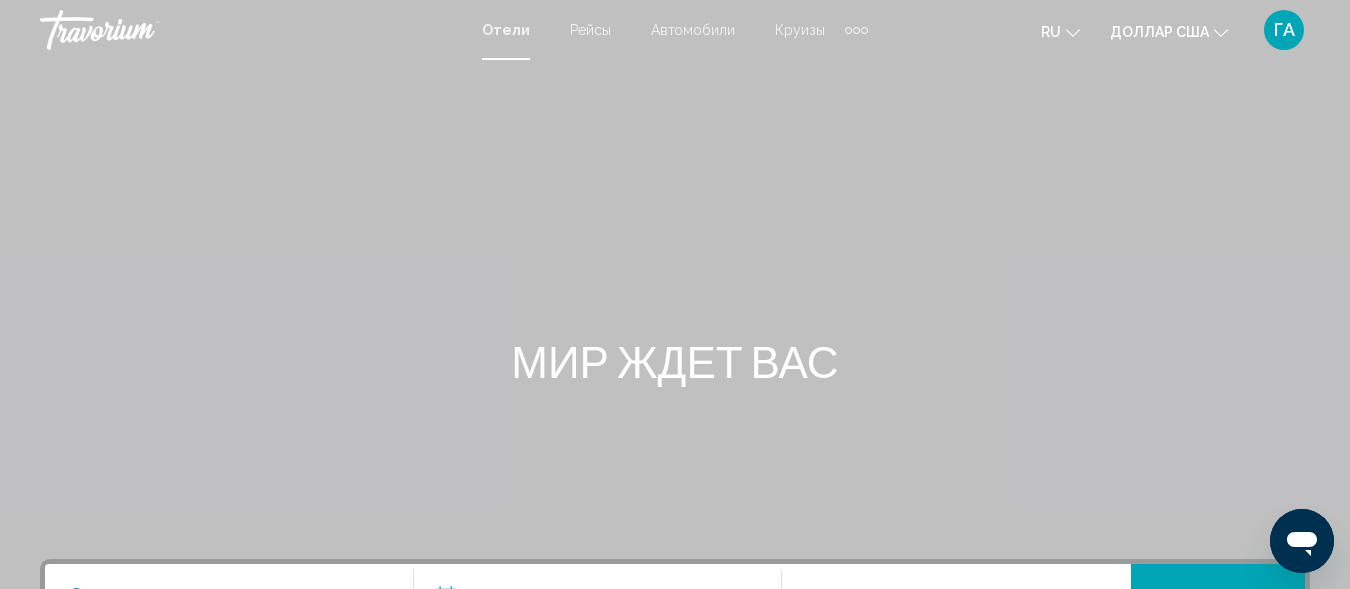
click at [854, 30] on div "Дополнительные элементы навигации" at bounding box center [857, 30] width 7 height 7
click at [831, 68] on font "Деятельность" at bounding box center [806, 67] width 93 height 16
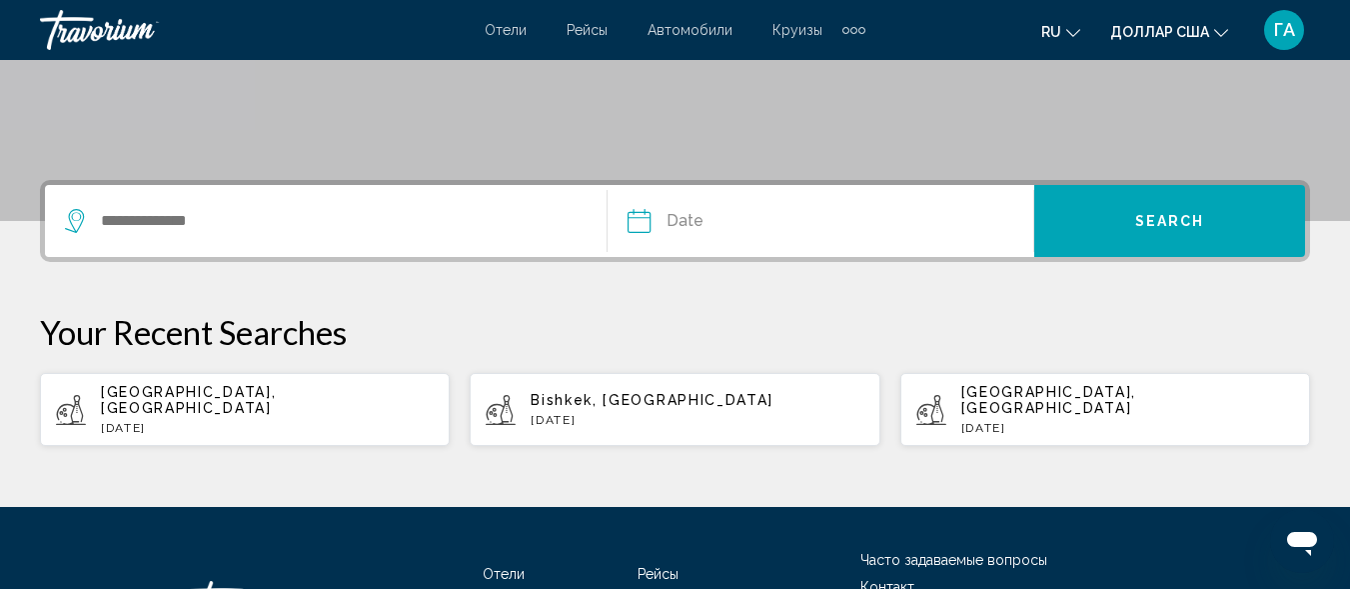
scroll to position [400, 0]
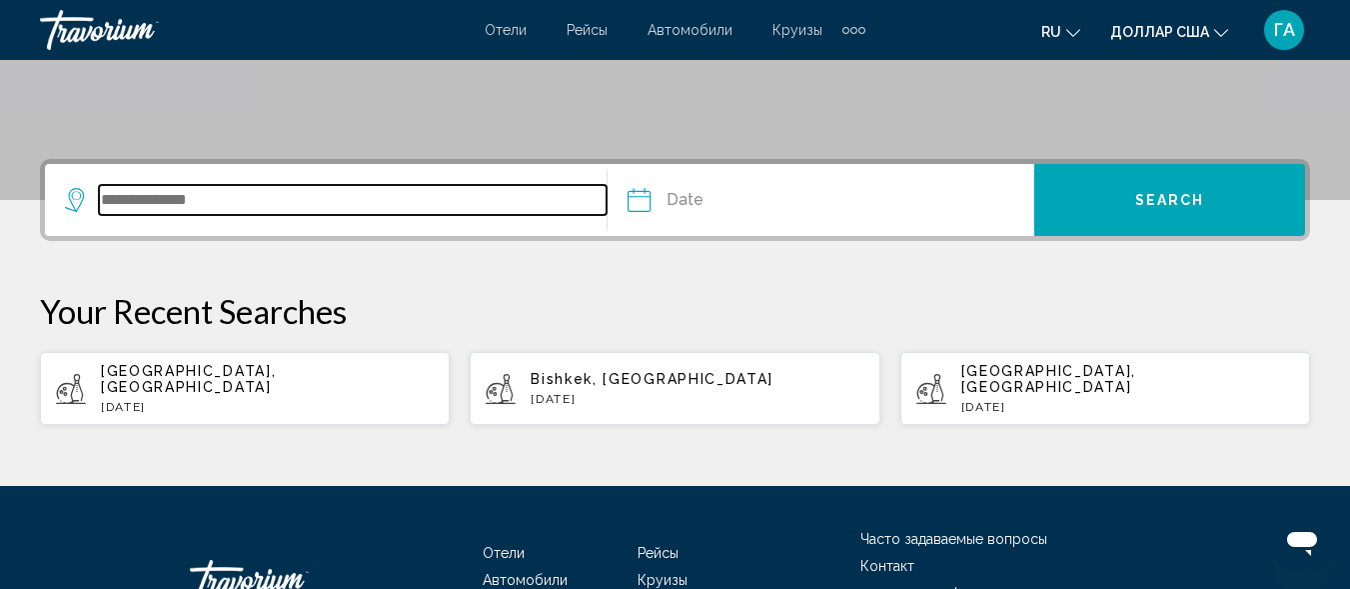
click at [123, 197] on input "Search widget" at bounding box center [353, 200] width 508 height 30
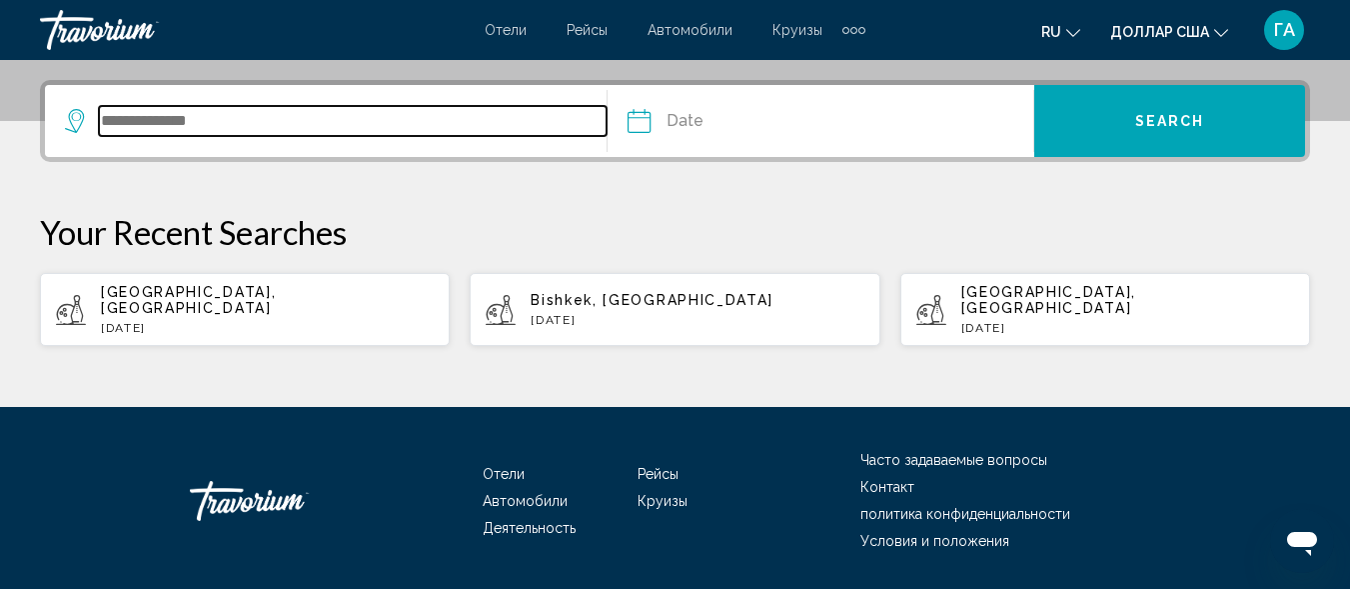
scroll to position [494, 0]
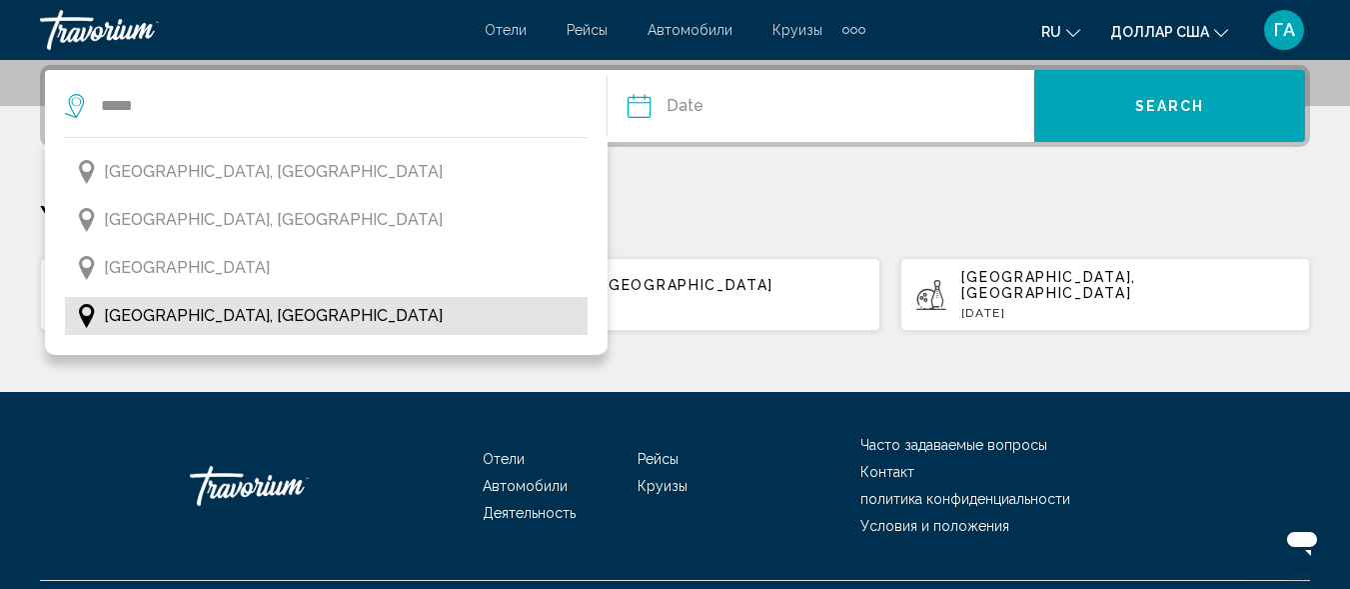
click at [208, 318] on span "Singapore, Singapore" at bounding box center [273, 316] width 339 height 28
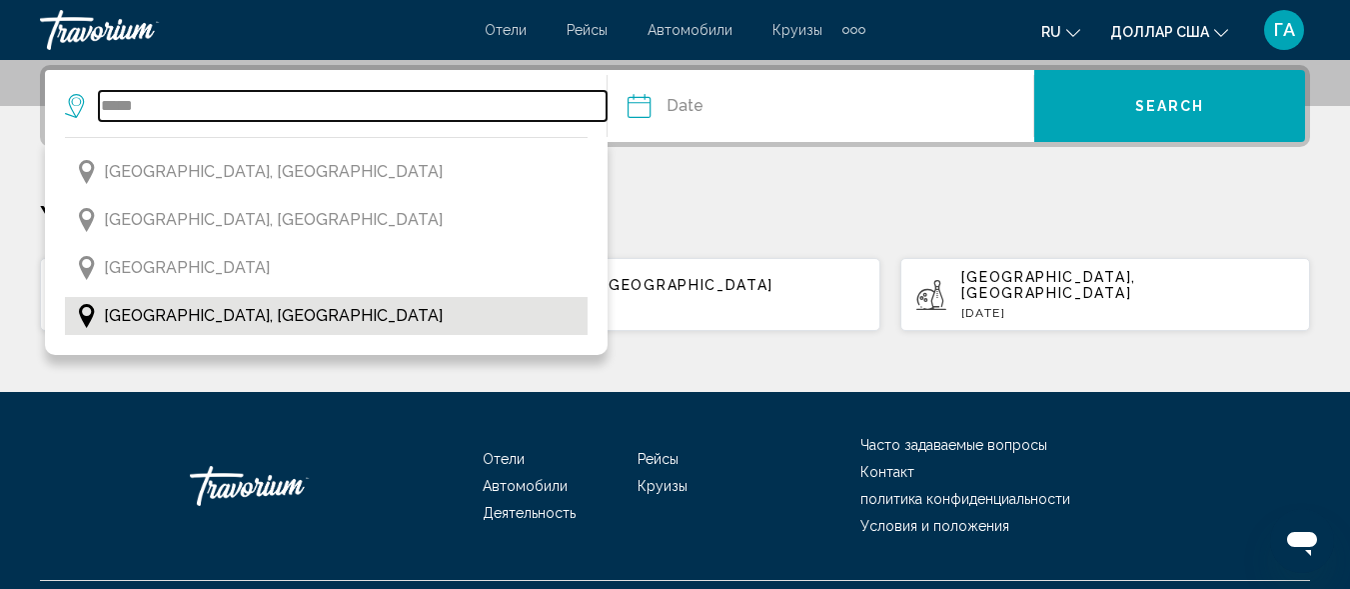
type input "**********"
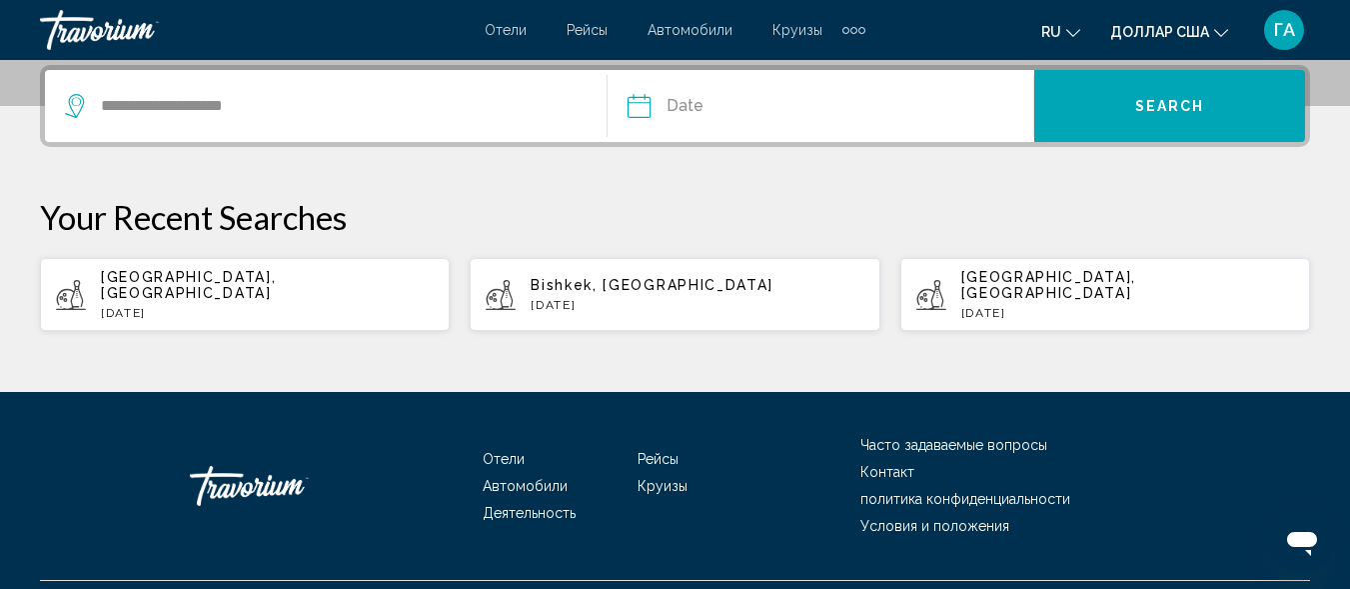
click at [638, 106] on input "Date" at bounding box center [728, 109] width 211 height 78
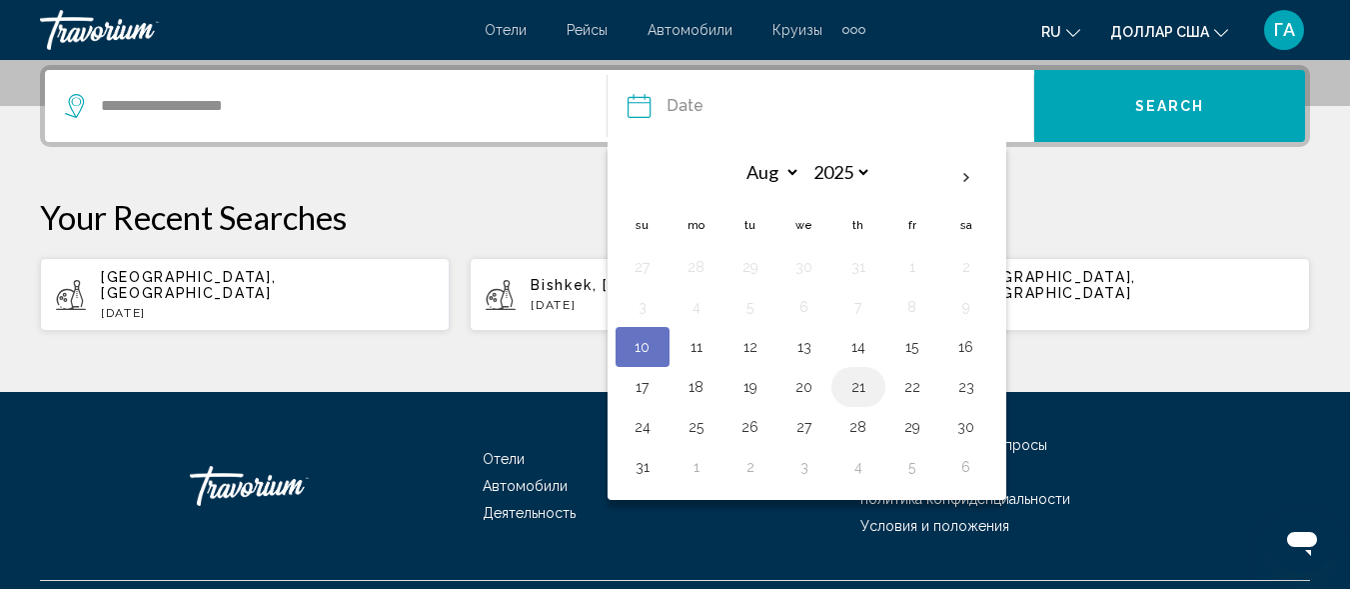
click at [861, 393] on button "21" at bounding box center [859, 387] width 32 height 28
type input "**********"
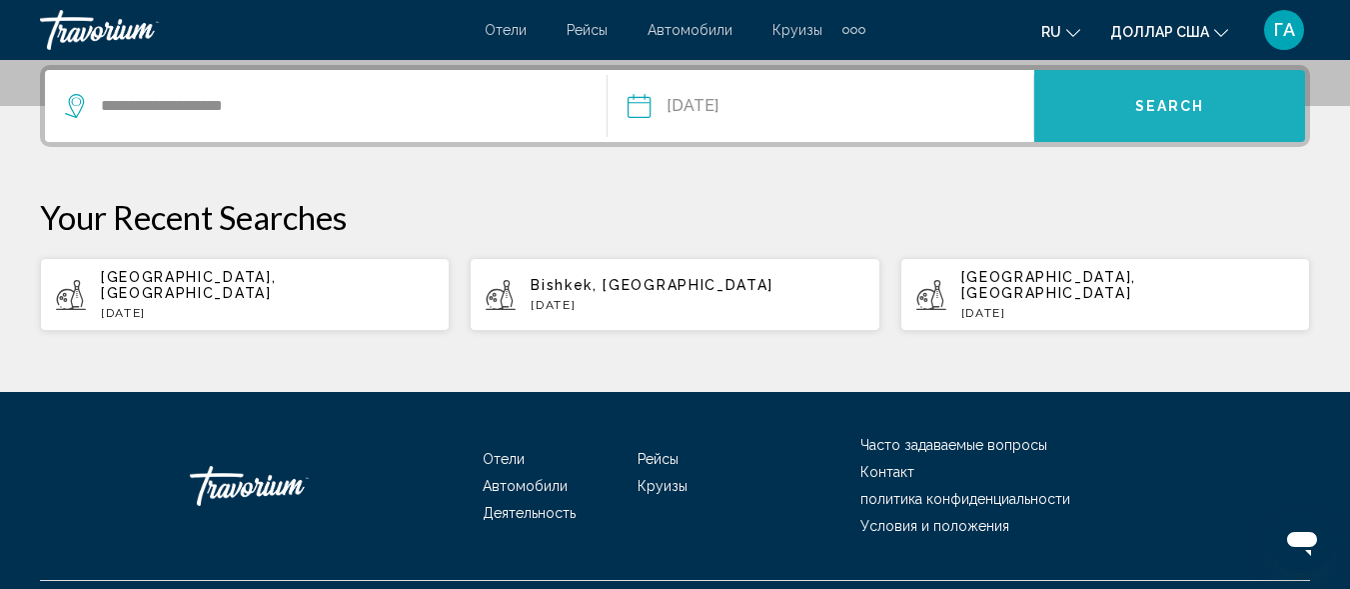
click at [1117, 94] on button "Search" at bounding box center [1170, 106] width 271 height 72
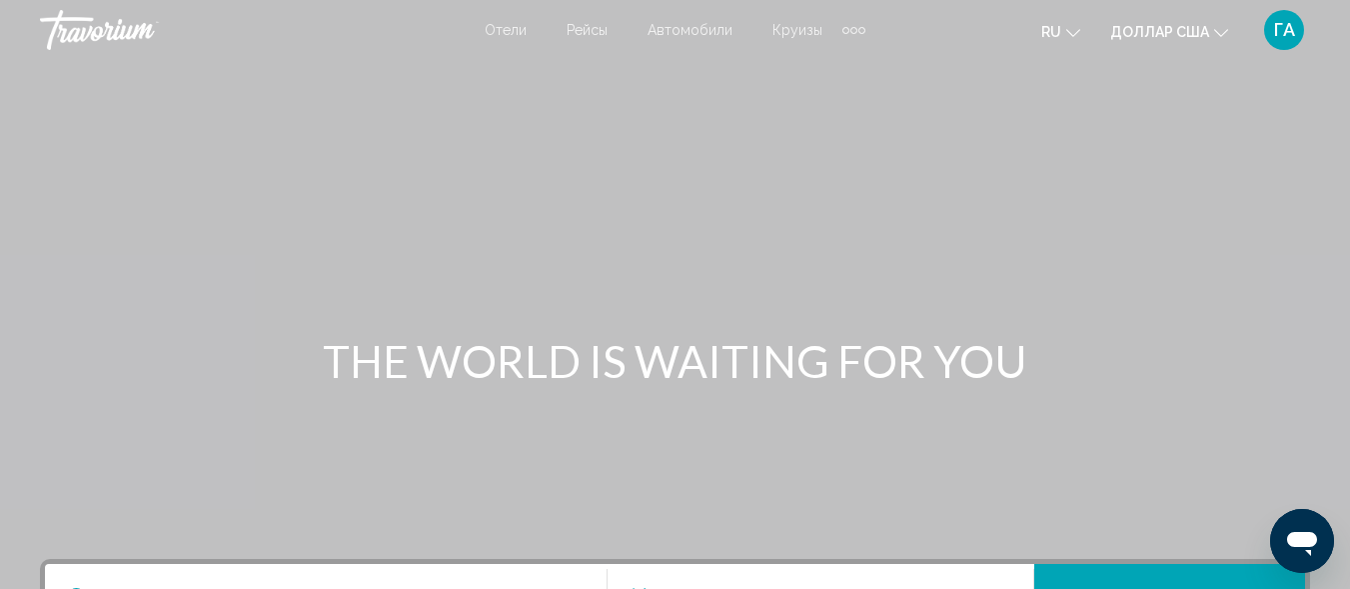
click at [509, 29] on font "Отели" at bounding box center [506, 30] width 42 height 16
click at [502, 25] on font "Отели" at bounding box center [506, 30] width 48 height 16
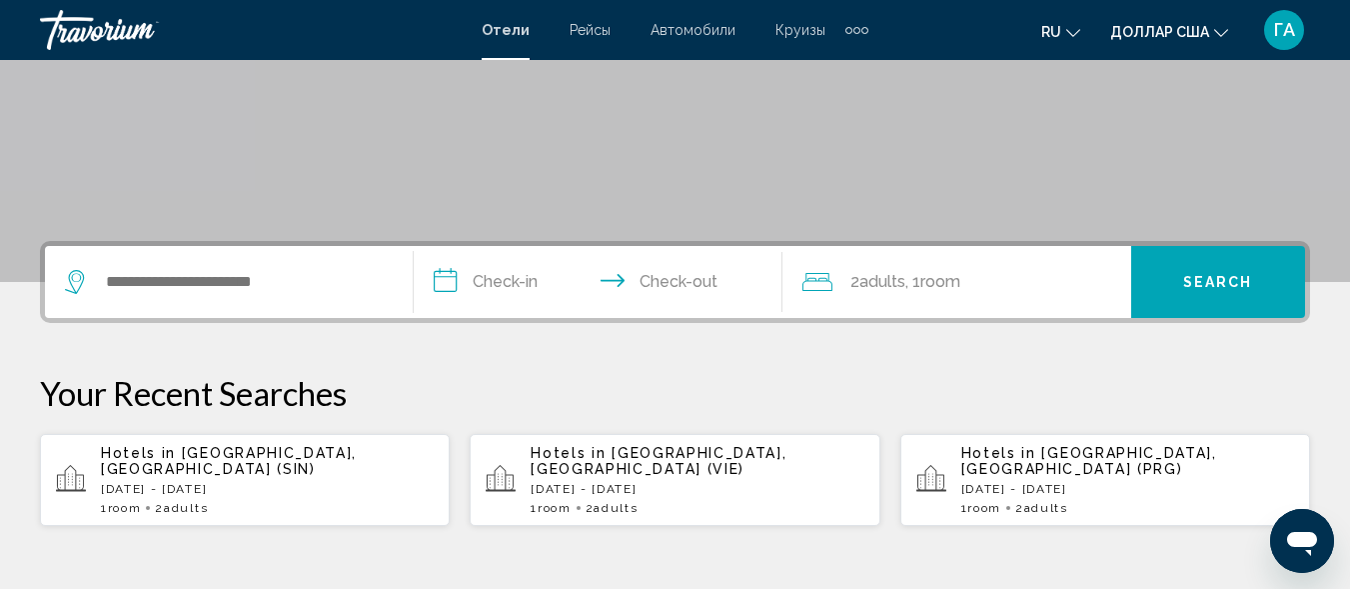
scroll to position [400, 0]
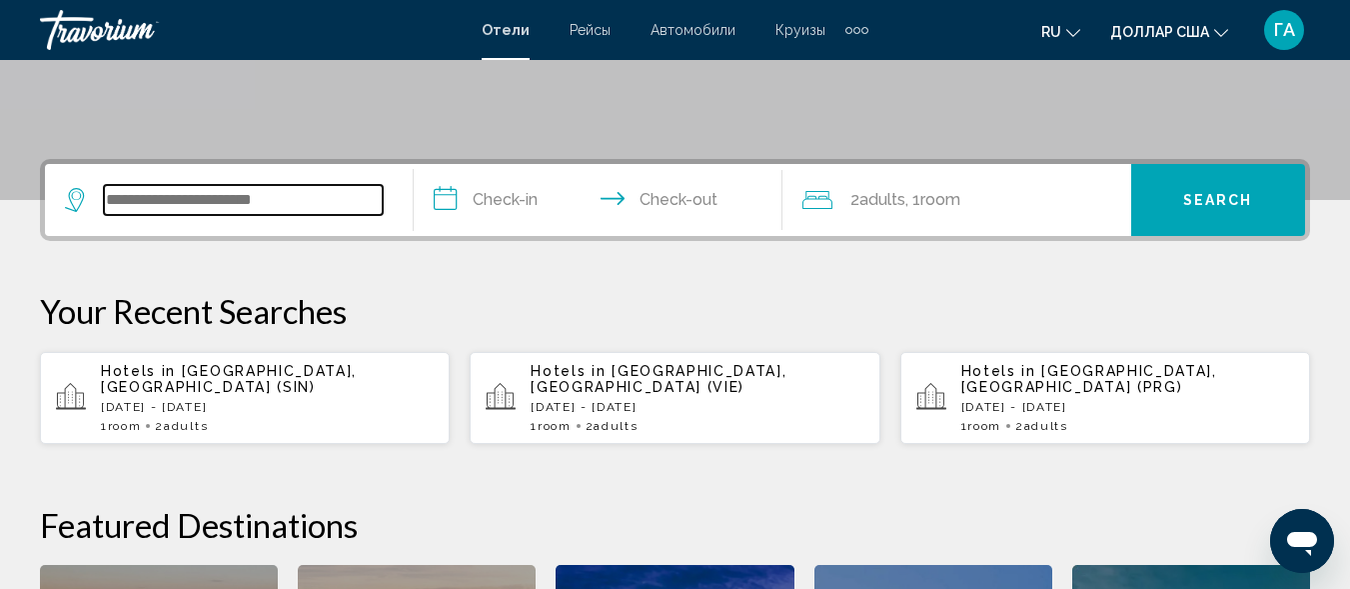
click at [143, 194] on input "Search widget" at bounding box center [243, 200] width 279 height 30
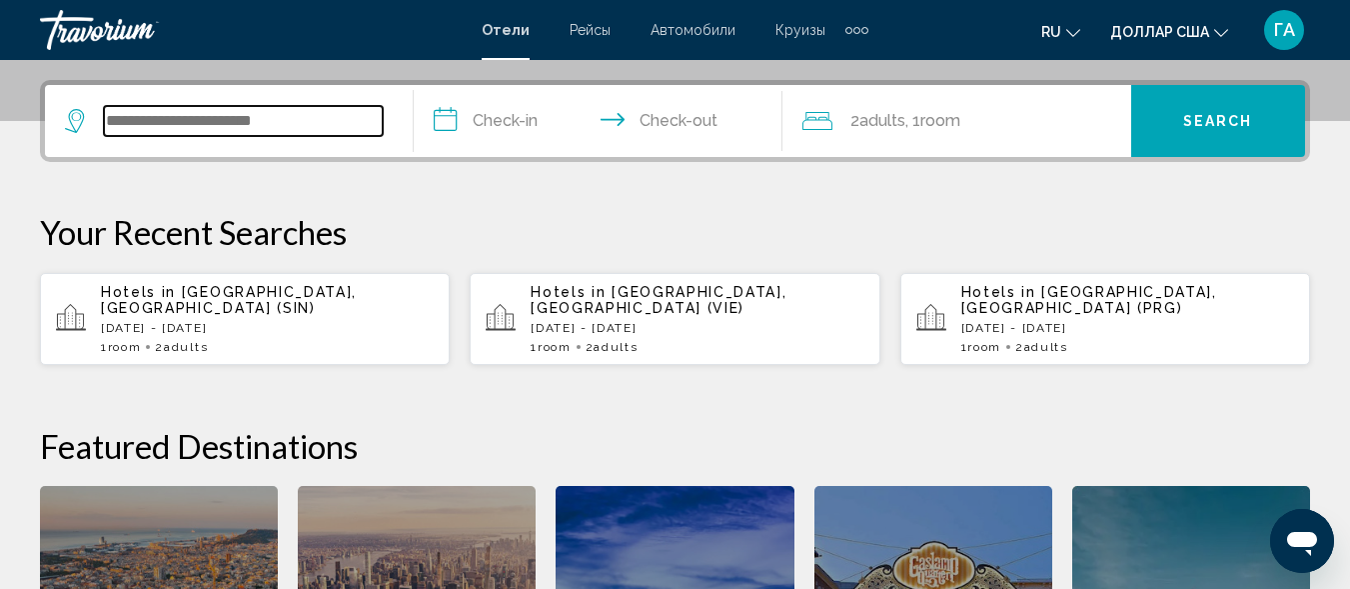
scroll to position [494, 0]
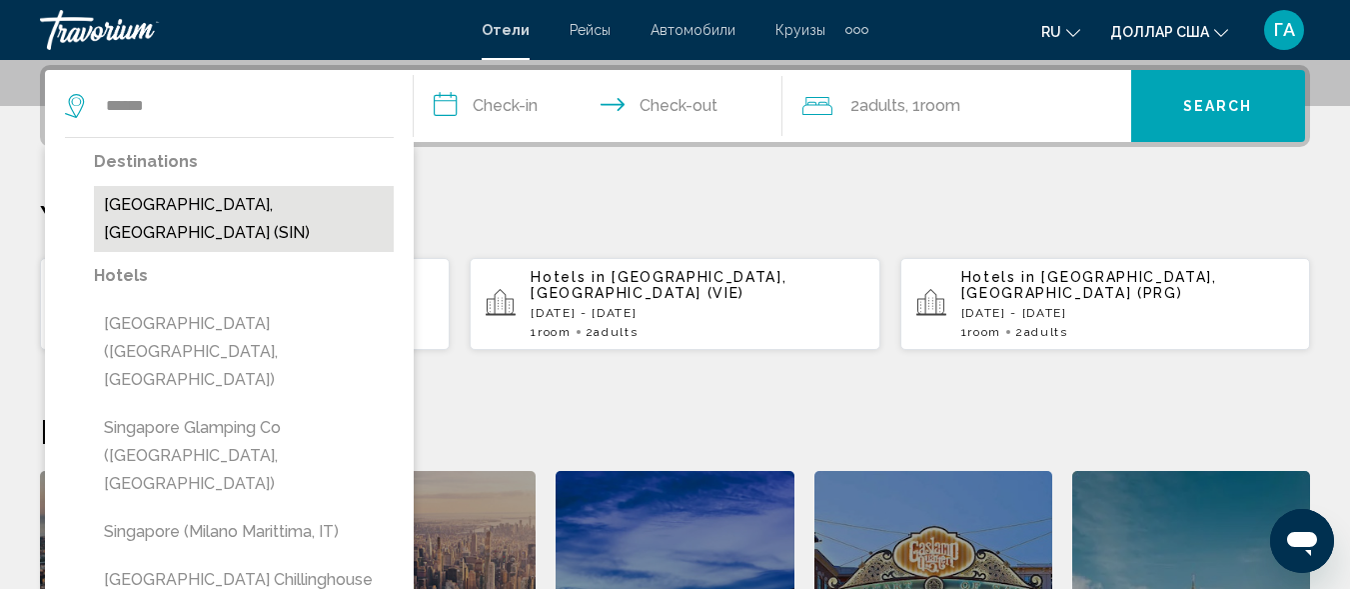
click at [197, 207] on button "[GEOGRAPHIC_DATA], [GEOGRAPHIC_DATA] (SIN)" at bounding box center [244, 219] width 300 height 66
type input "**********"
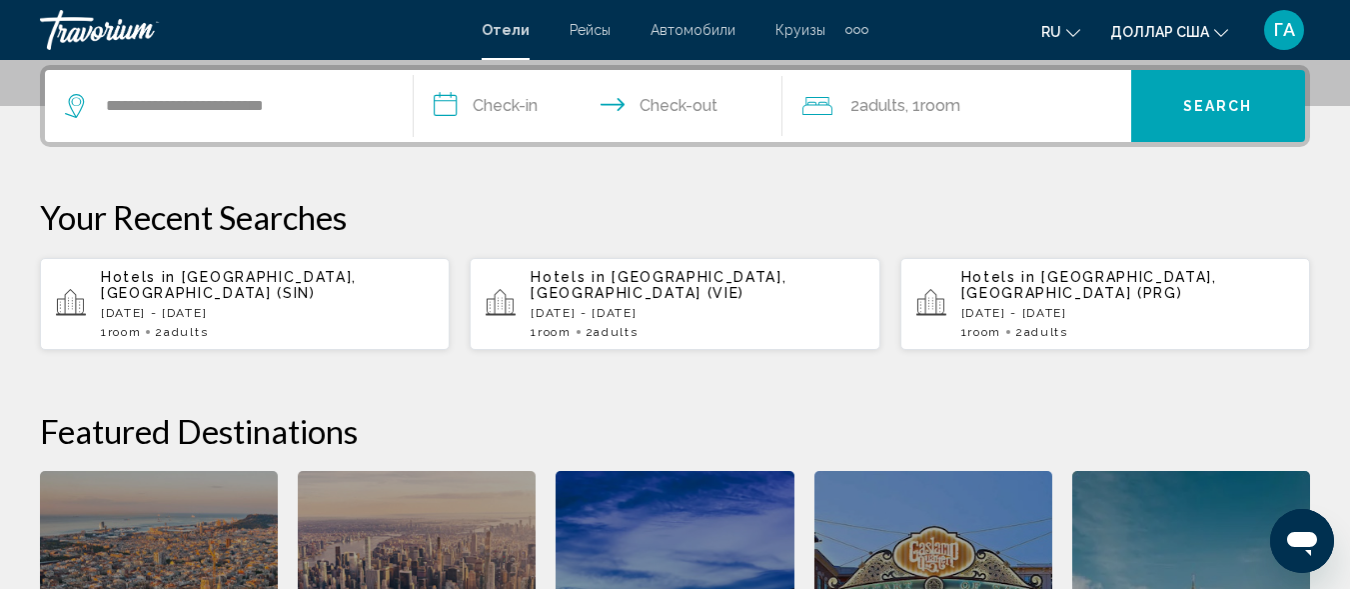
click at [454, 108] on input "**********" at bounding box center [602, 109] width 377 height 78
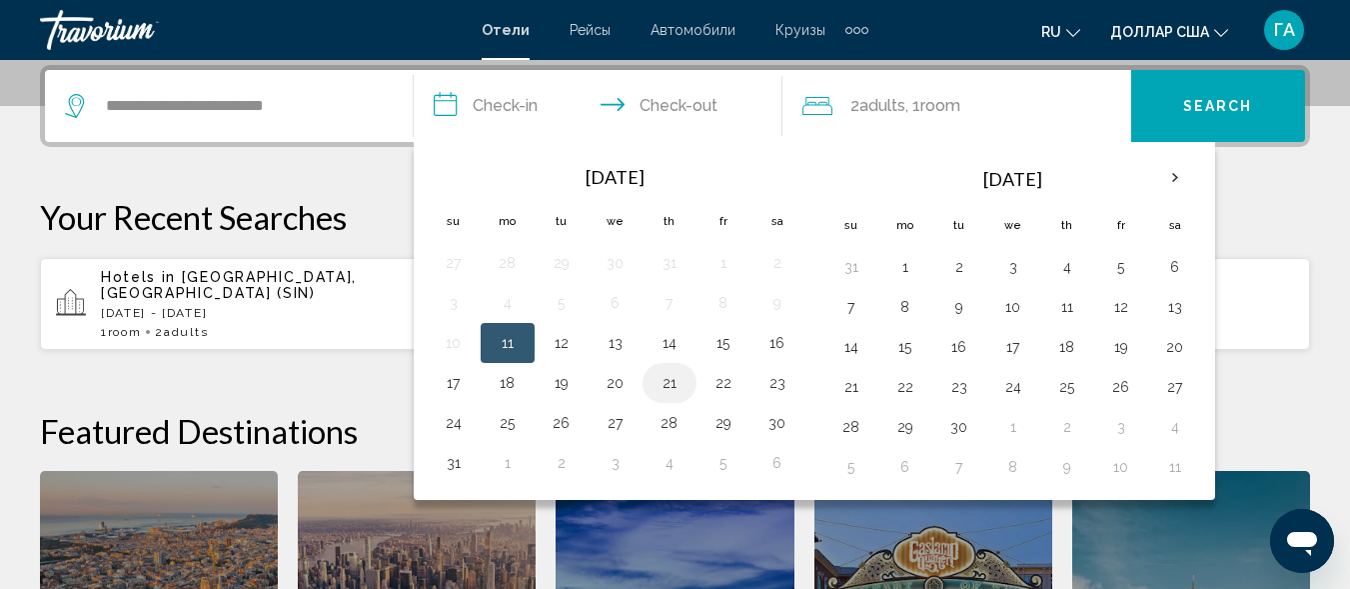
click at [674, 386] on button "21" at bounding box center [670, 383] width 32 height 28
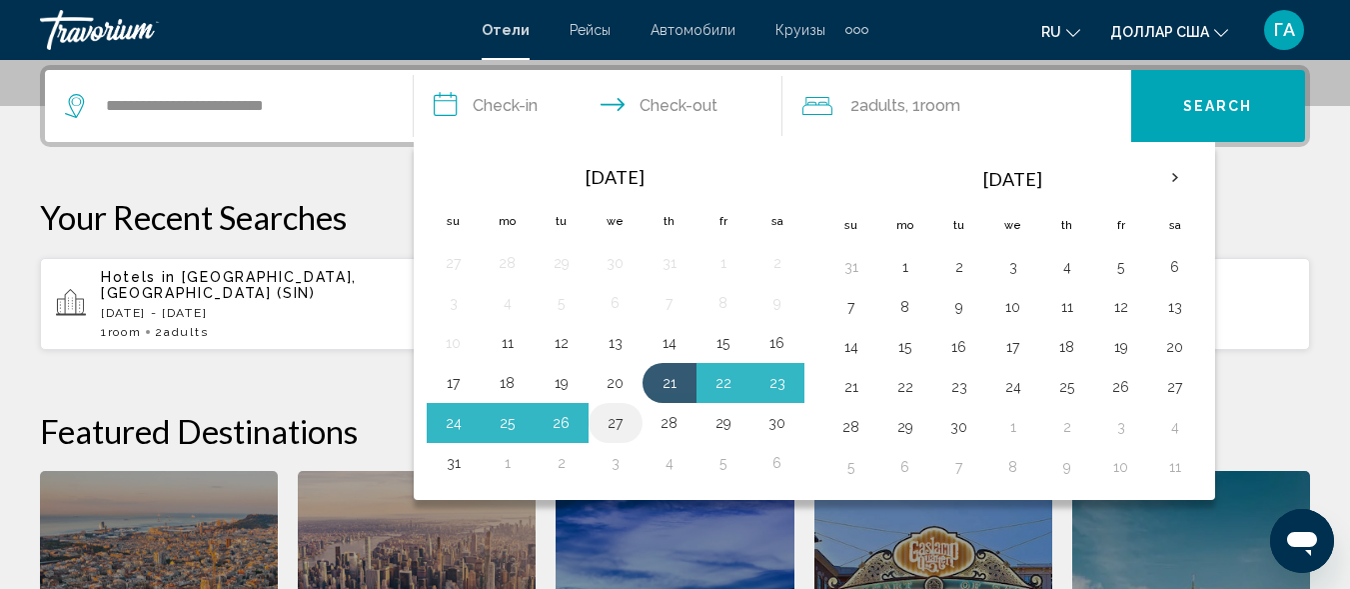
click at [617, 422] on button "27" at bounding box center [616, 423] width 32 height 28
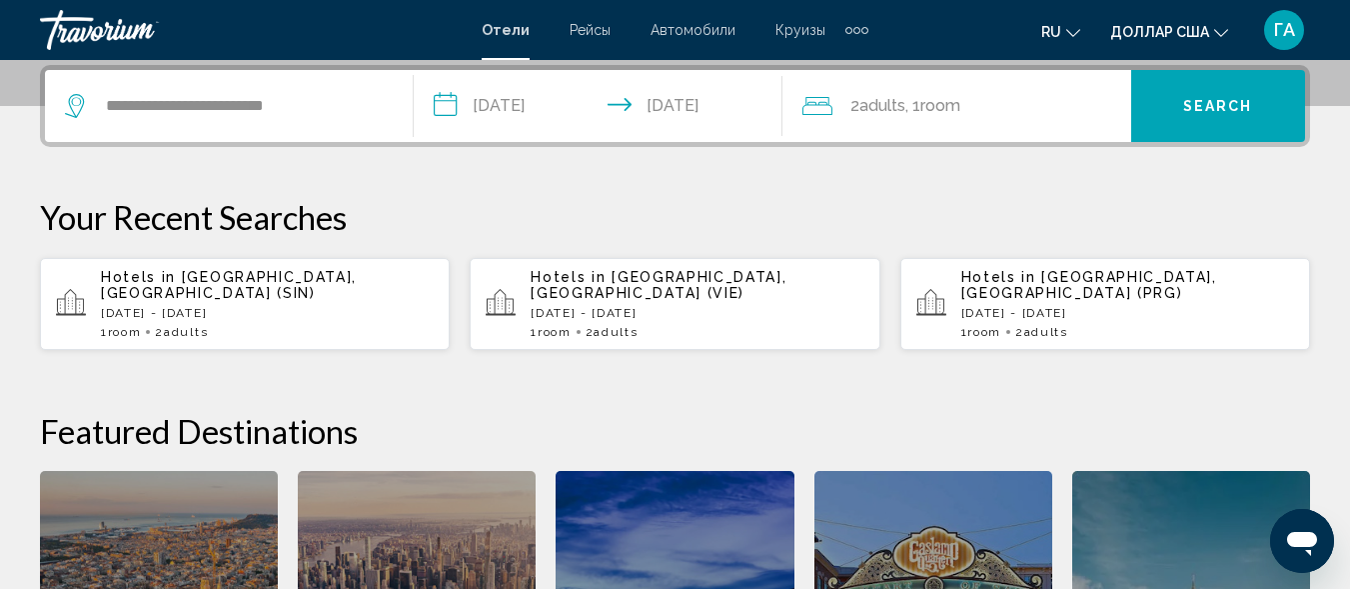
click at [489, 108] on input "**********" at bounding box center [602, 109] width 377 height 78
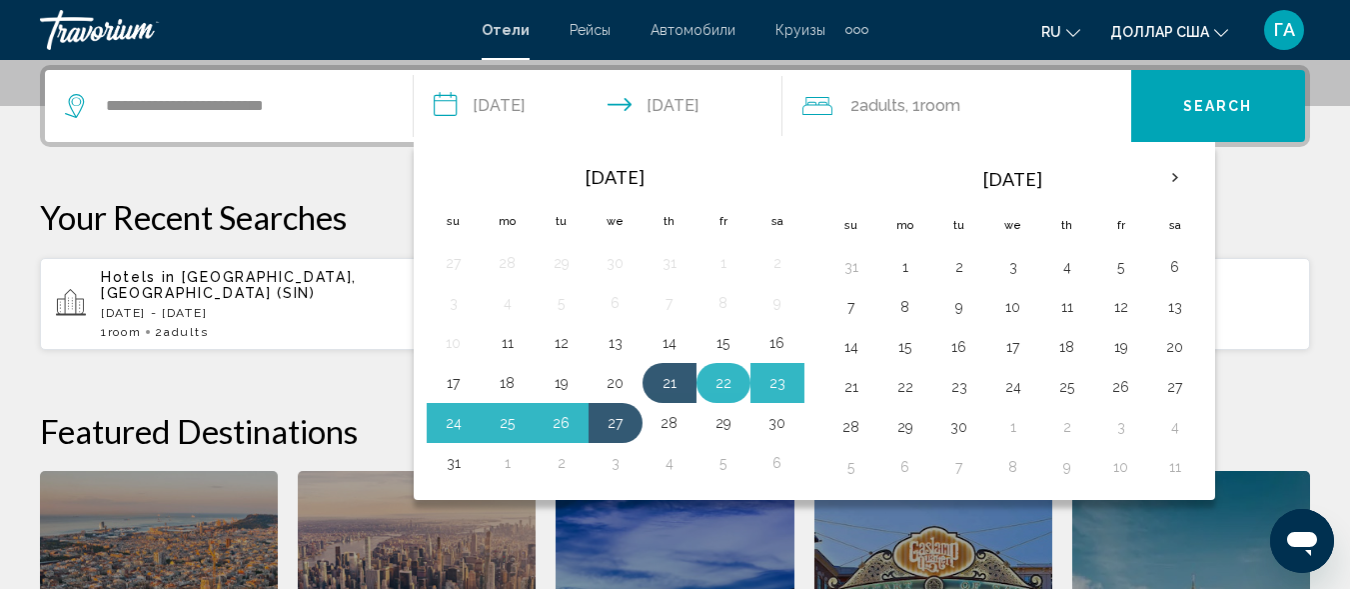
click at [717, 381] on button "22" at bounding box center [724, 383] width 32 height 28
click at [608, 425] on button "27" at bounding box center [616, 423] width 32 height 28
type input "**********"
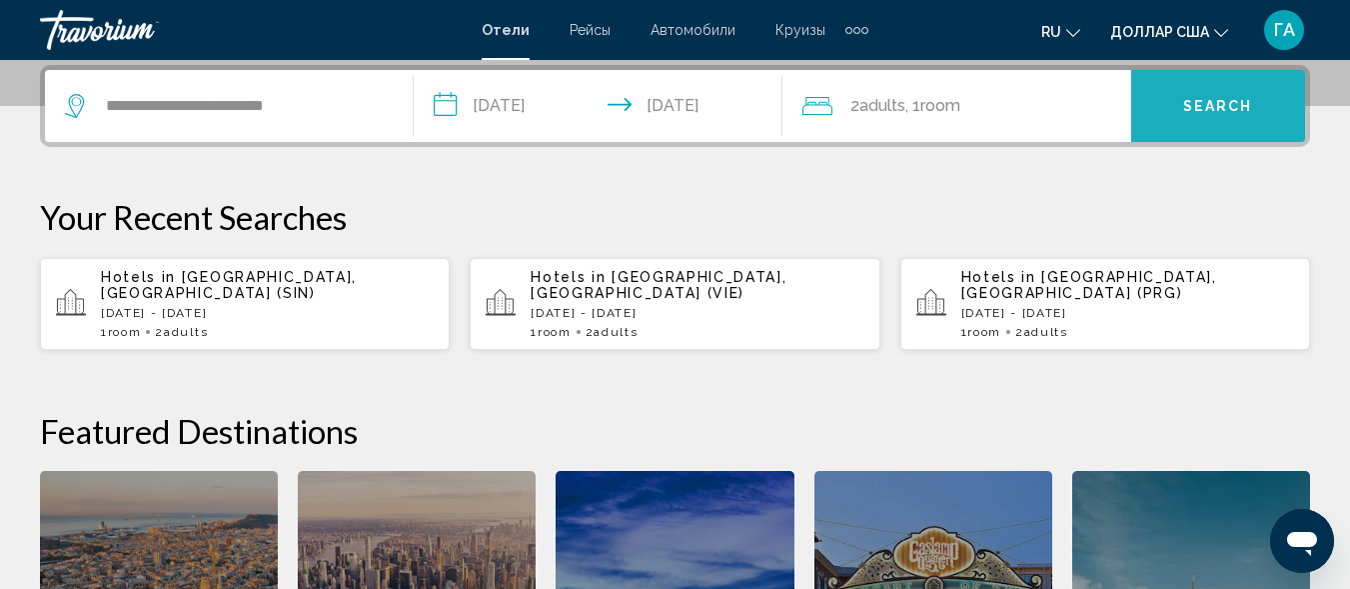
click at [1191, 106] on span "Search" at bounding box center [1219, 107] width 70 height 16
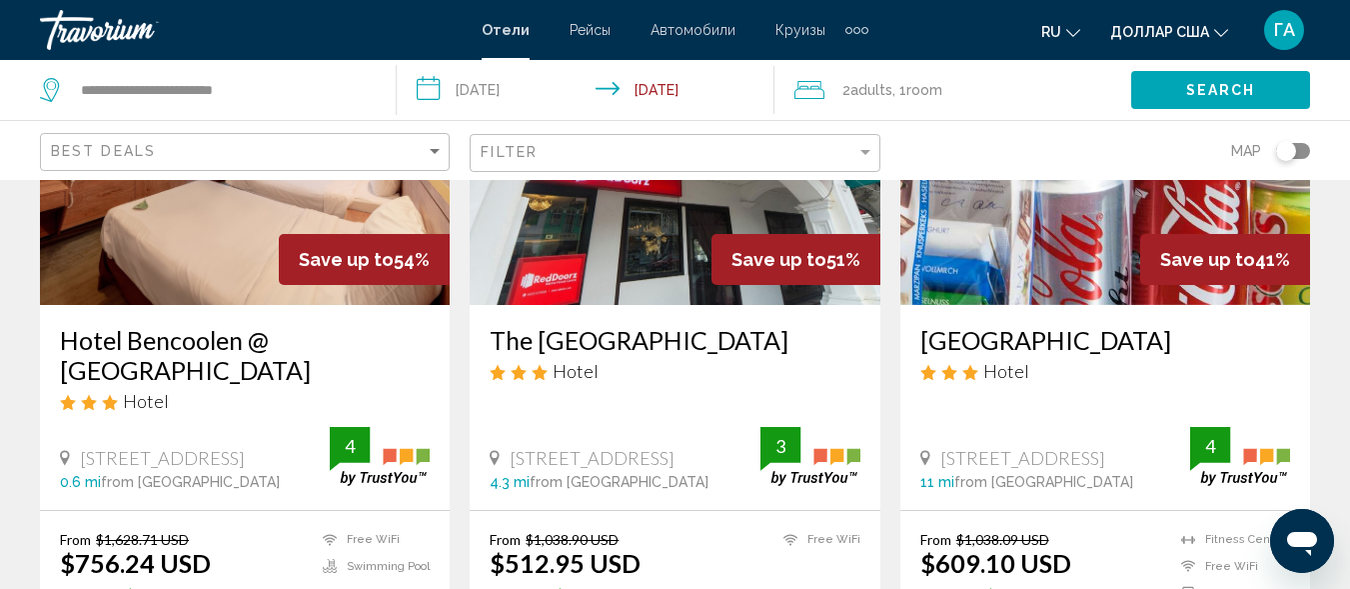
scroll to position [300, 0]
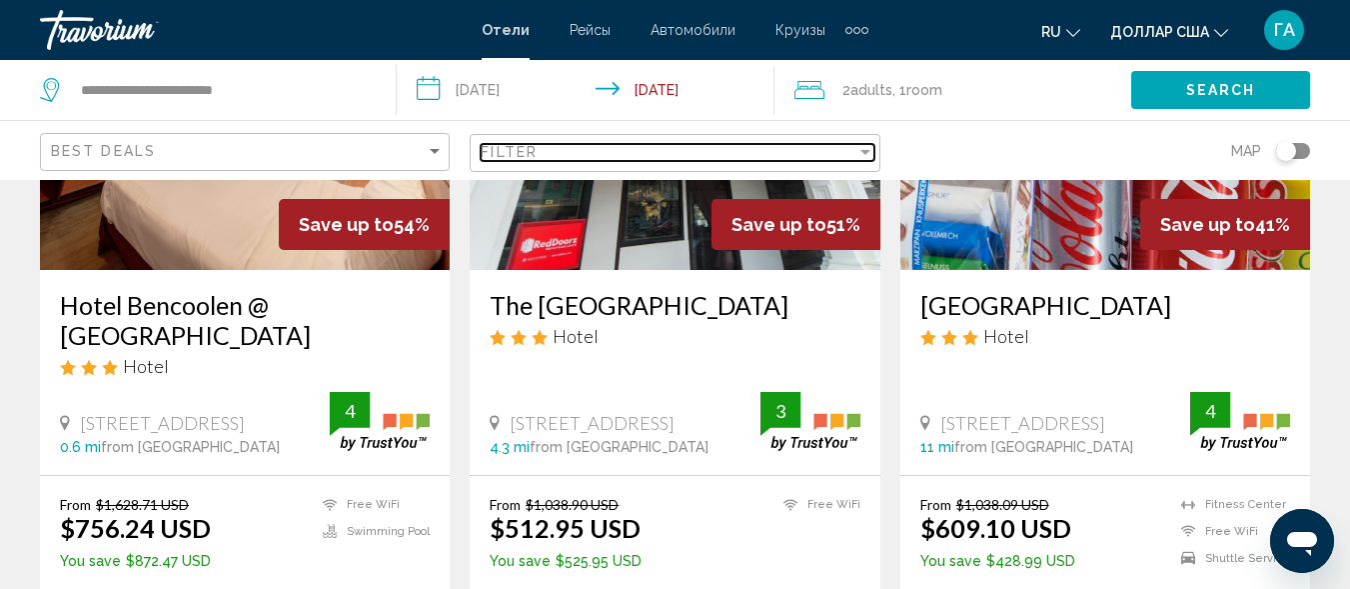
click at [584, 156] on div "Filter" at bounding box center [668, 152] width 375 height 16
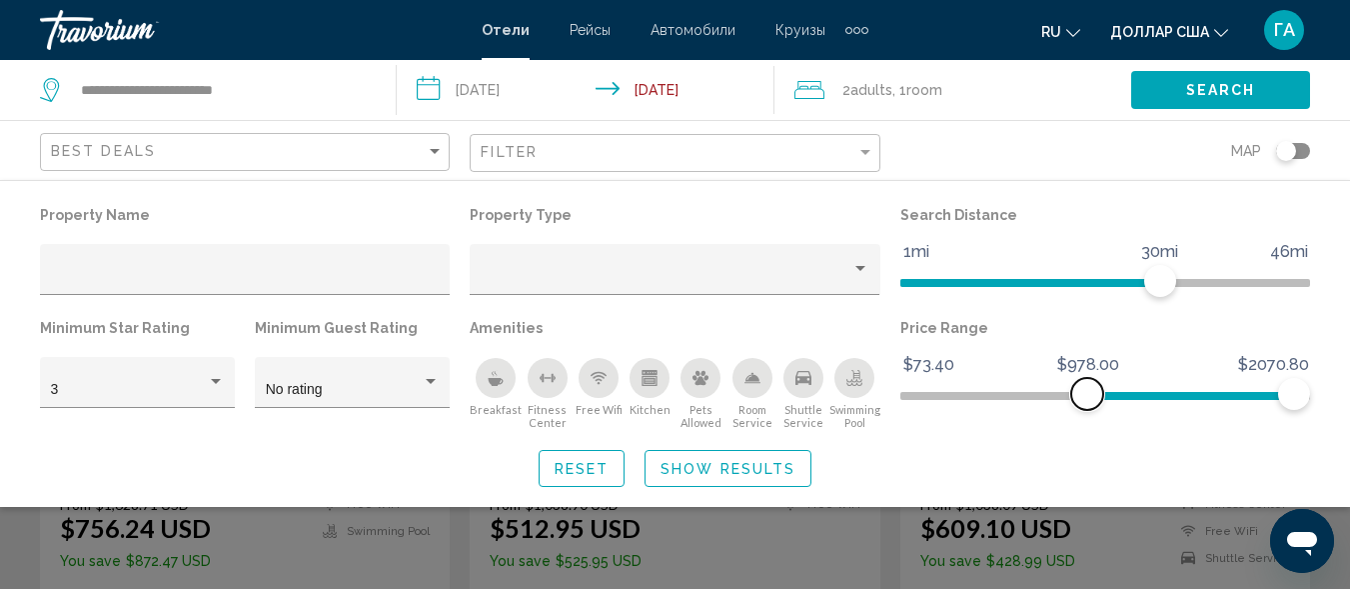
click at [1088, 391] on span "Hotel Filters" at bounding box center [1191, 392] width 207 height 32
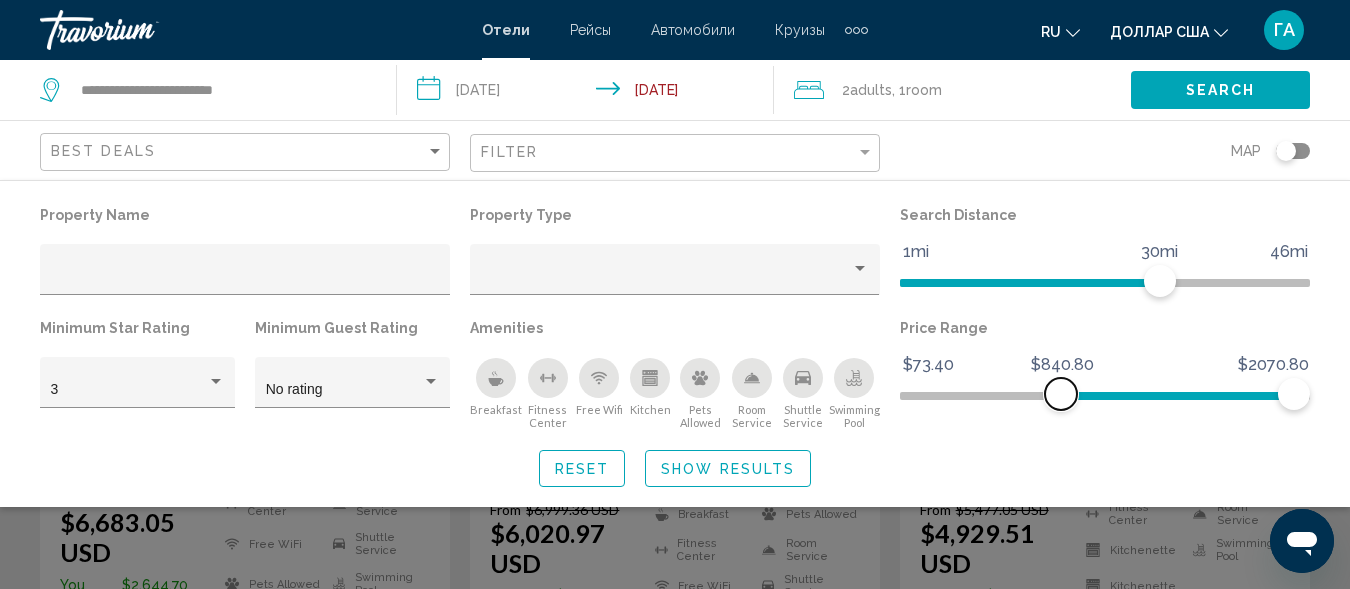
click at [1062, 392] on ngx-slider "$73.40 $2070.80 $840.80 $2070.80" at bounding box center [1106, 394] width 410 height 4
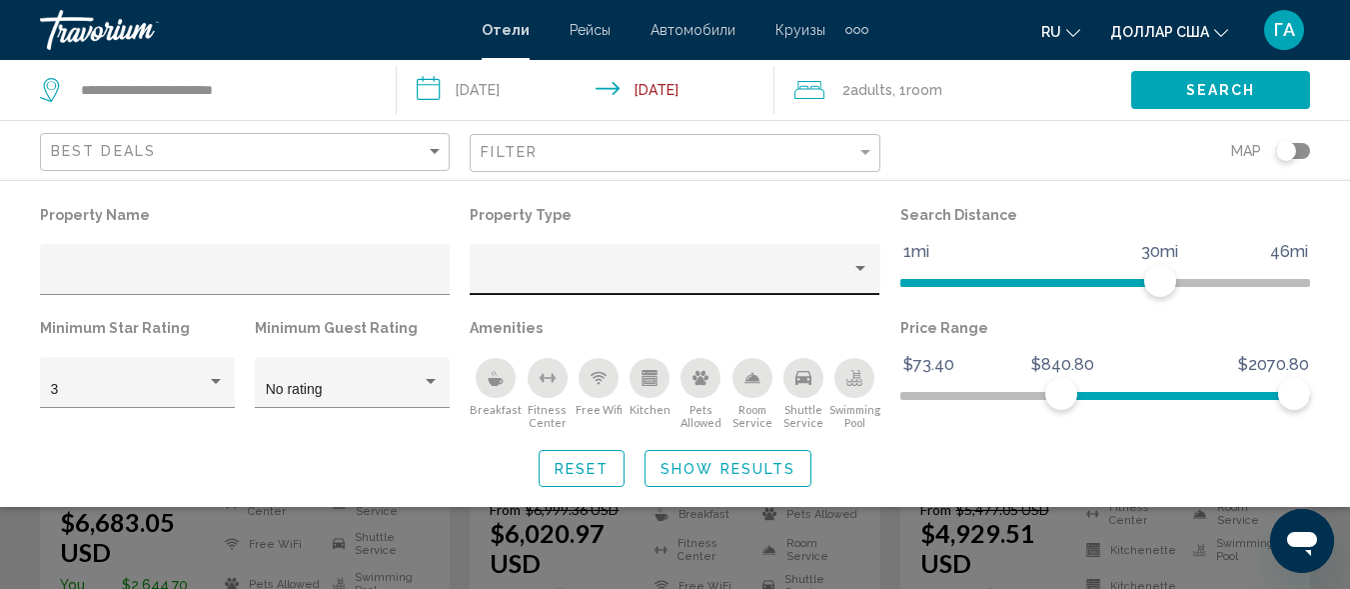
click at [862, 272] on div "Property type" at bounding box center [861, 269] width 18 height 16
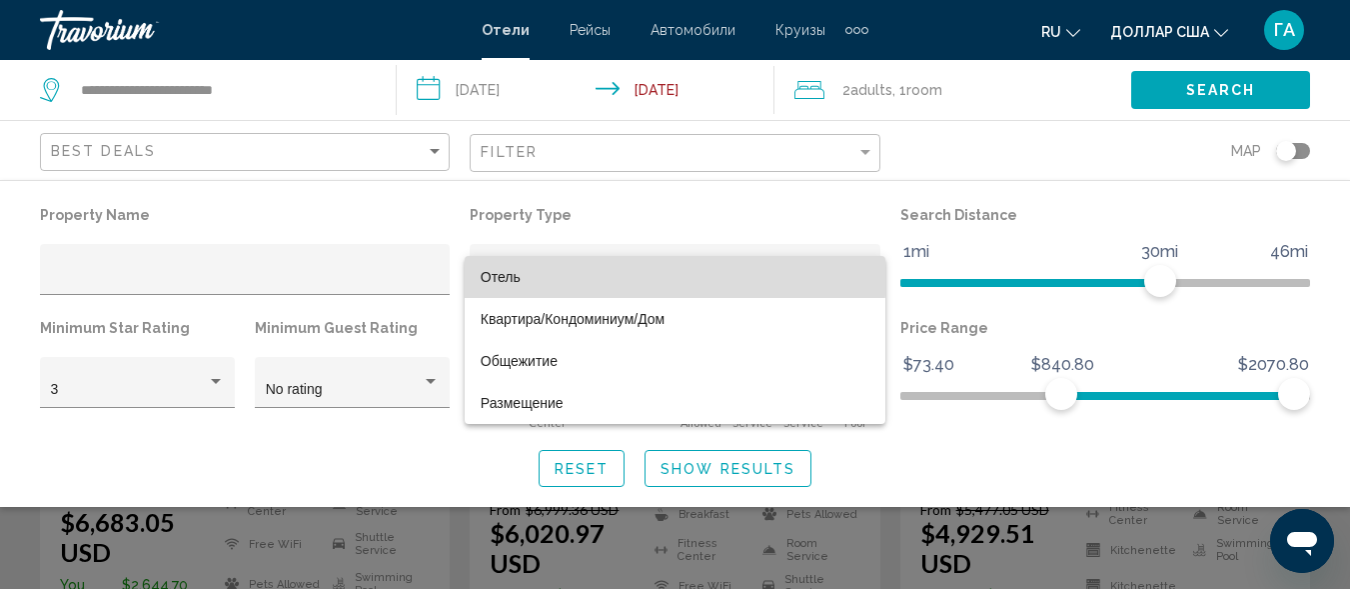
click at [627, 264] on span "Отель" at bounding box center [675, 277] width 389 height 42
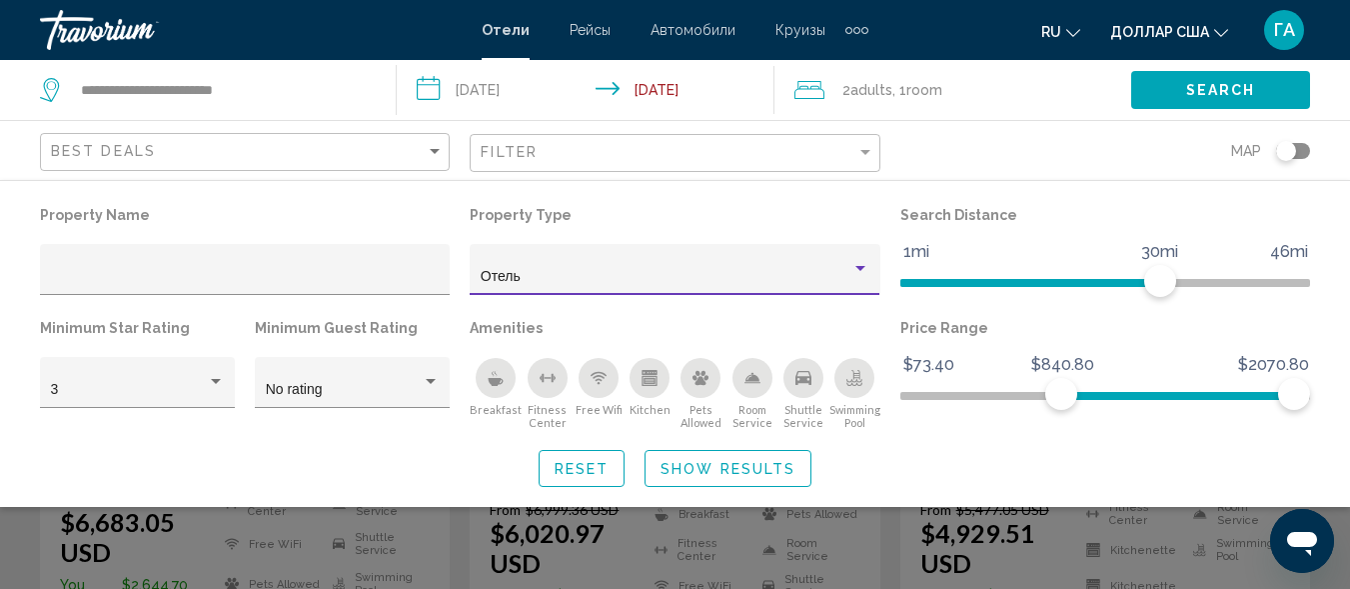
click at [863, 268] on div "Property type" at bounding box center [861, 268] width 10 height 5
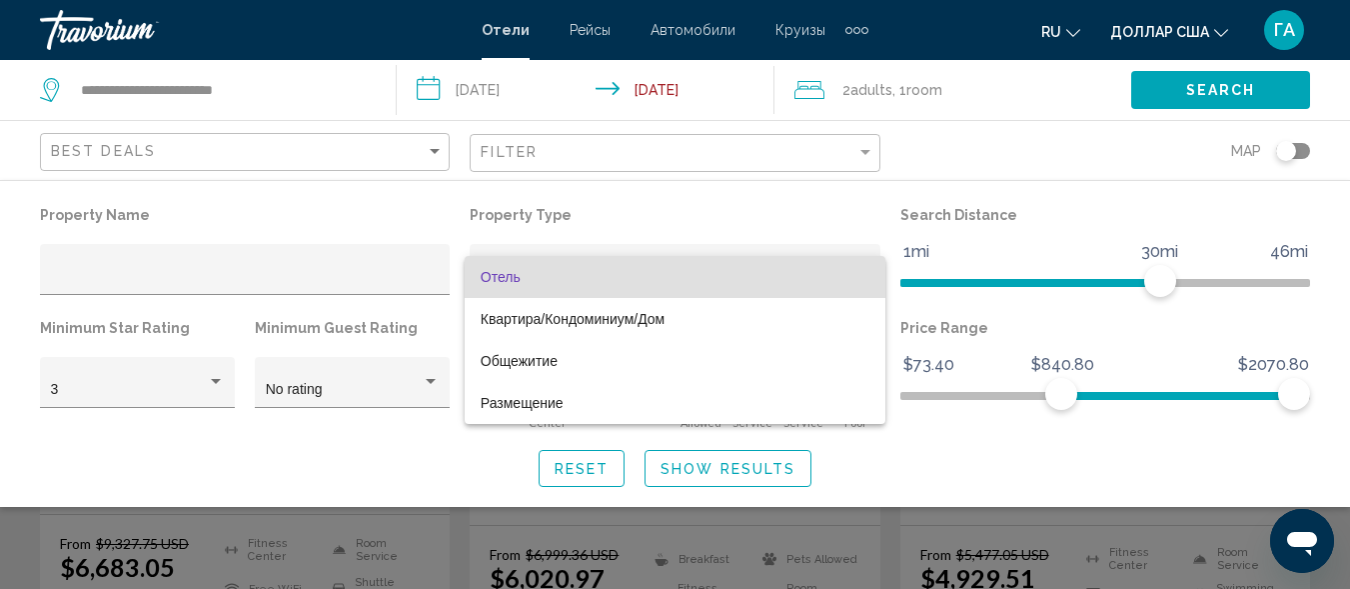
scroll to position [300, 0]
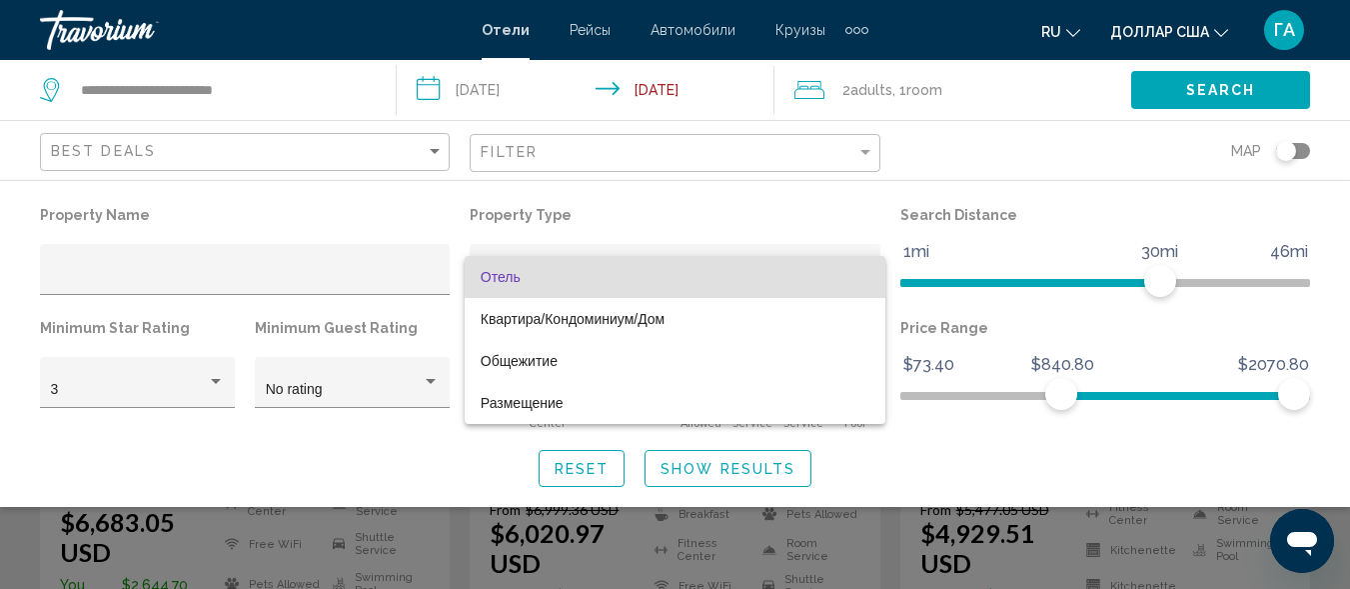
click at [646, 205] on div at bounding box center [675, 294] width 1350 height 589
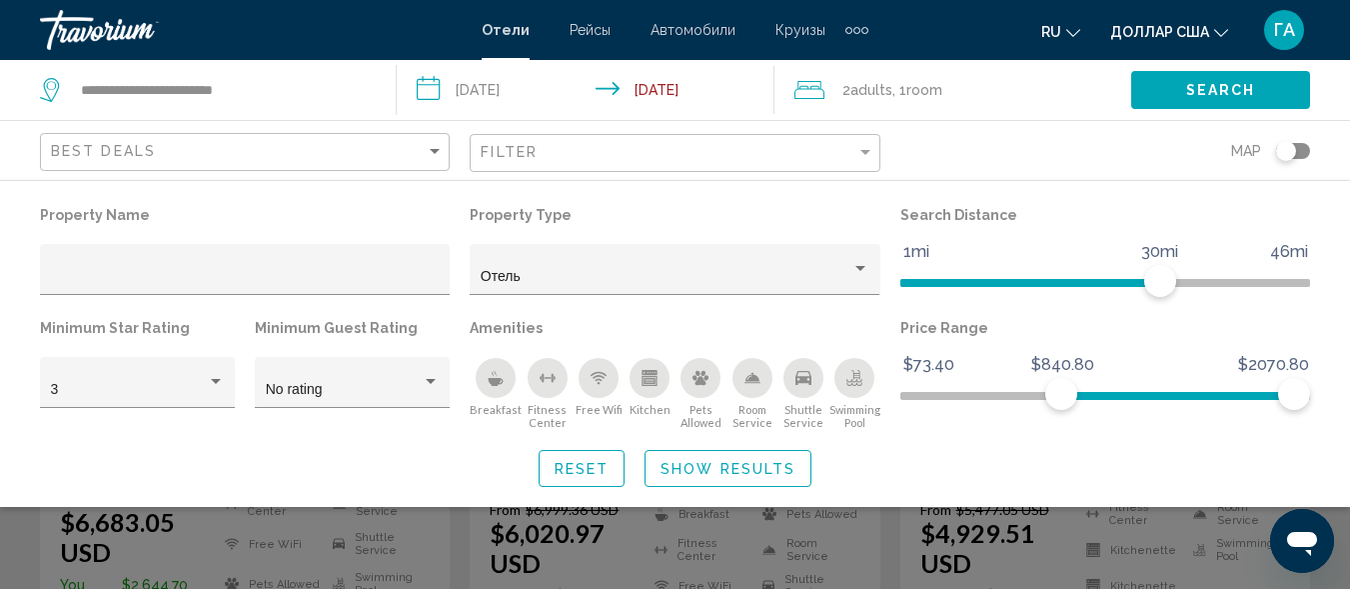
click at [414, 213] on p "Property Name" at bounding box center [245, 215] width 410 height 28
click at [418, 393] on div "No rating" at bounding box center [344, 390] width 156 height 16
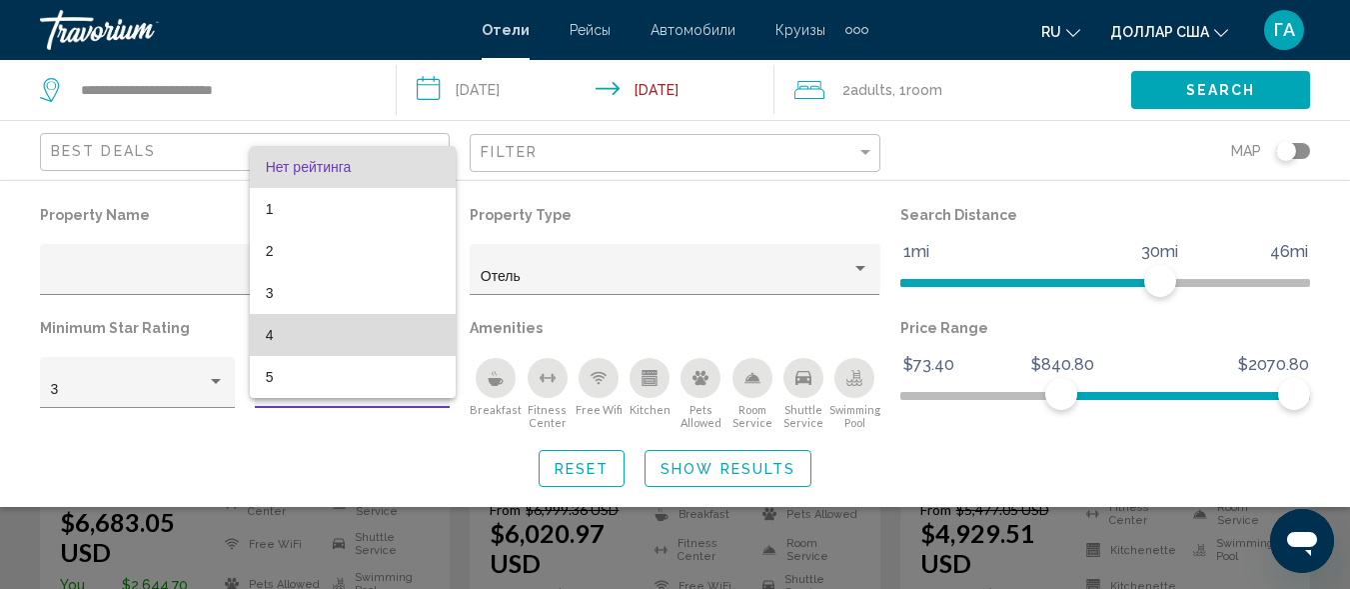
click at [394, 340] on span "4" at bounding box center [353, 335] width 174 height 42
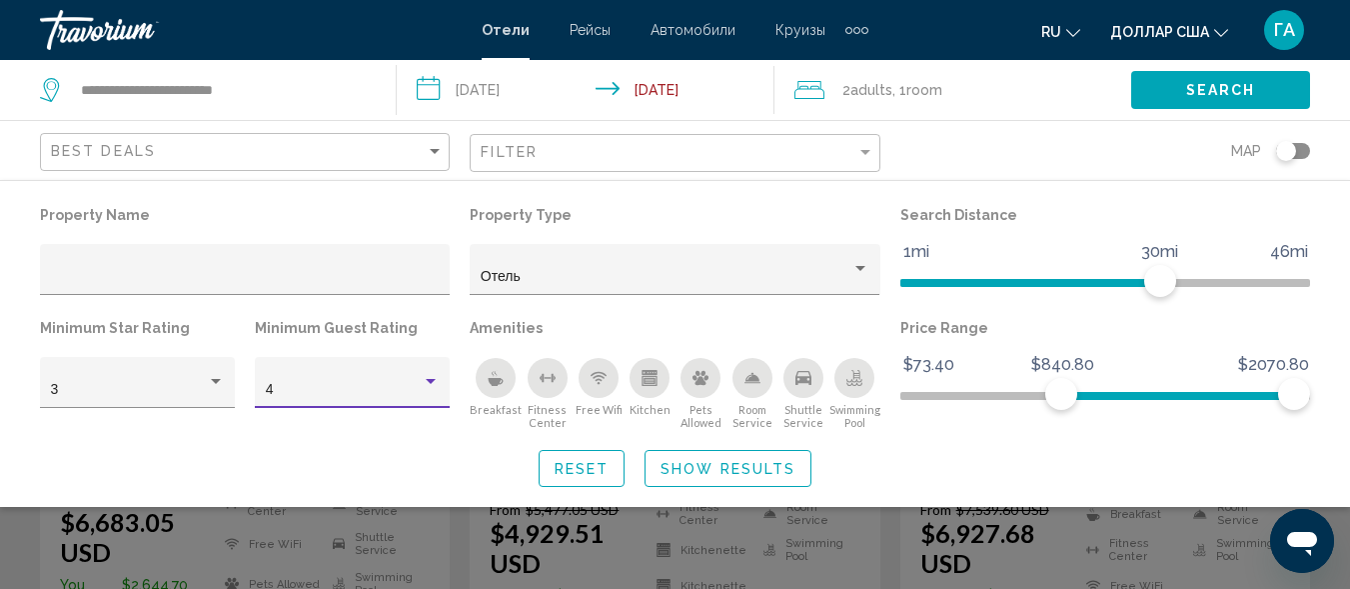
click at [760, 466] on span "Show Results" at bounding box center [728, 469] width 135 height 16
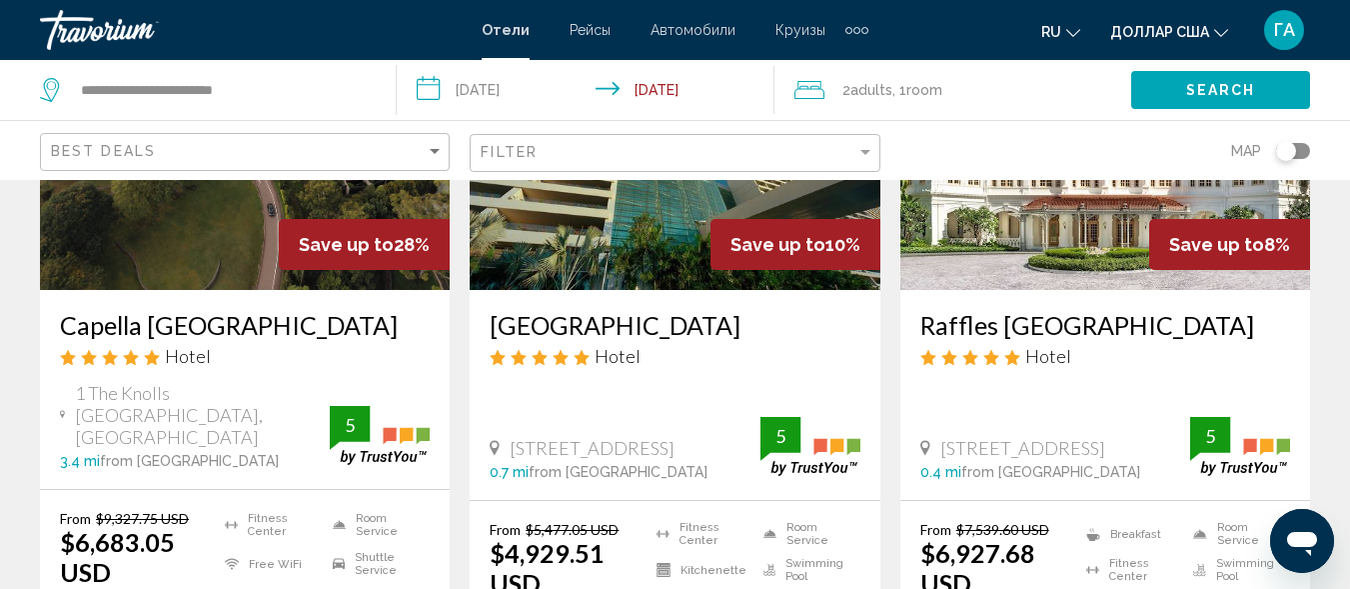
scroll to position [240, 0]
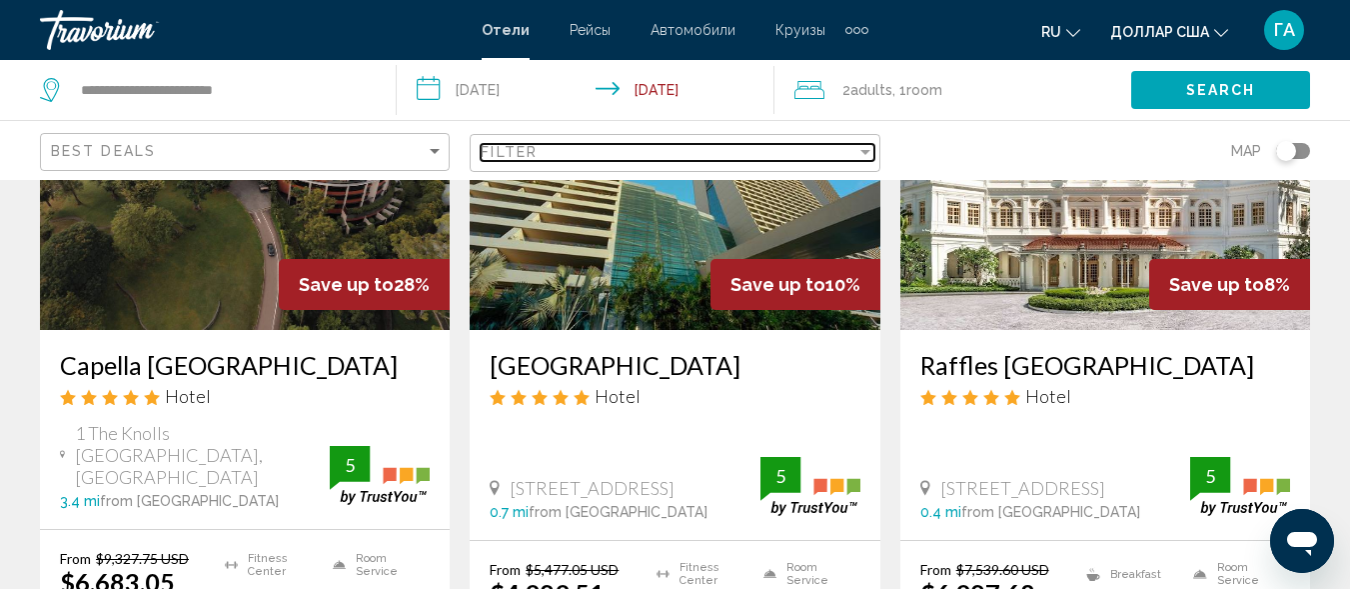
click at [874, 152] on div "Filter" at bounding box center [866, 152] width 18 height 16
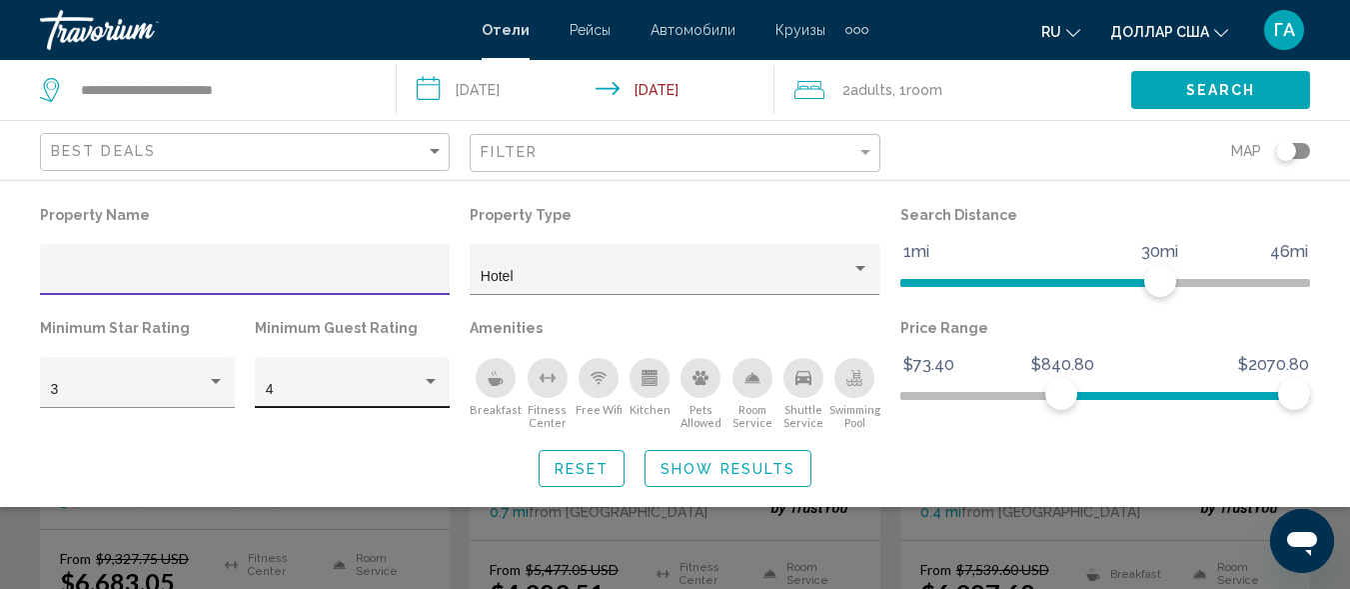
click at [422, 384] on div "Hotel Filters" at bounding box center [431, 382] width 18 height 16
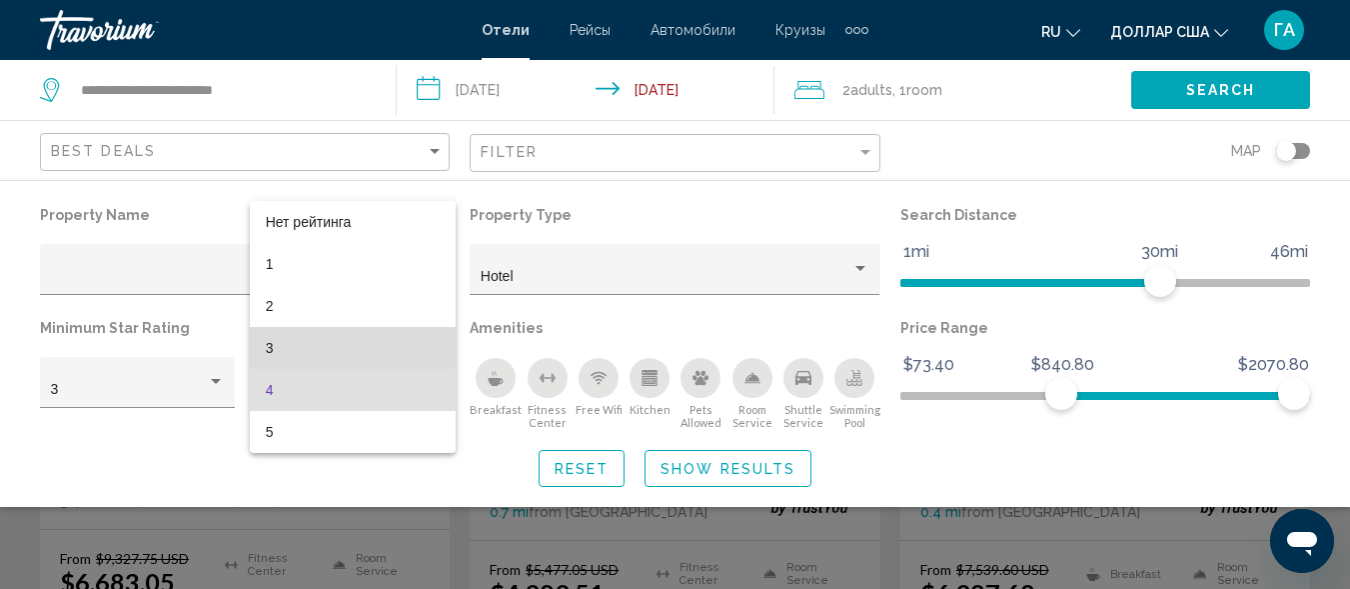
click at [386, 339] on span "3" at bounding box center [353, 348] width 174 height 42
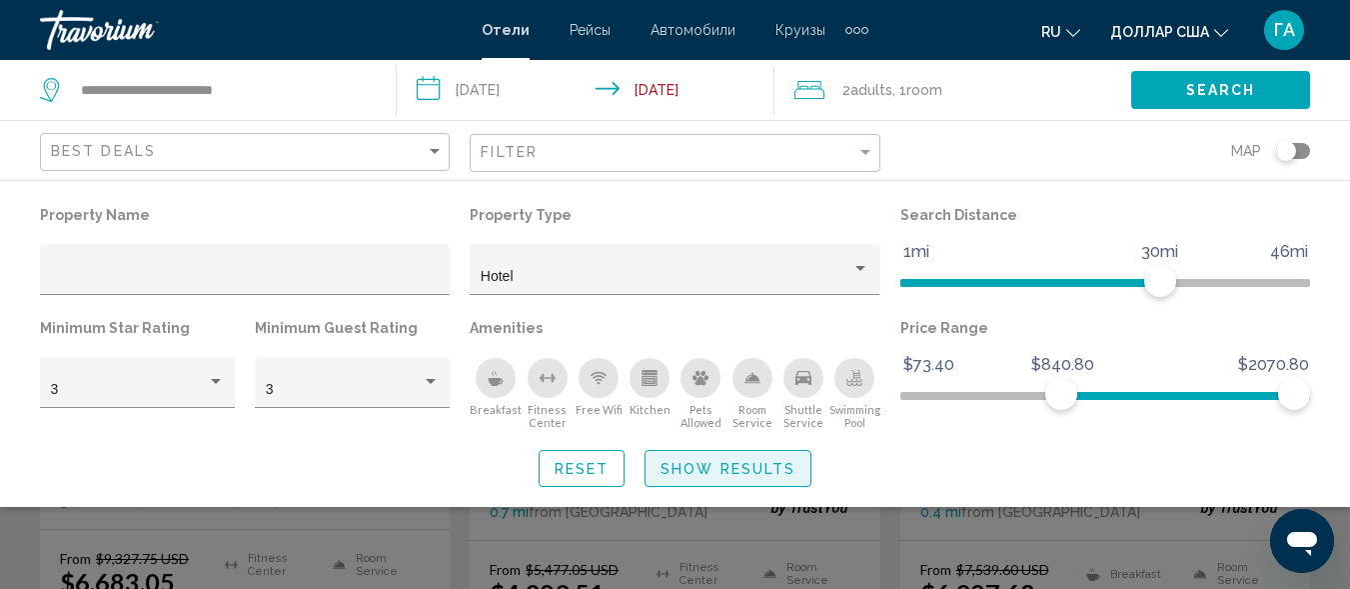
click at [762, 469] on span "Show Results" at bounding box center [728, 469] width 135 height 16
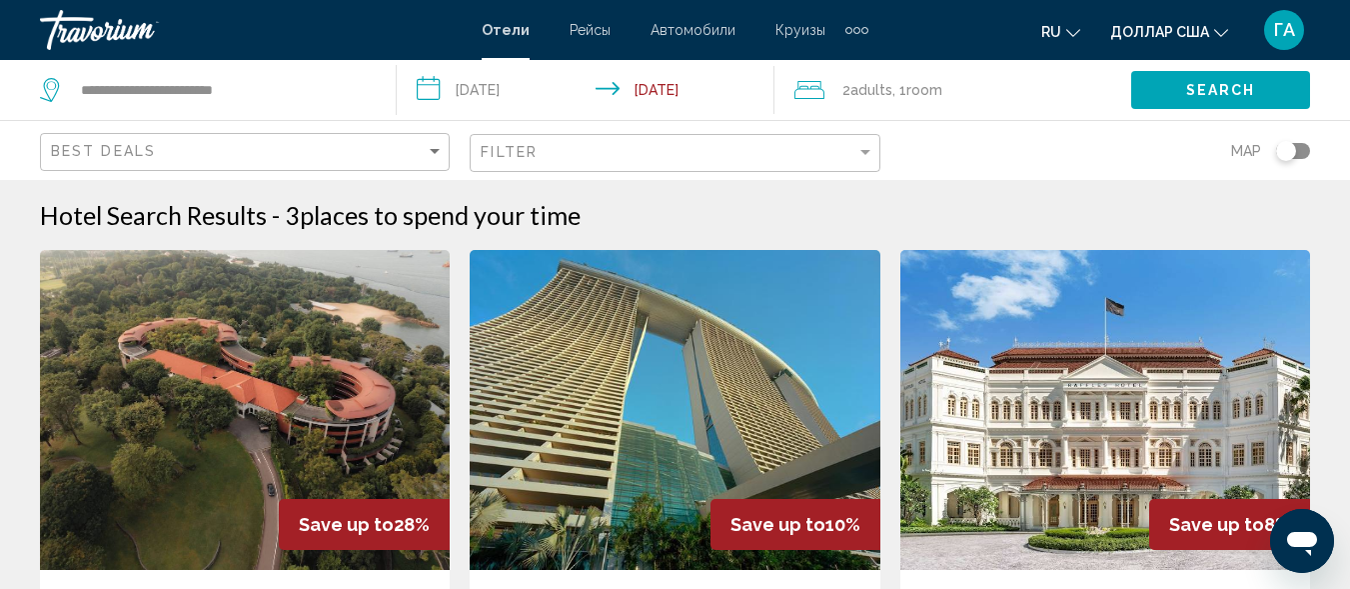
click at [1180, 97] on button "Search" at bounding box center [1221, 89] width 179 height 37
click at [1192, 91] on span "Search" at bounding box center [1222, 91] width 70 height 16
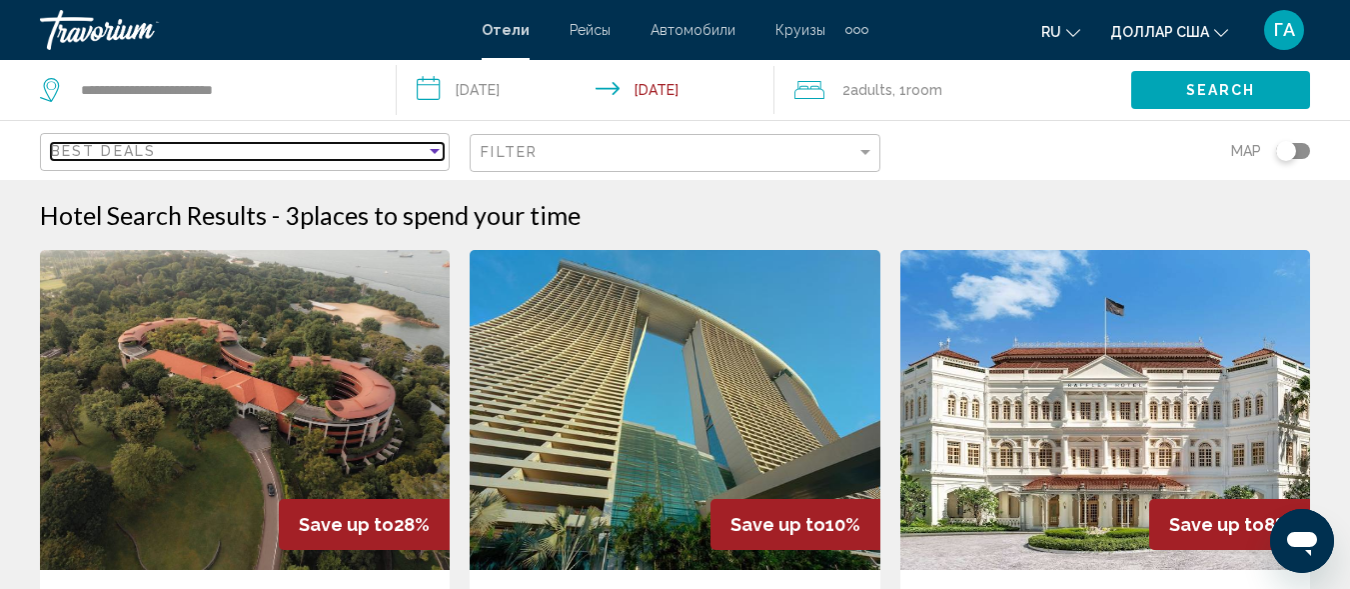
click at [433, 156] on div "Sort by" at bounding box center [435, 151] width 18 height 16
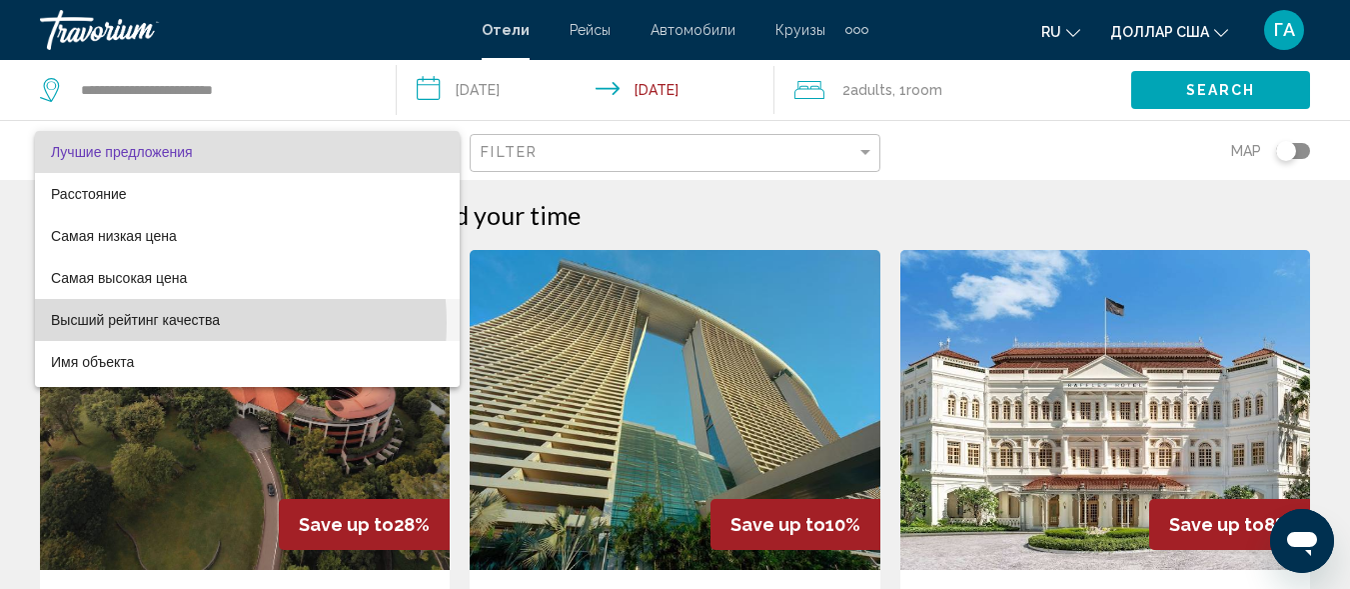
click at [198, 323] on font "Высший рейтинг качества" at bounding box center [135, 320] width 169 height 16
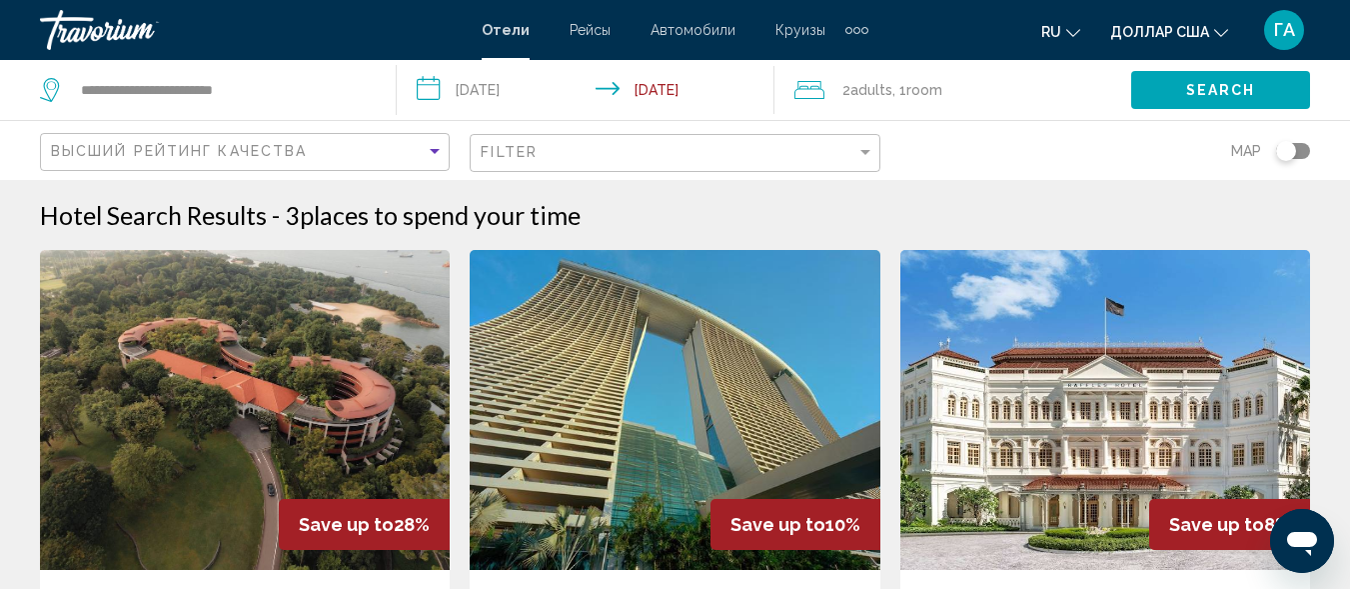
click at [1255, 85] on button "Search" at bounding box center [1221, 89] width 179 height 37
click at [1303, 149] on div "Toggle map" at bounding box center [1293, 151] width 34 height 16
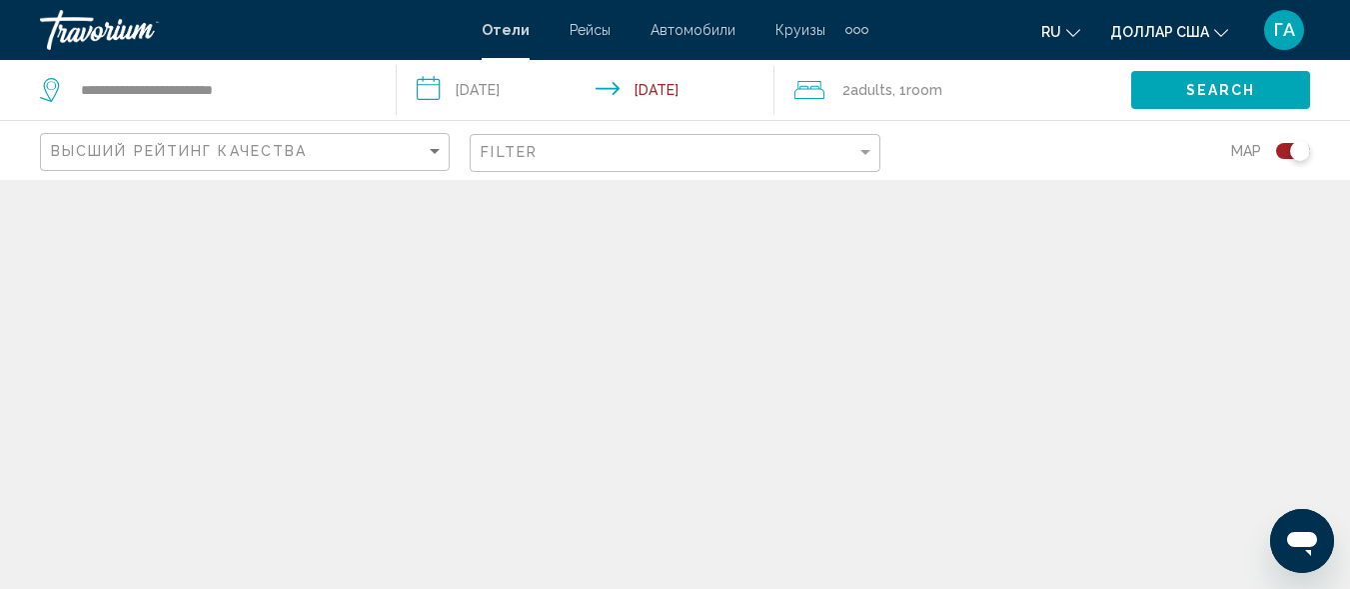
drag, startPoint x: 1287, startPoint y: 149, endPoint x: 1305, endPoint y: 149, distance: 18.0
click at [1305, 149] on div "Toggle map" at bounding box center [1293, 151] width 34 height 16
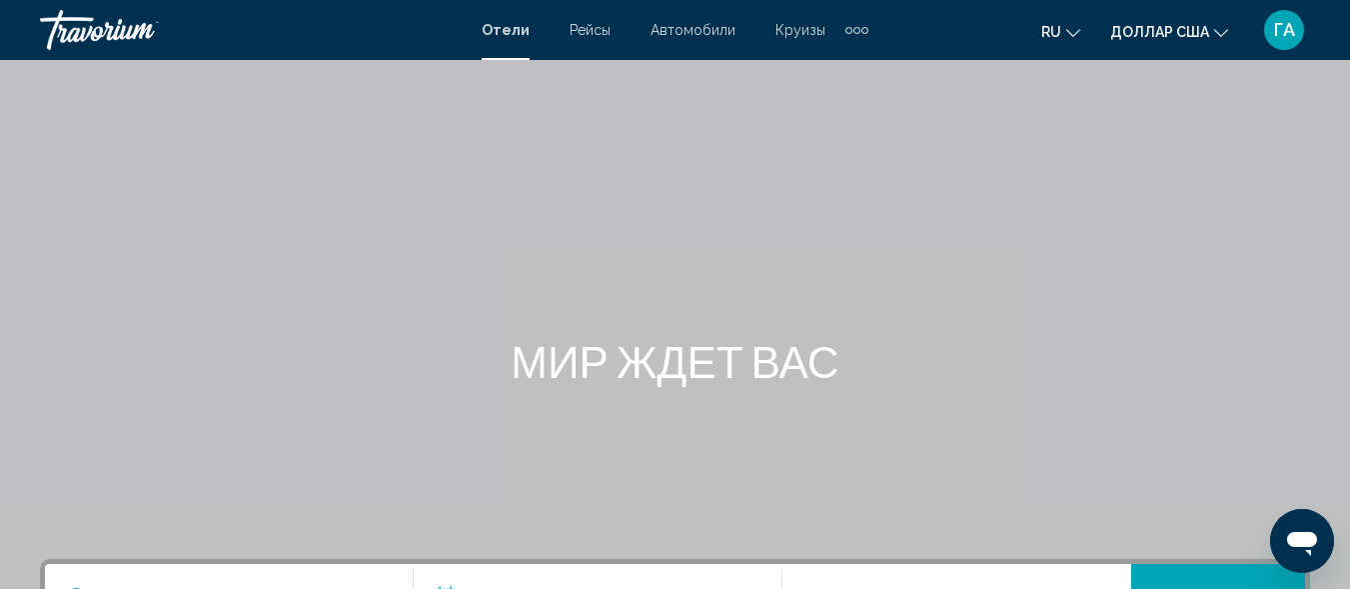
scroll to position [400, 0]
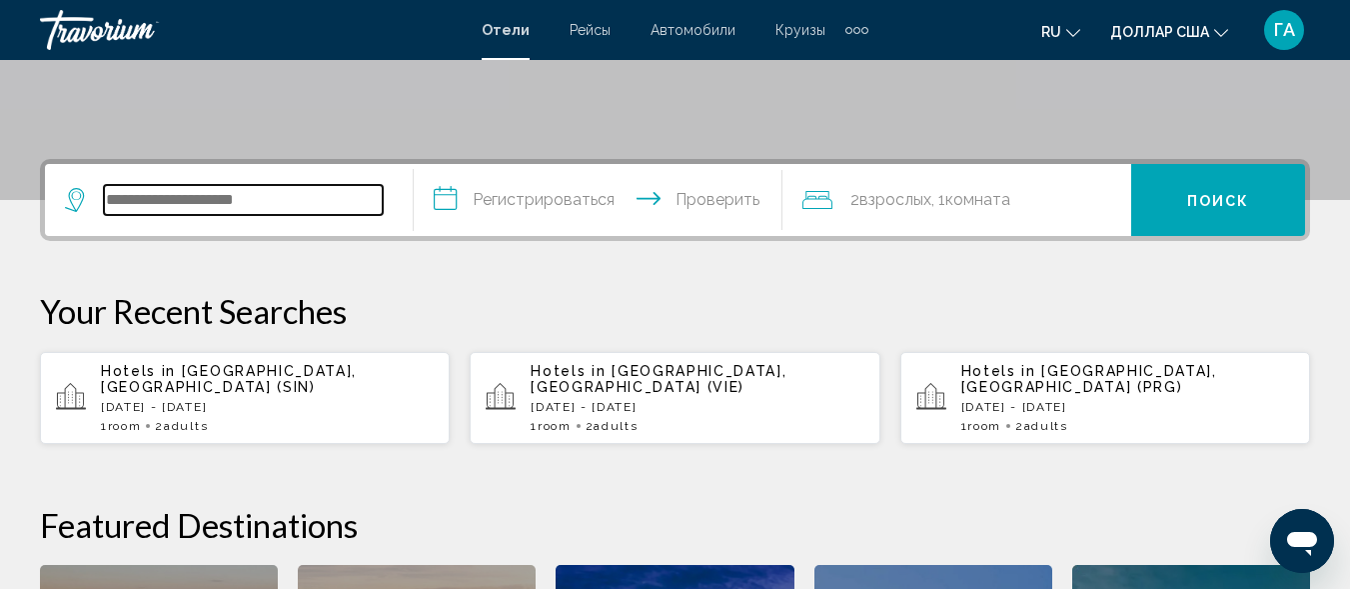
click at [163, 198] on input "Виджет поиска" at bounding box center [243, 200] width 279 height 30
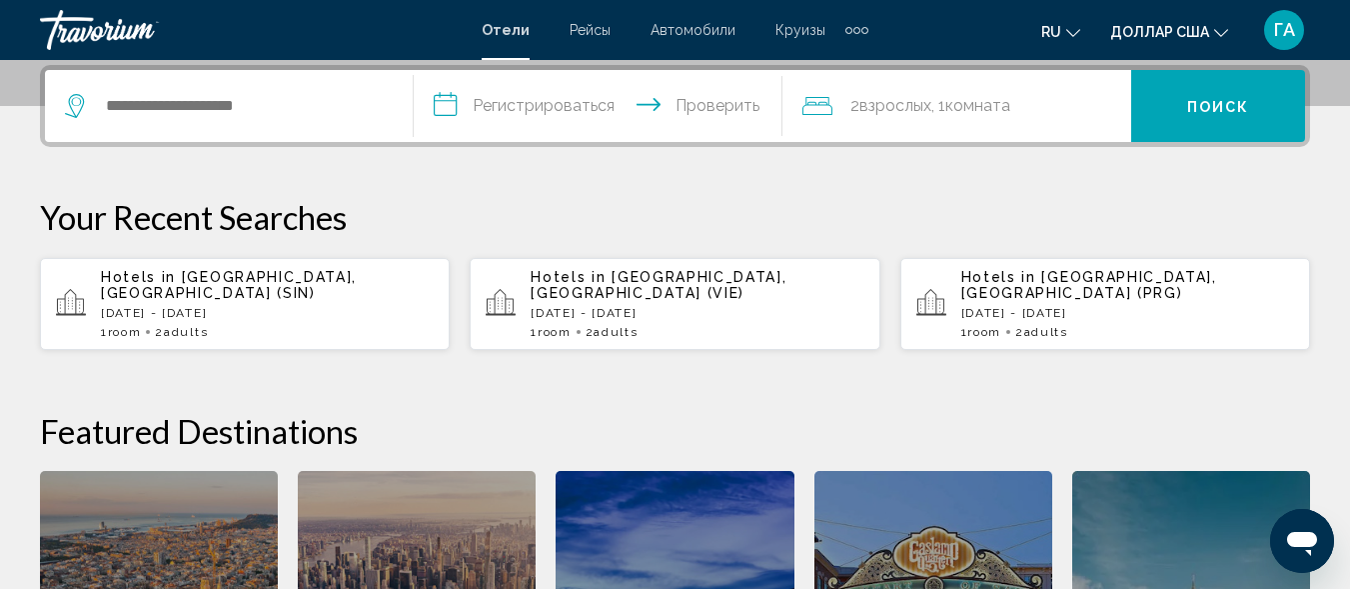
click at [299, 306] on p "[DATE] - [DATE]" at bounding box center [267, 313] width 333 height 14
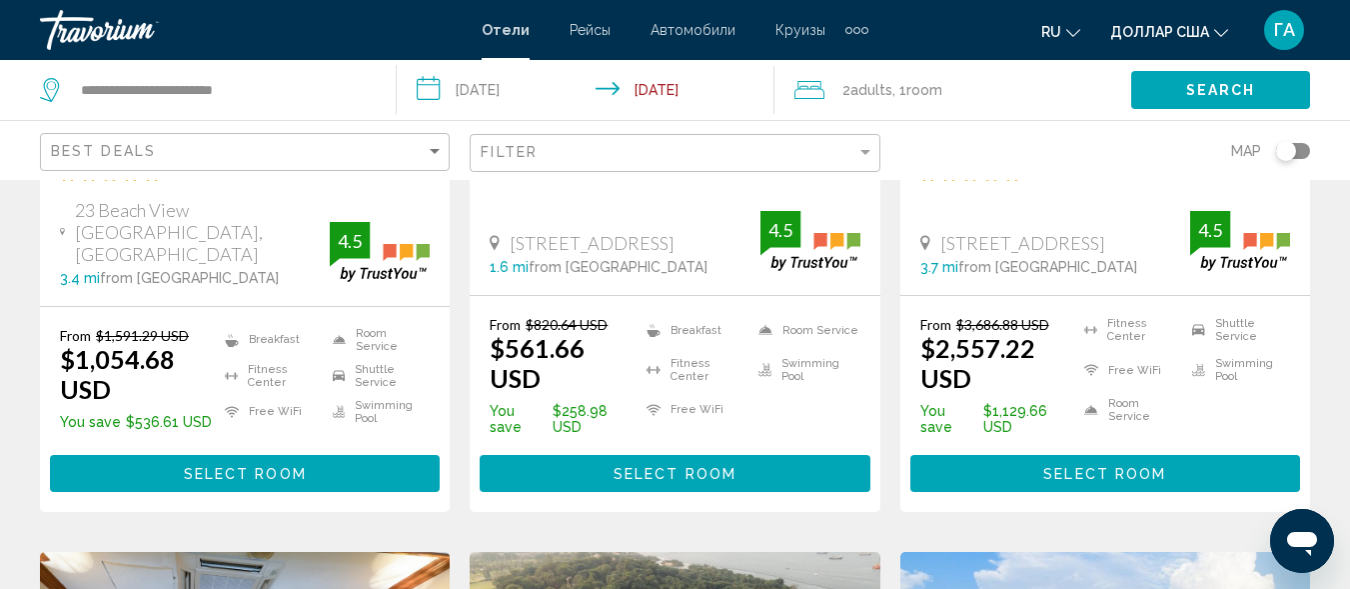
scroll to position [1899, 0]
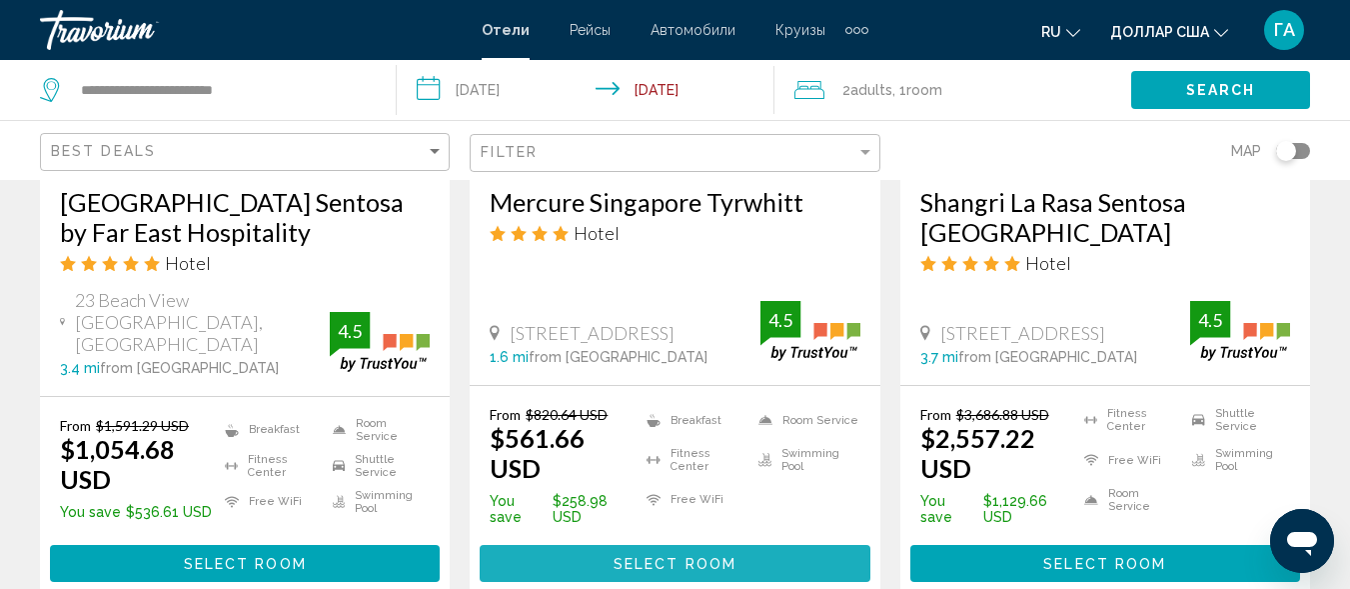
click at [609, 545] on button "Select Room" at bounding box center [675, 563] width 390 height 37
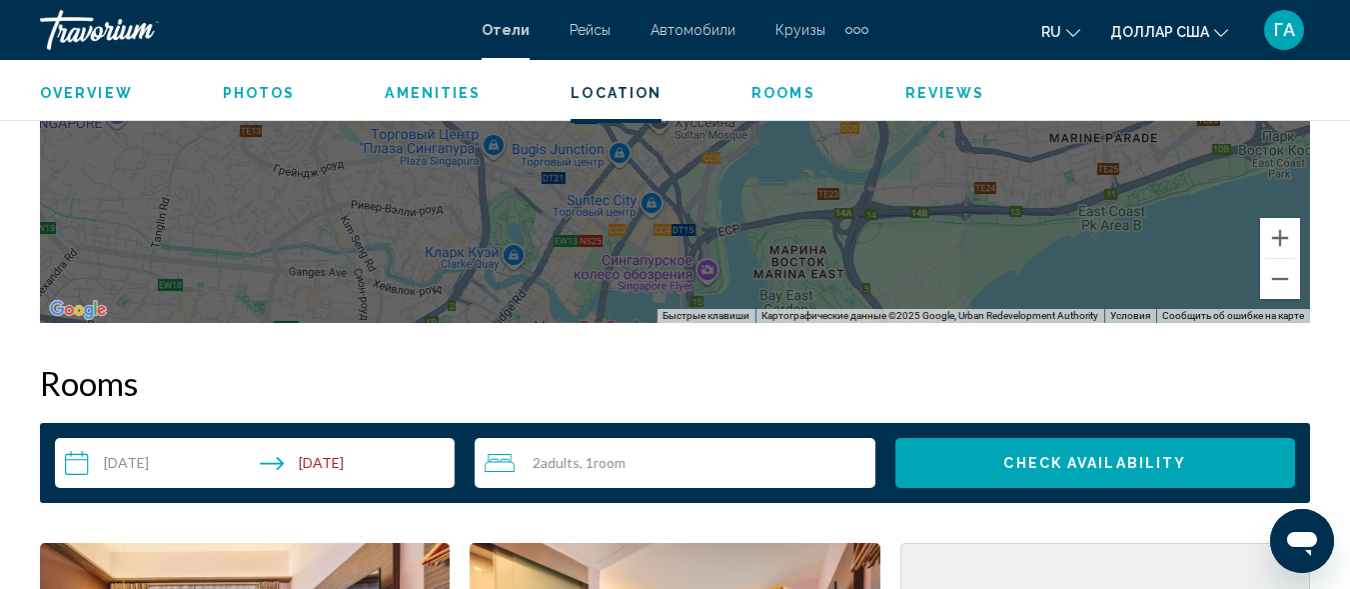
scroll to position [2538, 0]
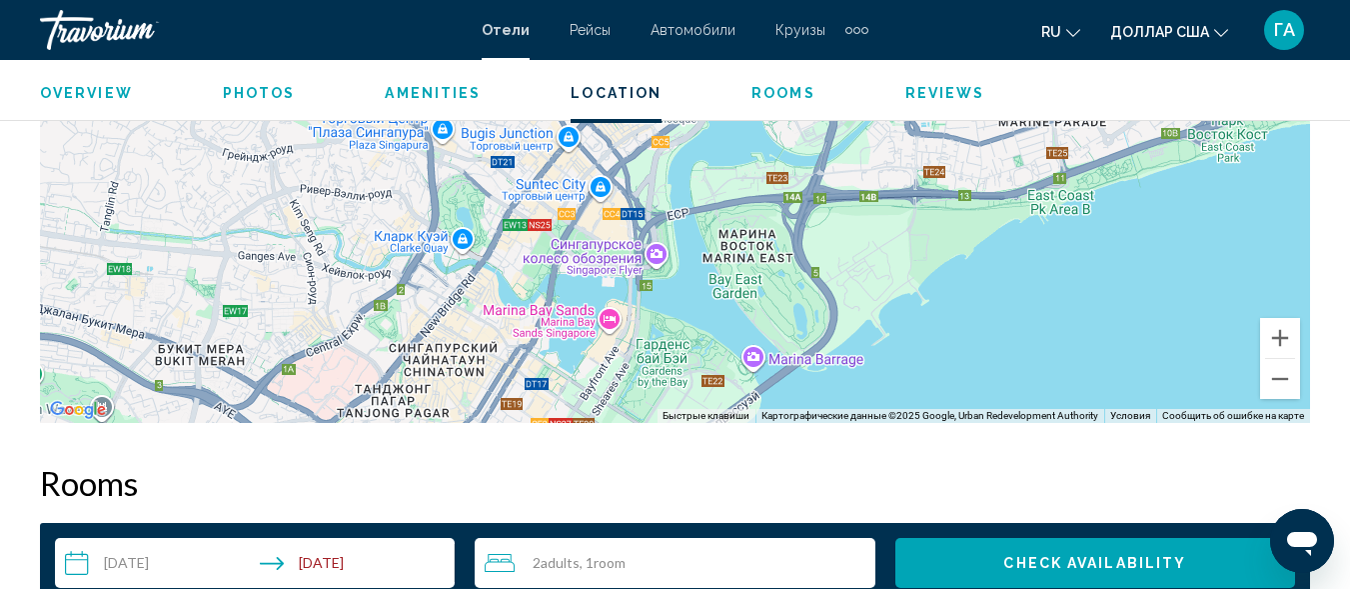
drag, startPoint x: 805, startPoint y: 360, endPoint x: 755, endPoint y: 239, distance: 130.9
click at [755, 239] on div "Чтобы активировать перетаскивание с помощью клавиатуры, нажмите Alt + Ввод. Пос…" at bounding box center [675, 123] width 1270 height 600
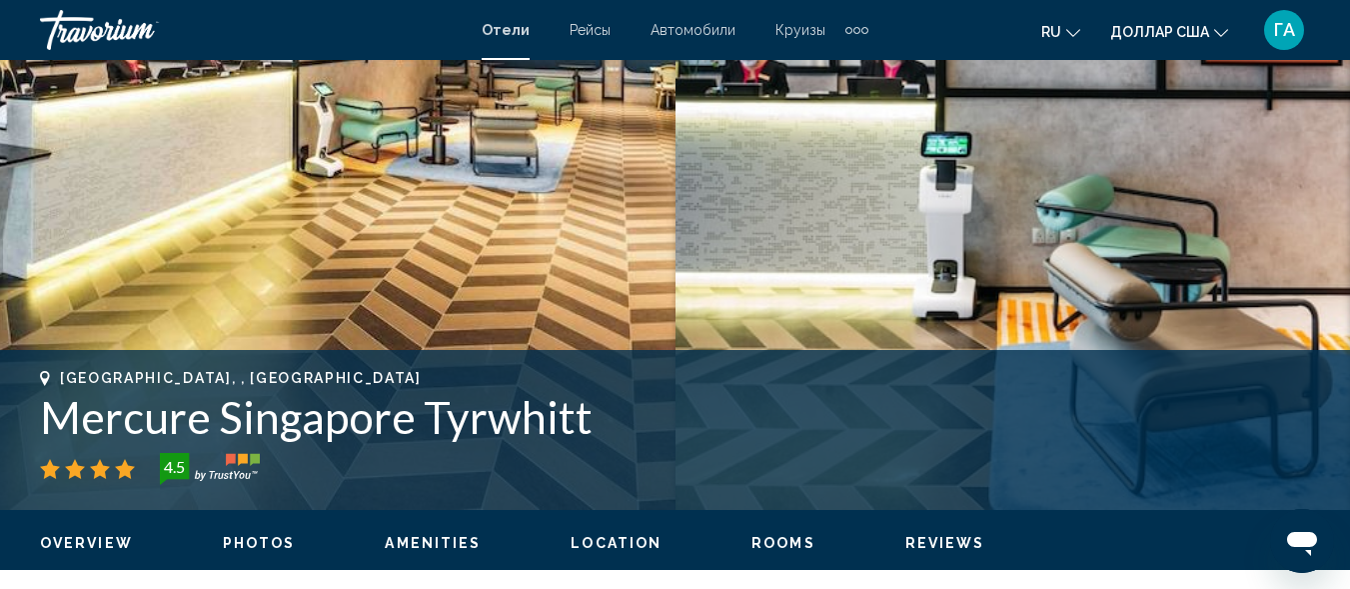
scroll to position [600, 0]
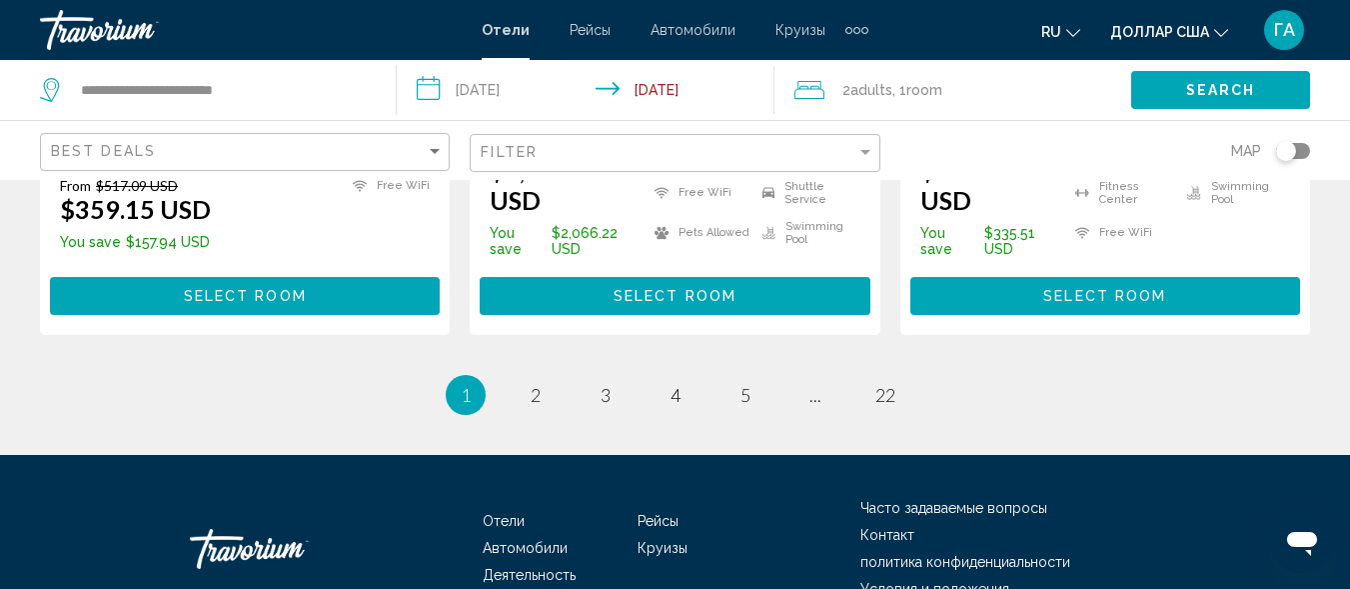
scroll to position [2999, 0]
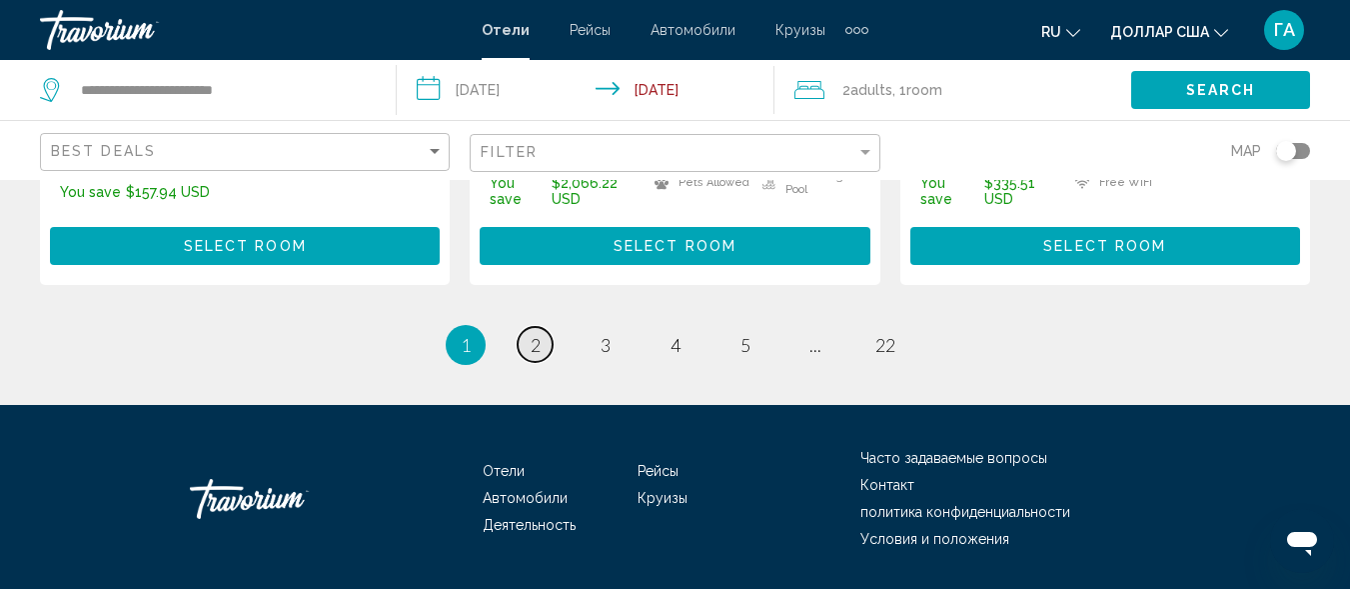
click at [529, 327] on link "page 2" at bounding box center [535, 344] width 35 height 35
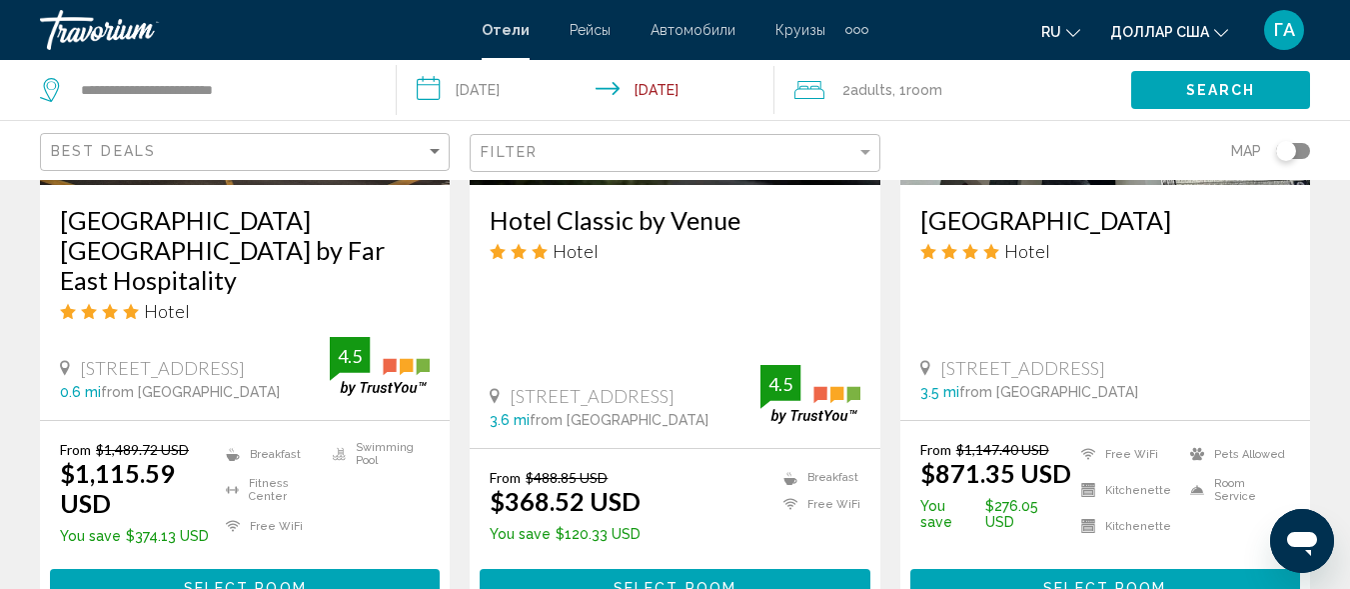
scroll to position [1200, 0]
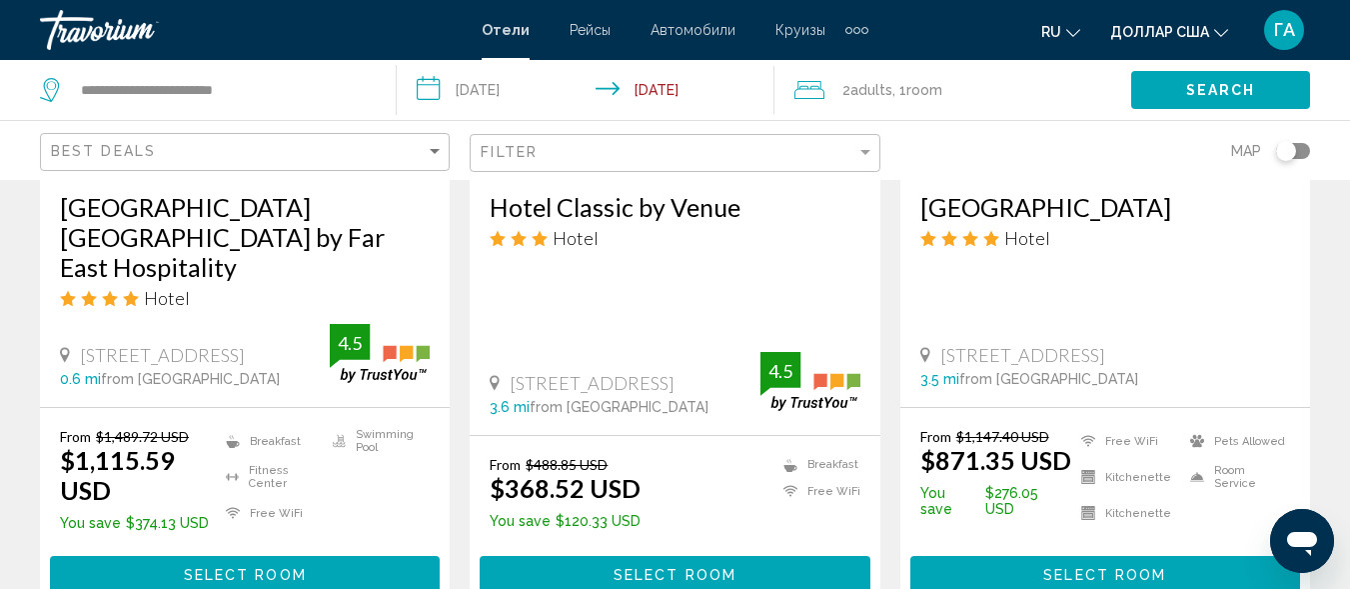
click at [649, 568] on span "Select Room" at bounding box center [675, 576] width 123 height 16
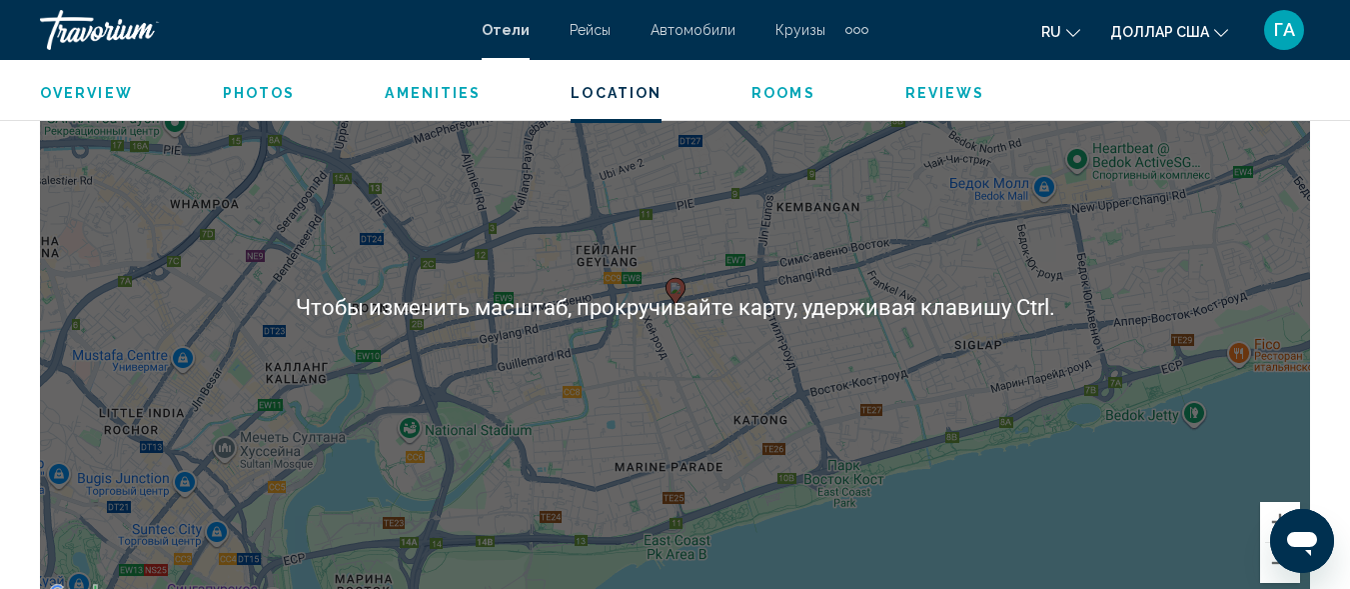
scroll to position [2340, 0]
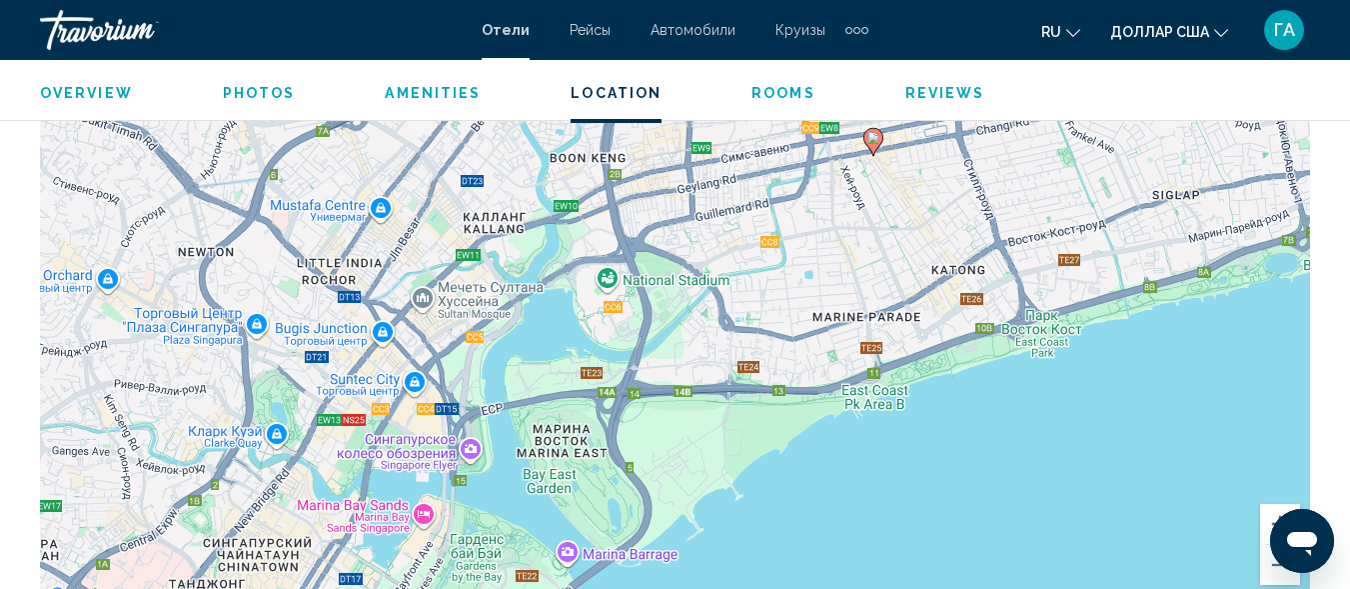
drag, startPoint x: 717, startPoint y: 528, endPoint x: 913, endPoint y: 367, distance: 253.5
click at [913, 367] on div "Чтобы активировать перетаскивание с помощью клавиатуры, нажмите Alt + Ввод. Пос…" at bounding box center [675, 309] width 1270 height 600
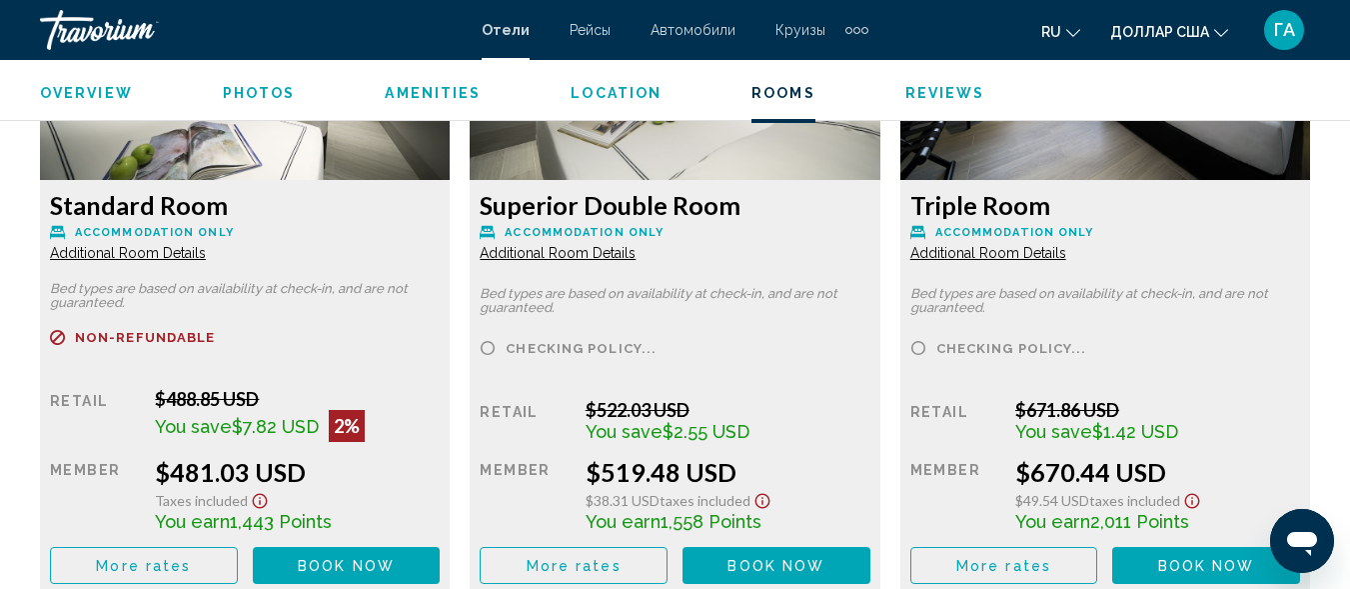
scroll to position [3240, 0]
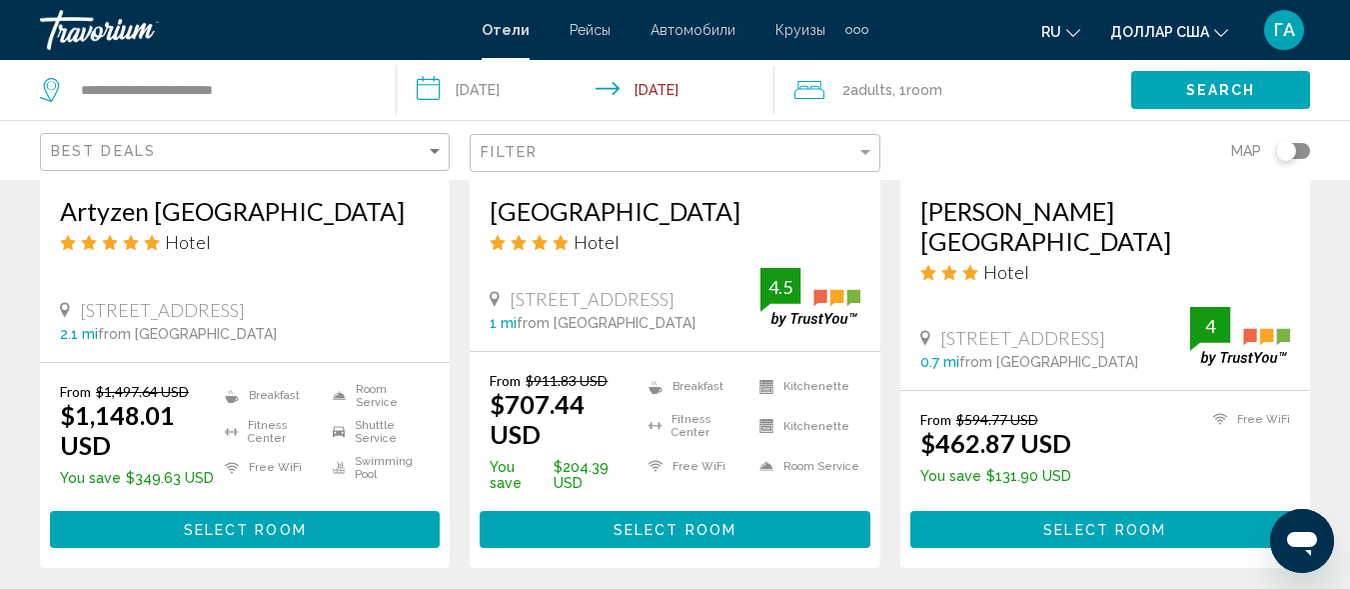
scroll to position [1999, 0]
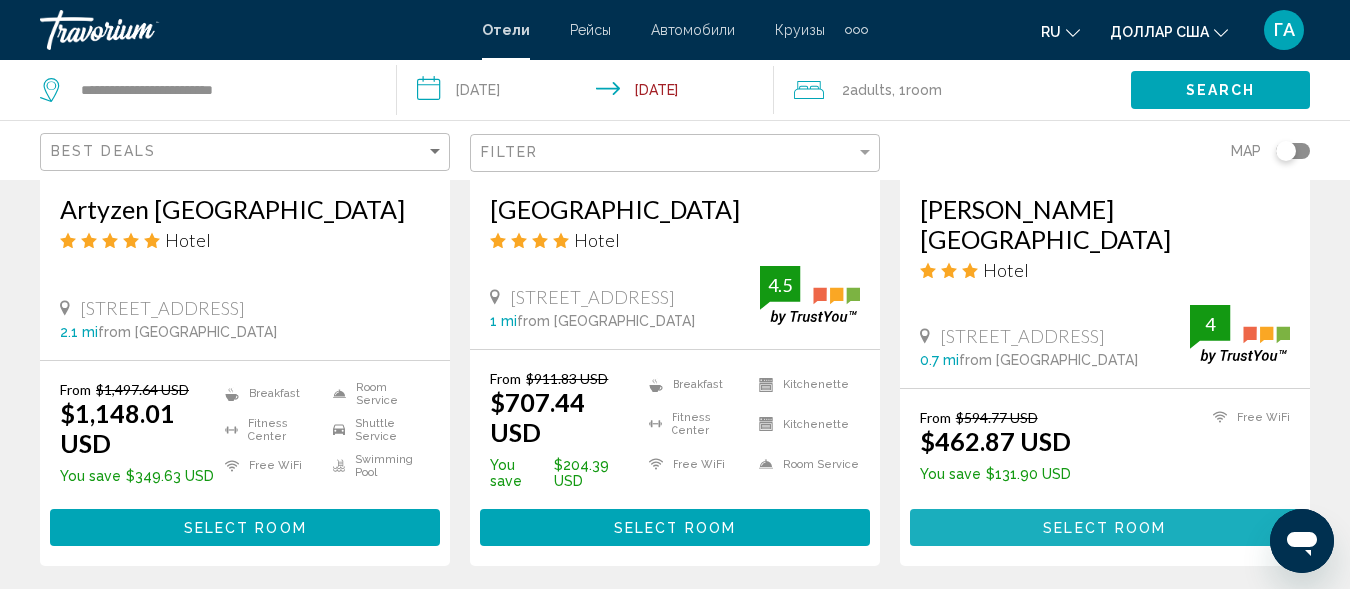
click at [1025, 509] on button "Select Room" at bounding box center [1106, 527] width 390 height 37
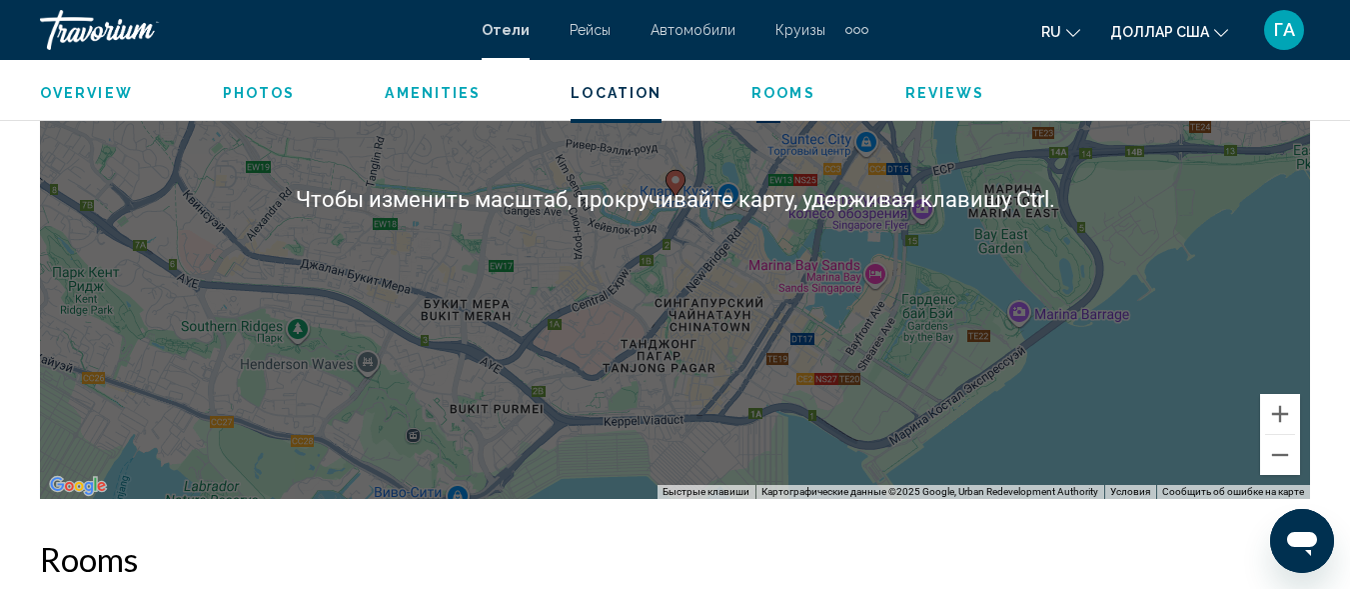
scroll to position [2440, 0]
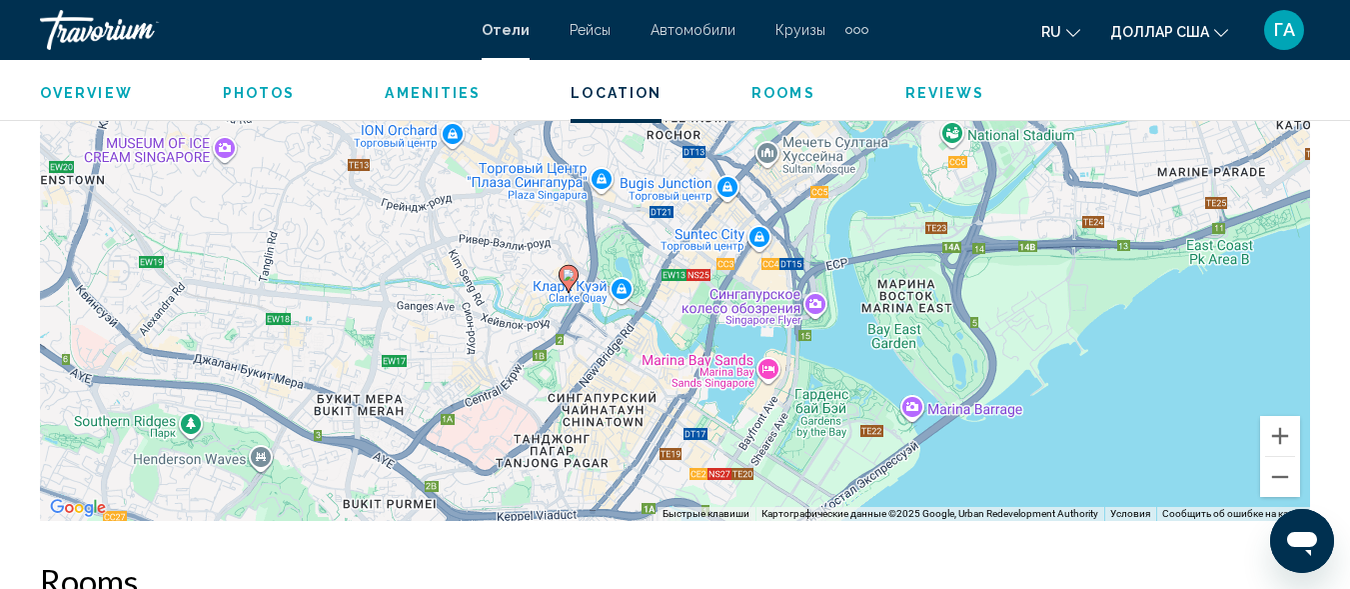
drag, startPoint x: 864, startPoint y: 367, endPoint x: 754, endPoint y: 442, distance: 133.1
click at [754, 442] on div "Чтобы активировать перетаскивание с помощью клавиатуры, нажмите Alt + Ввод. Пос…" at bounding box center [675, 221] width 1270 height 600
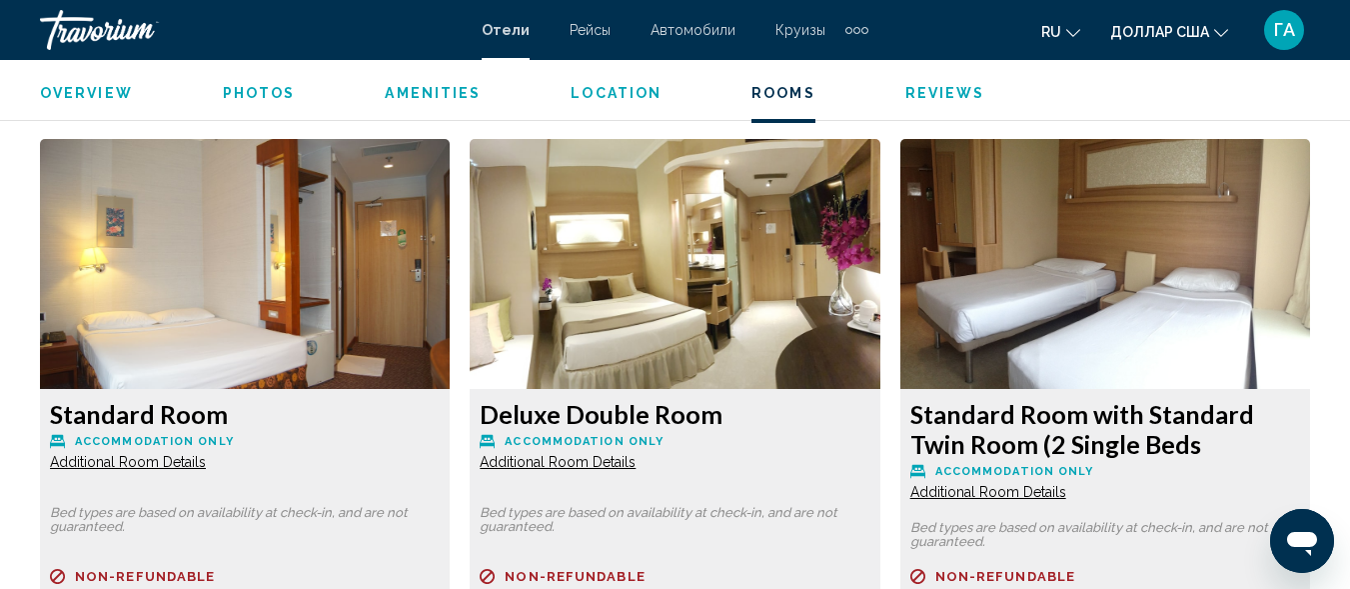
scroll to position [3040, 0]
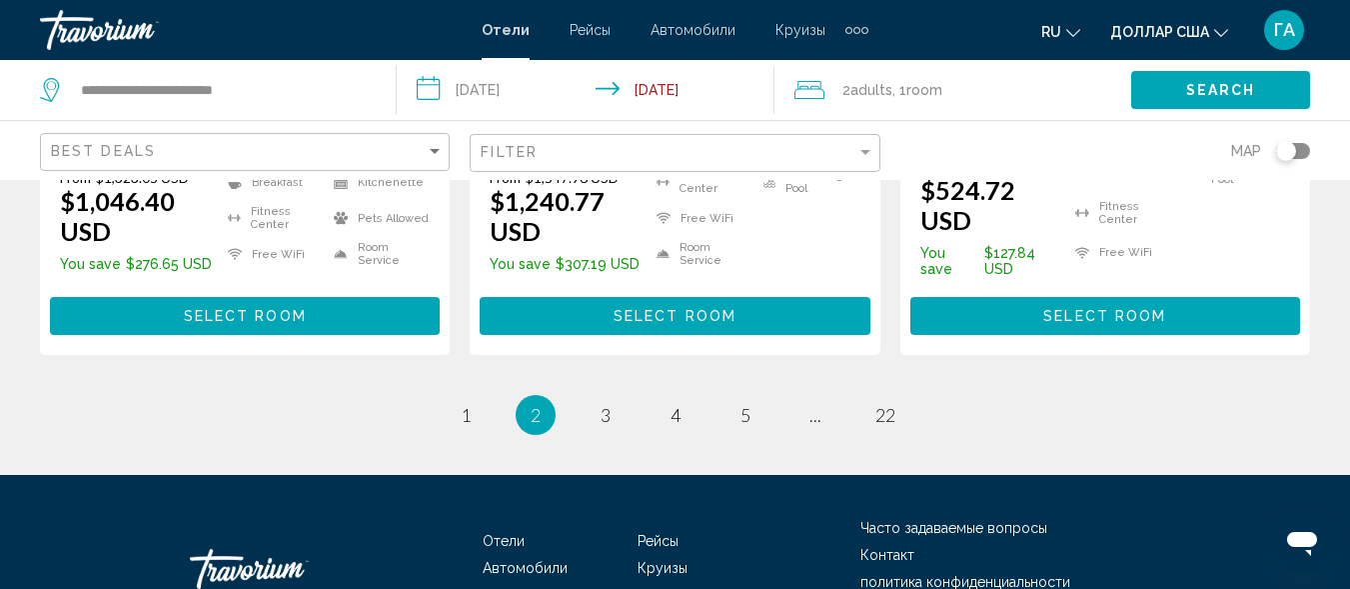
scroll to position [2999, 0]
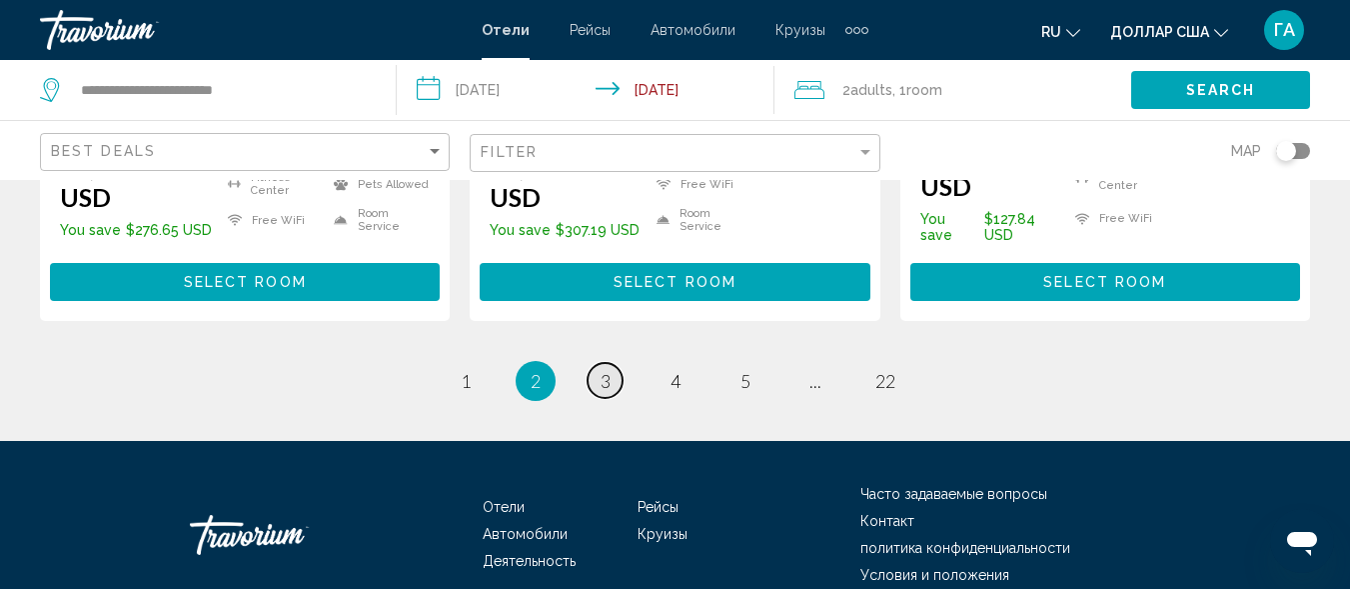
click at [610, 370] on span "3" at bounding box center [606, 381] width 10 height 22
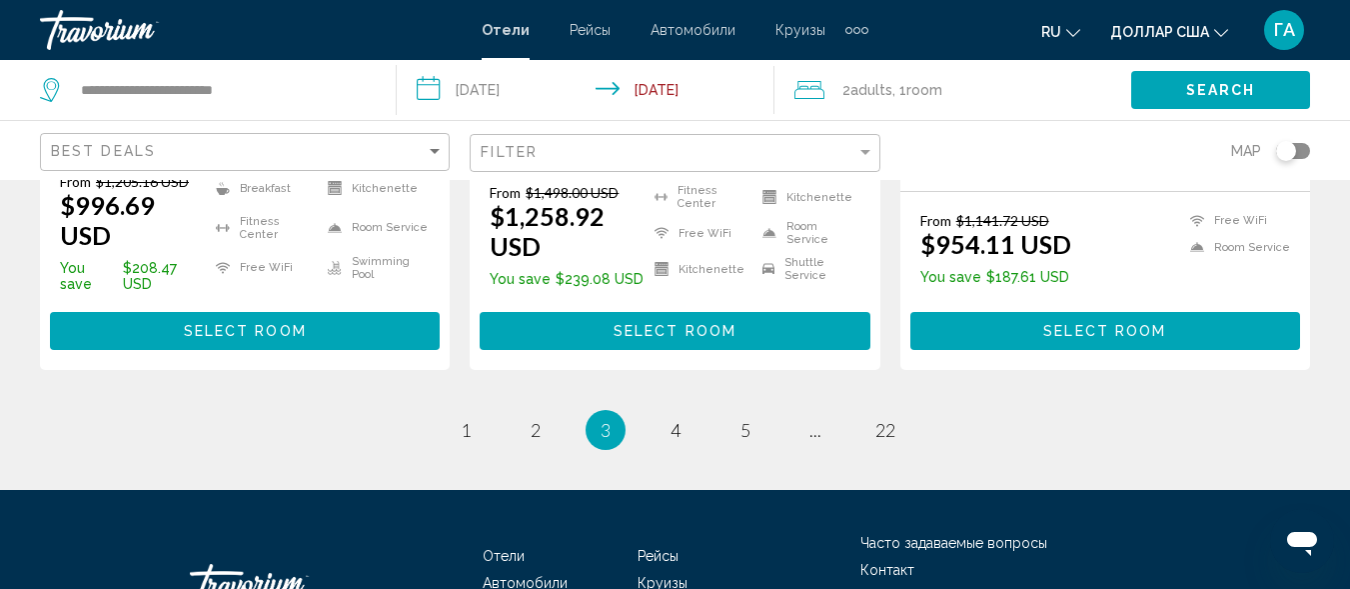
scroll to position [2999, 0]
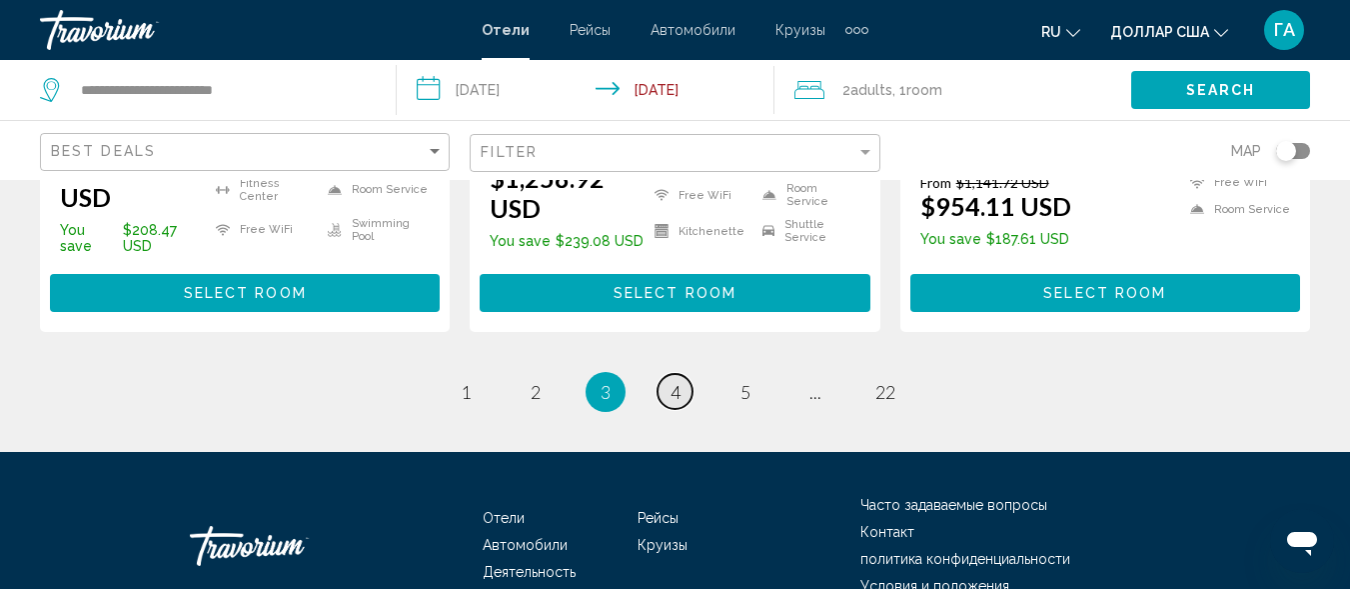
click at [669, 374] on link "page 4" at bounding box center [675, 391] width 35 height 35
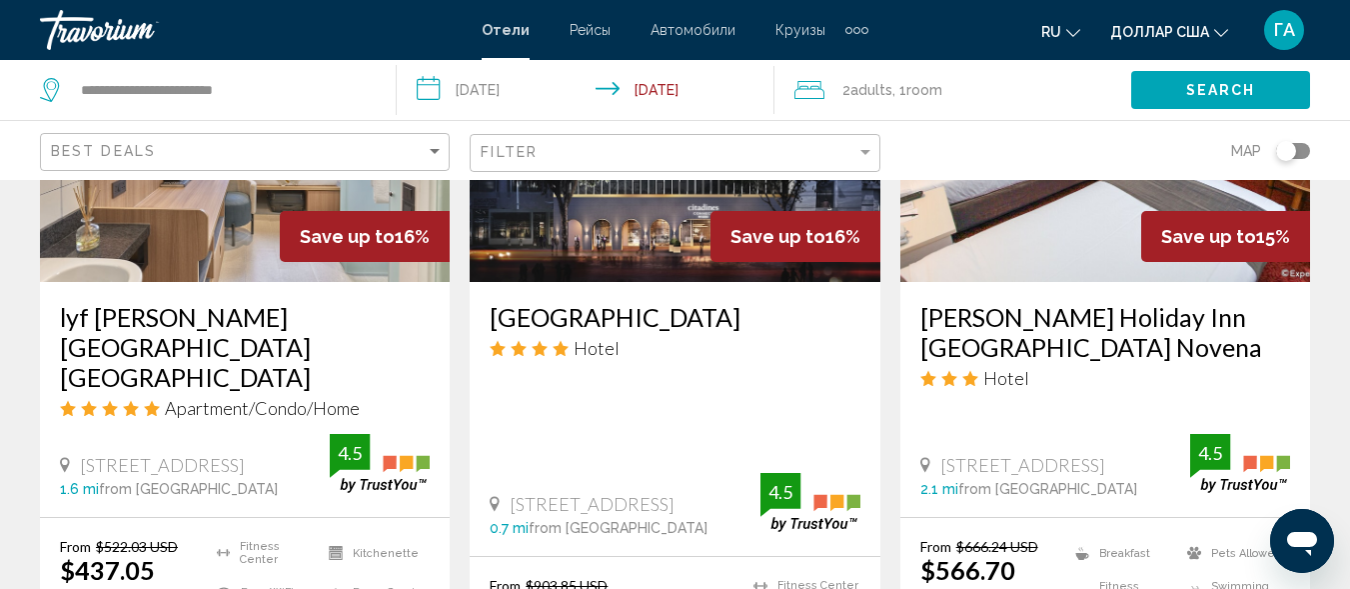
scroll to position [1200, 0]
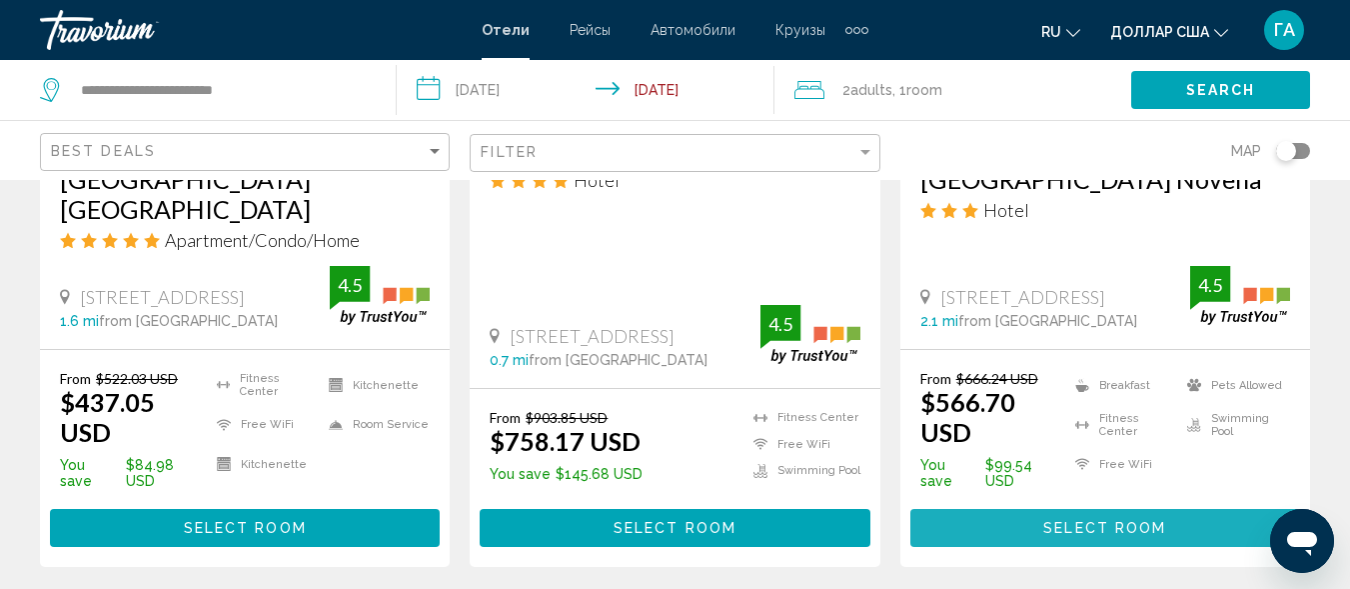
click at [1032, 509] on button "Select Room" at bounding box center [1106, 527] width 390 height 37
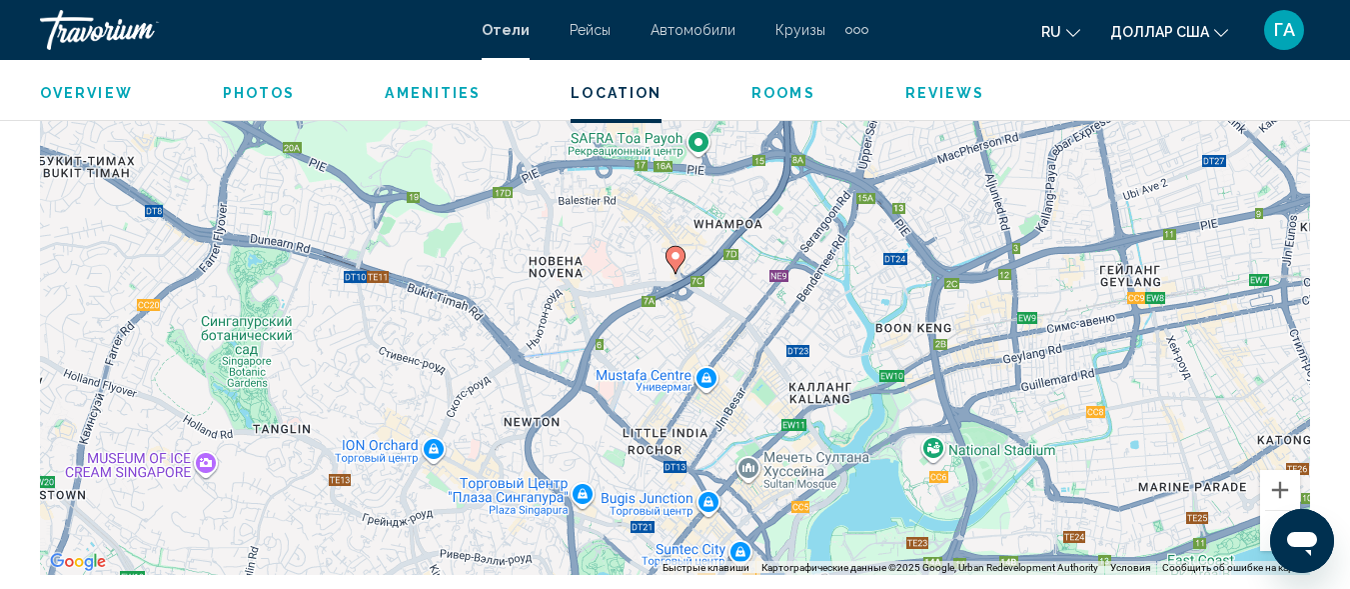
scroll to position [2340, 0]
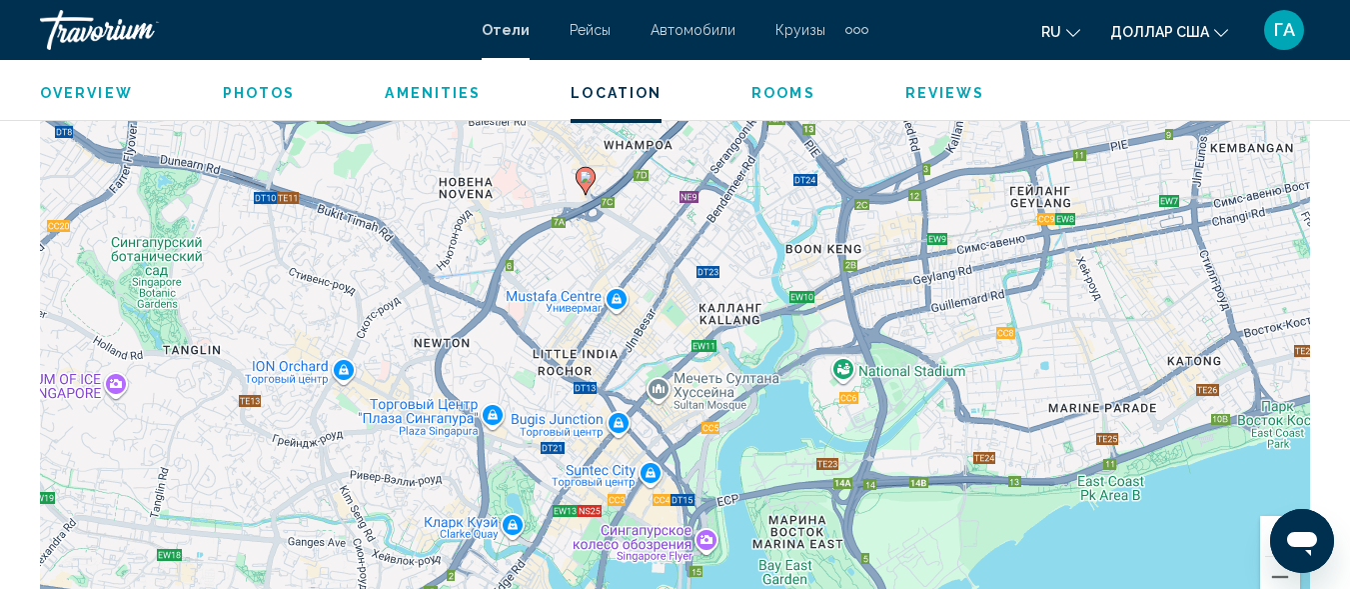
drag, startPoint x: 883, startPoint y: 462, endPoint x: 789, endPoint y: 332, distance: 160.4
click at [789, 332] on div "Чтобы активировать перетаскивание с помощью клавиатуры, нажмите Alt + Ввод. Пос…" at bounding box center [675, 321] width 1270 height 600
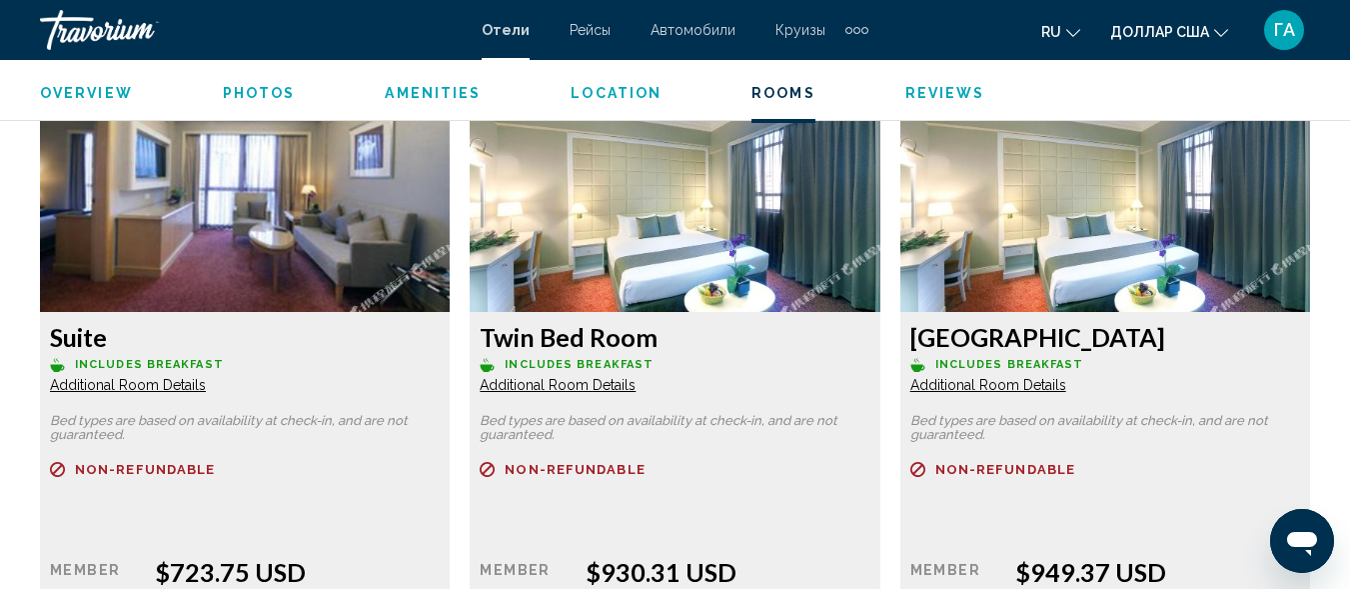
scroll to position [3440, 0]
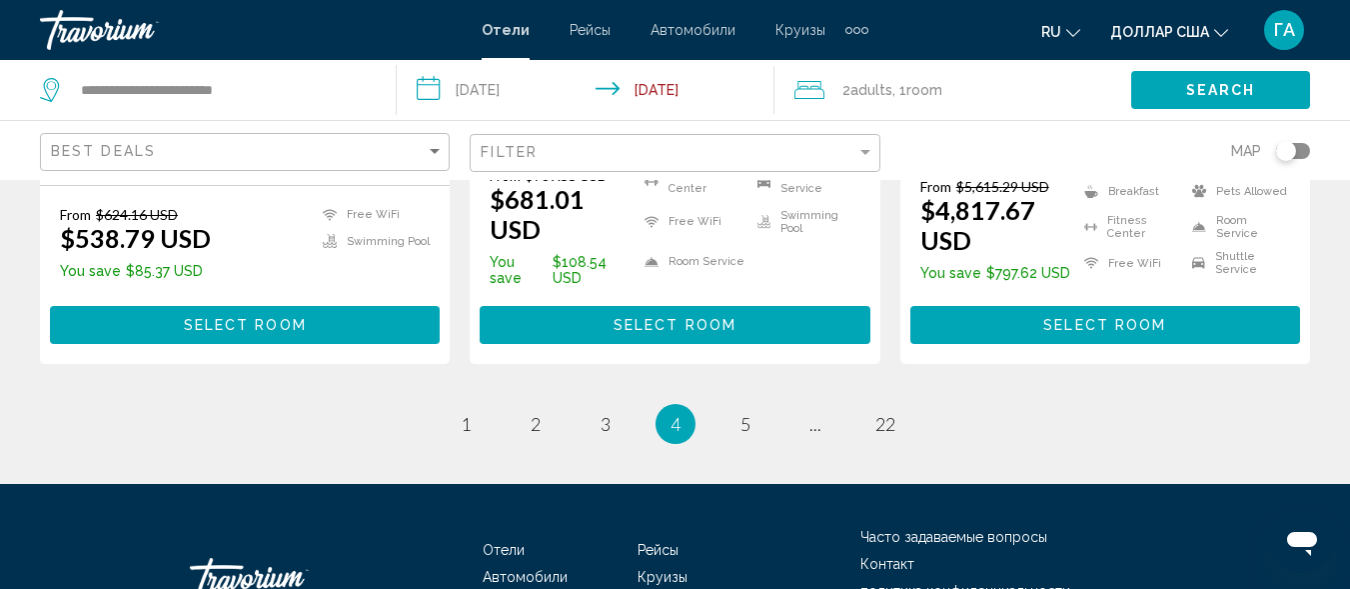
scroll to position [2999, 0]
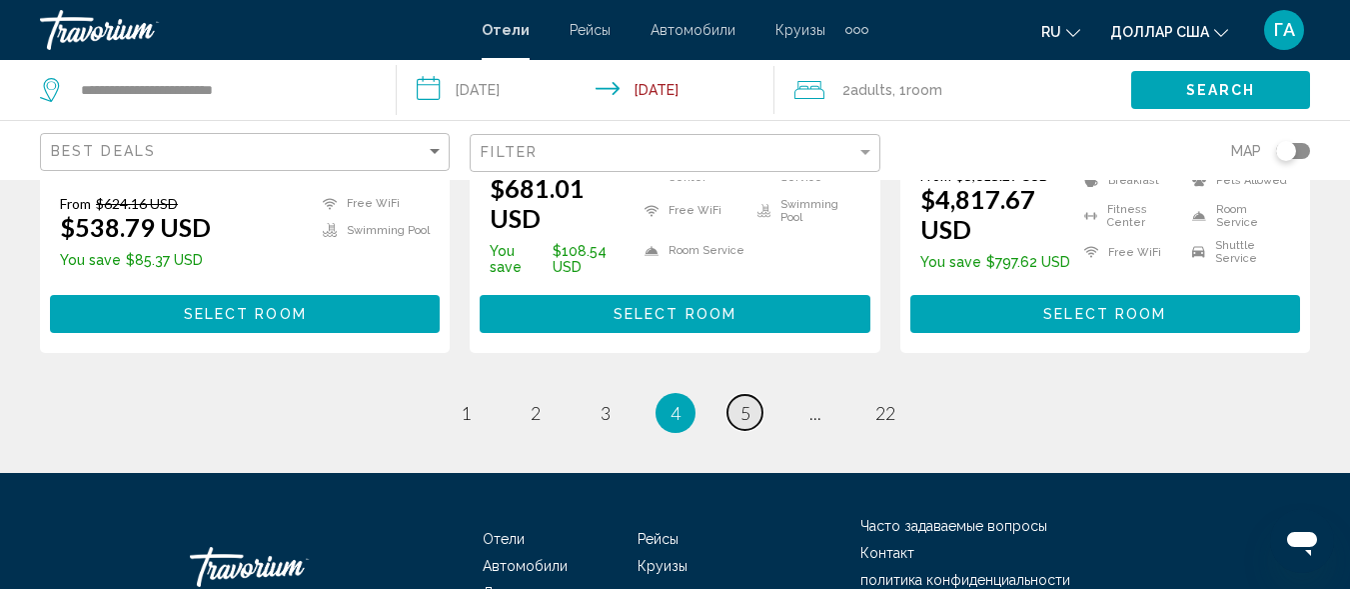
click at [739, 395] on link "page 5" at bounding box center [745, 412] width 35 height 35
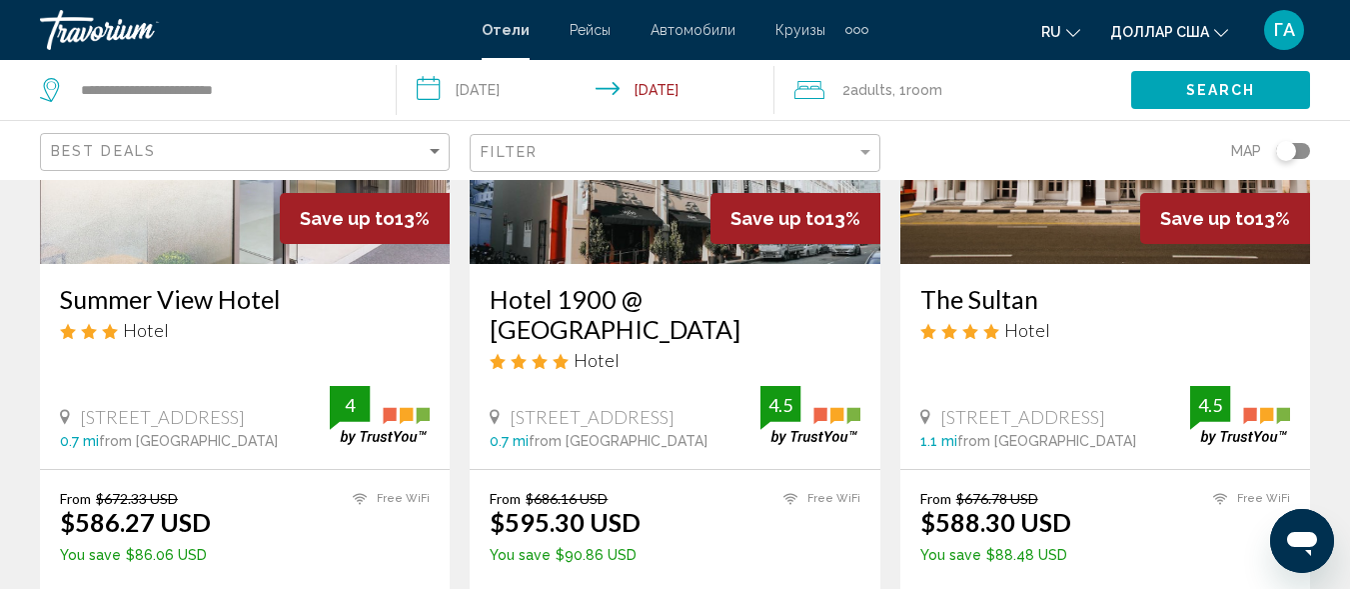
scroll to position [400, 0]
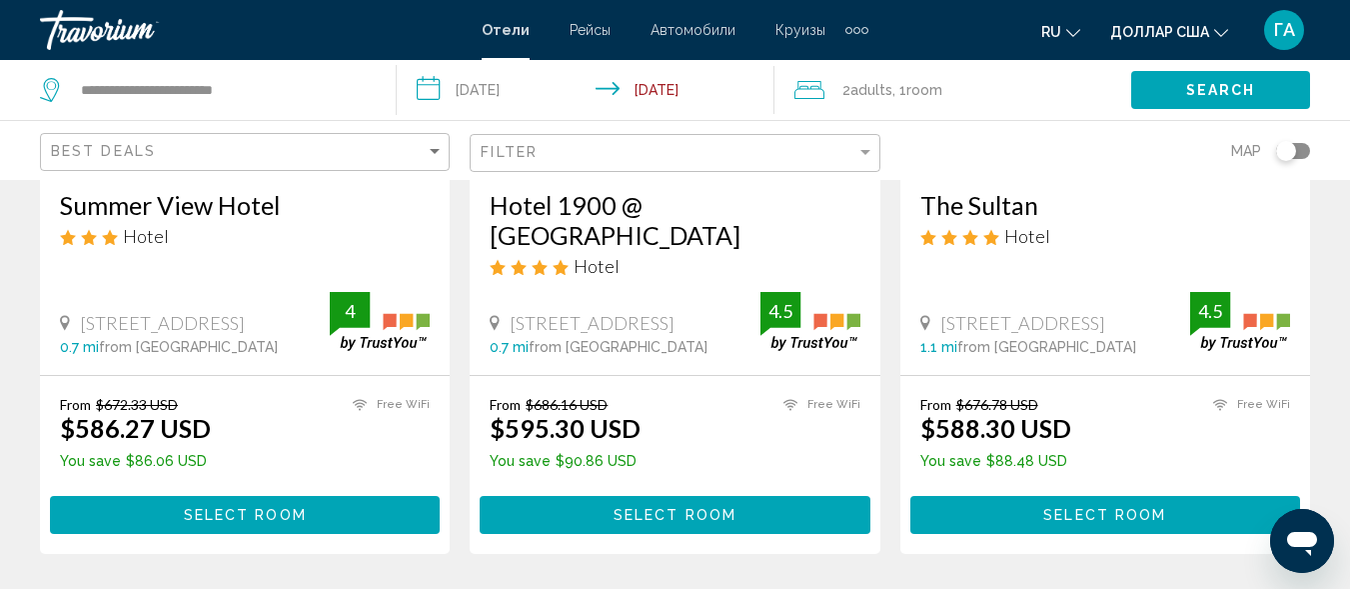
click at [687, 508] on span "Select Room" at bounding box center [675, 516] width 123 height 16
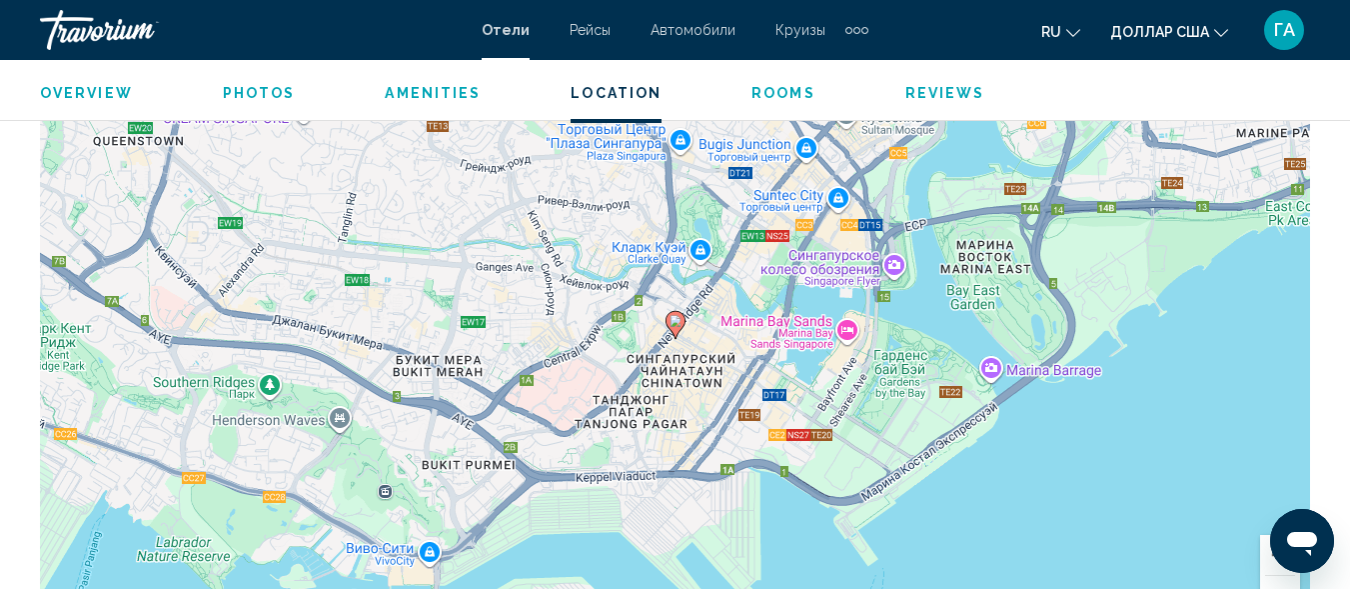
scroll to position [2439, 0]
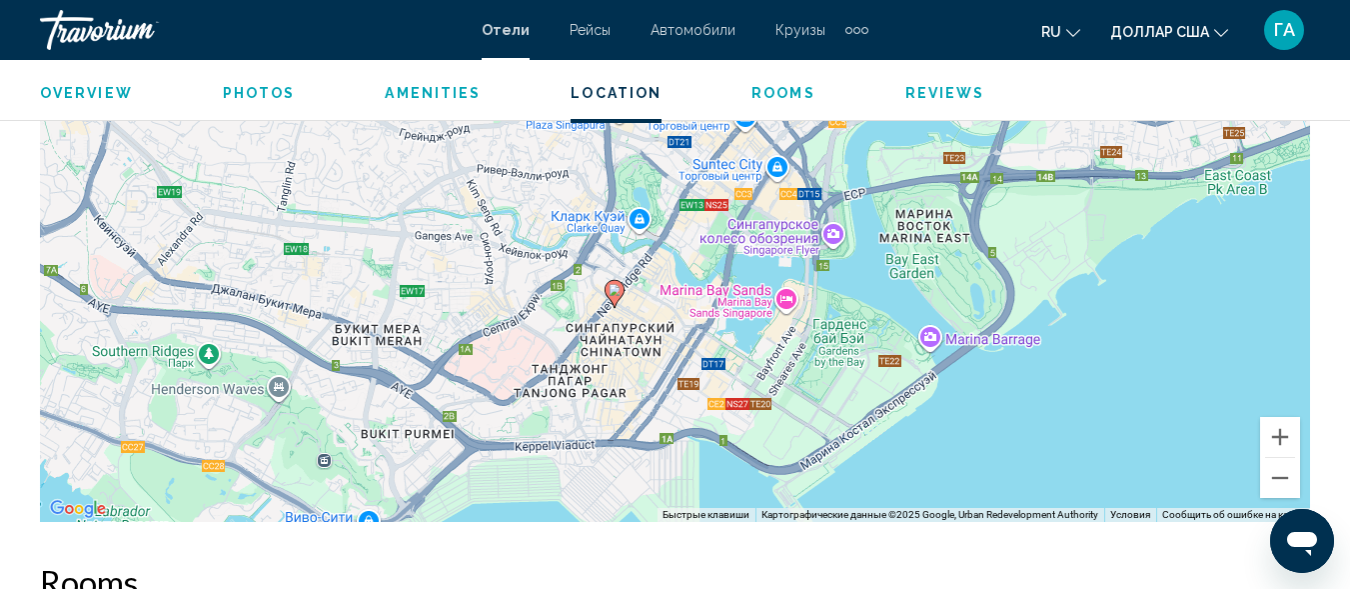
drag, startPoint x: 943, startPoint y: 370, endPoint x: 882, endPoint y: 457, distance: 106.2
click at [882, 457] on div "Чтобы активировать перетаскивание с помощью клавиатуры, нажмите Alt + Ввод. Пос…" at bounding box center [675, 222] width 1270 height 600
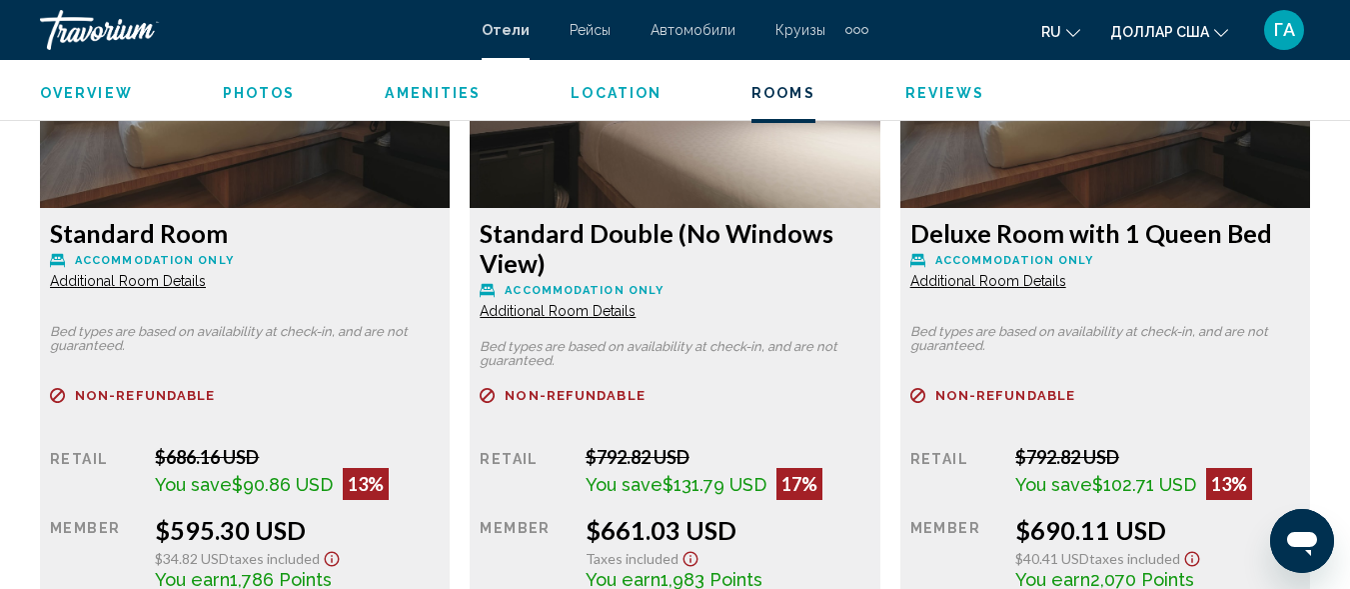
scroll to position [3239, 0]
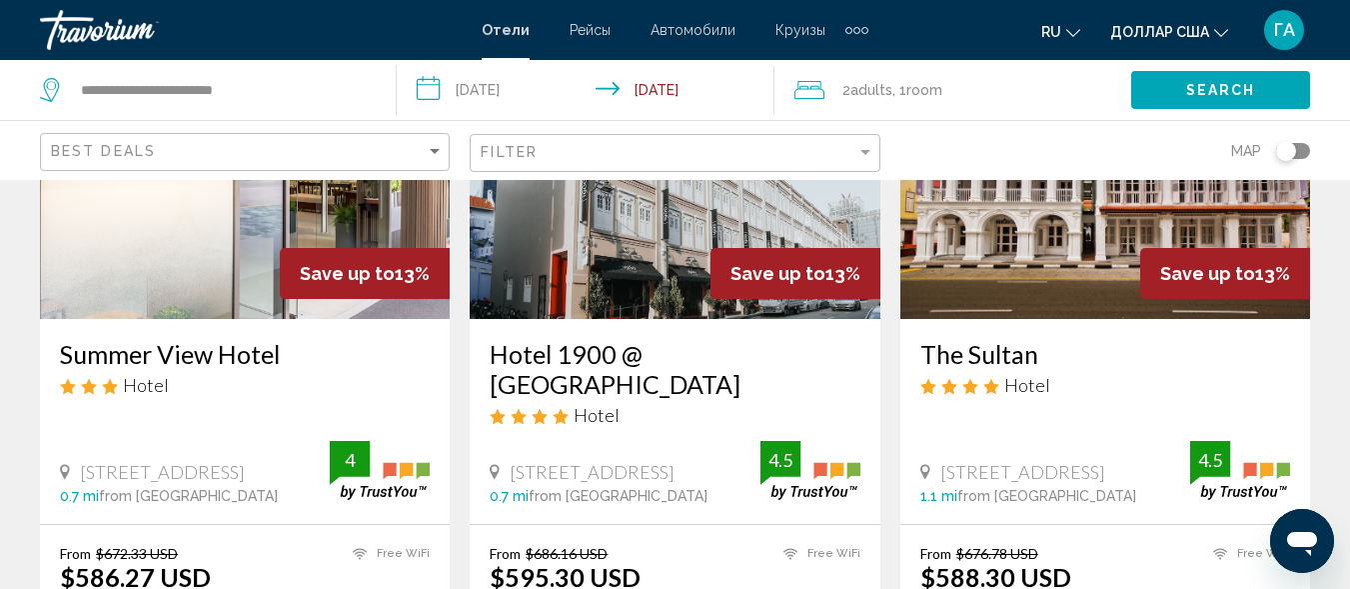
scroll to position [400, 0]
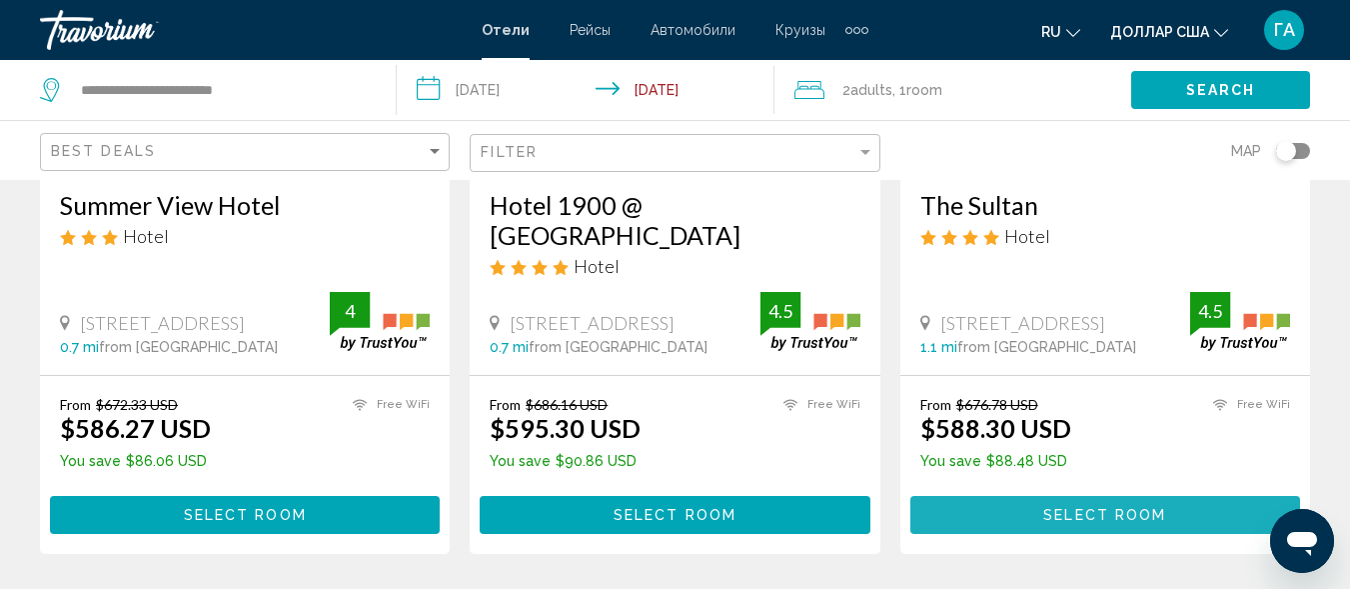
click at [1063, 496] on button "Select Room" at bounding box center [1106, 514] width 390 height 37
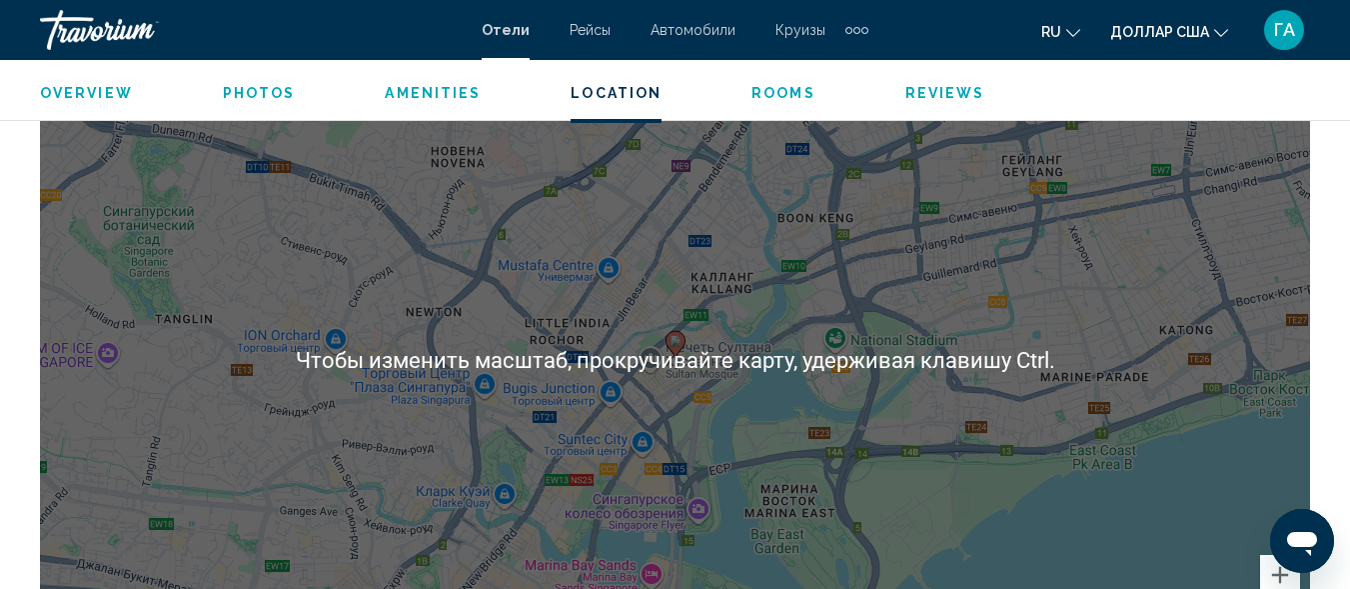
scroll to position [1899, 0]
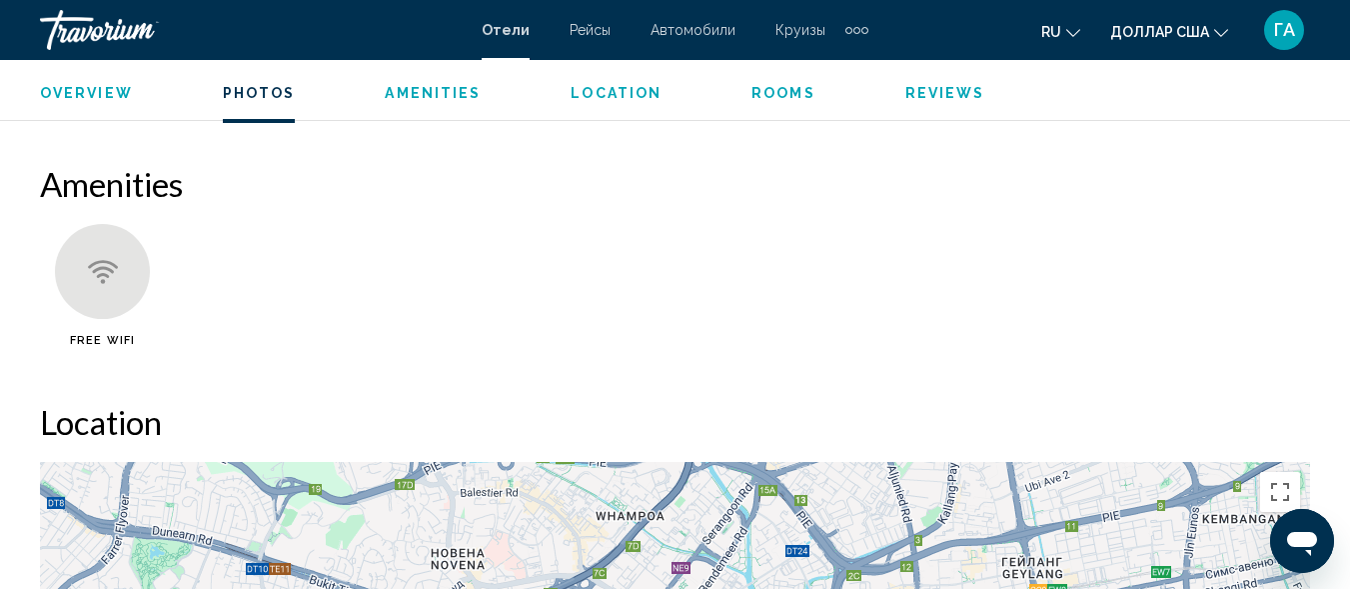
click at [612, 97] on span "Location" at bounding box center [616, 93] width 91 height 16
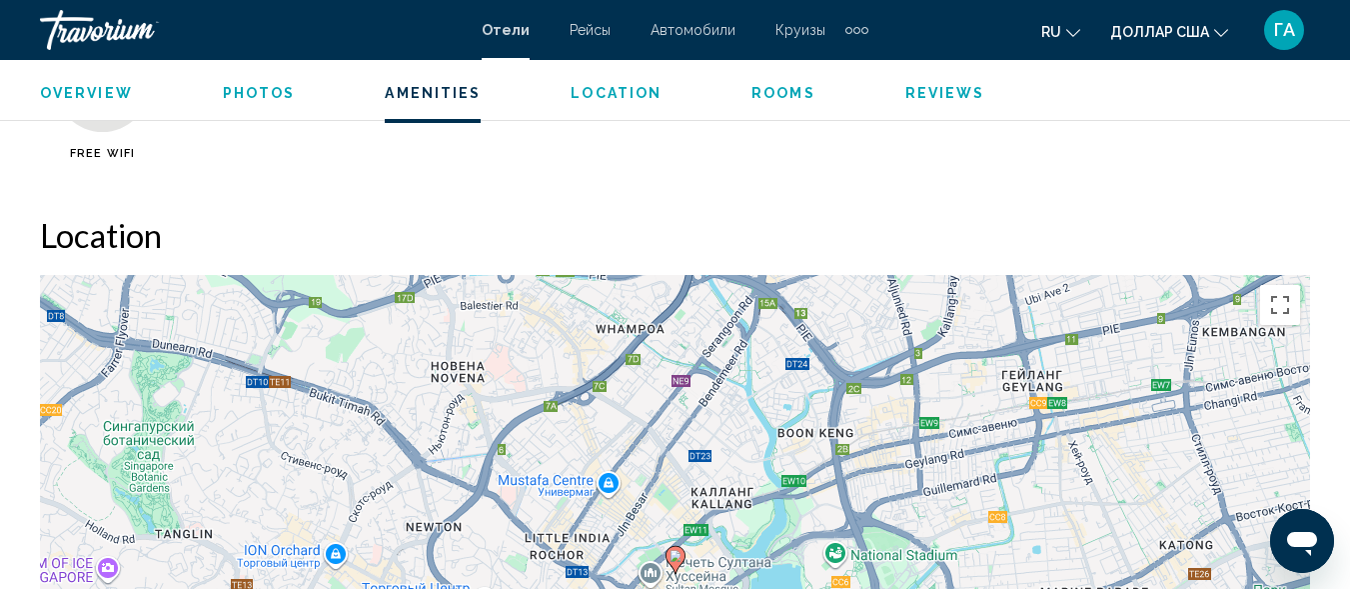
scroll to position [2181, 0]
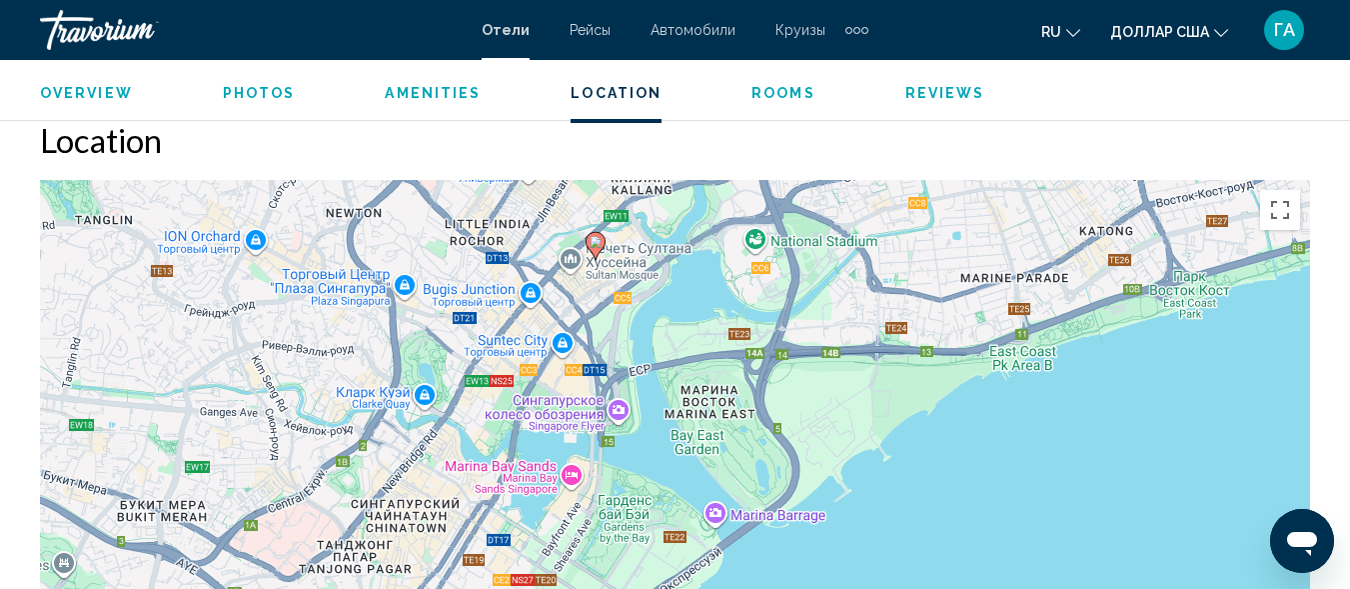
drag, startPoint x: 851, startPoint y: 476, endPoint x: 766, endPoint y: 248, distance: 243.2
click at [766, 248] on div "Чтобы активировать перетаскивание с помощью клавиатуры, нажмите Alt + Ввод. Пос…" at bounding box center [675, 480] width 1270 height 600
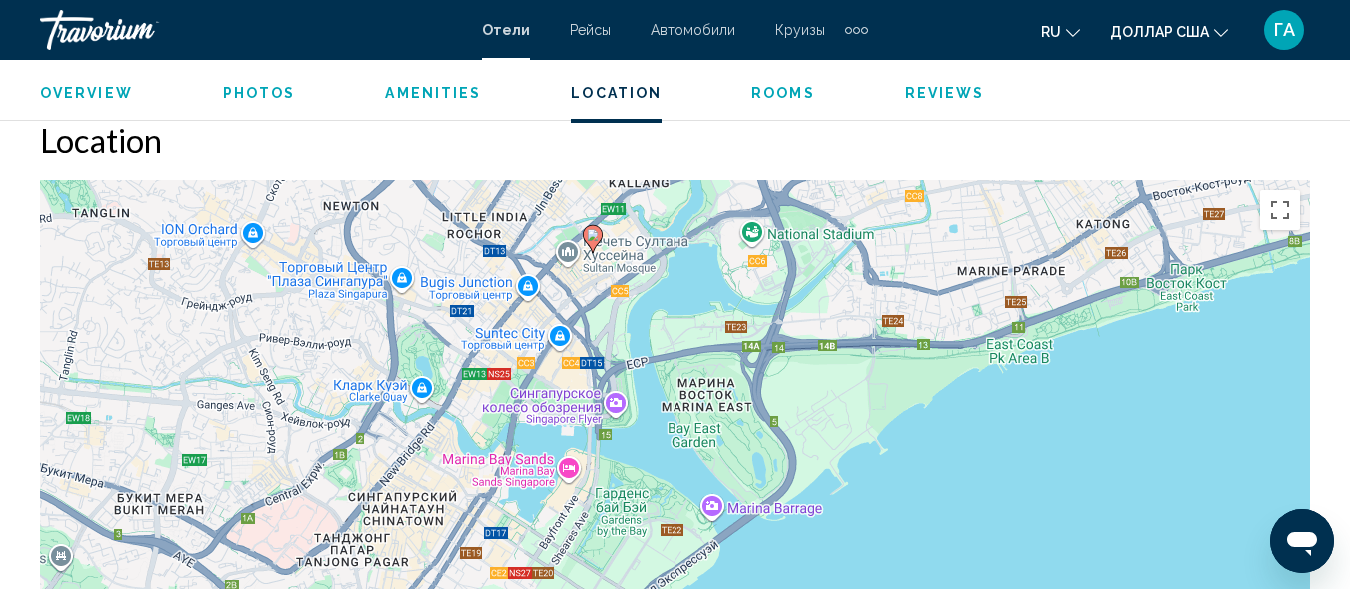
click at [705, 410] on div "Чтобы активировать перетаскивание с помощью клавиатуры, нажмите Alt + Ввод. Пос…" at bounding box center [675, 480] width 1270 height 600
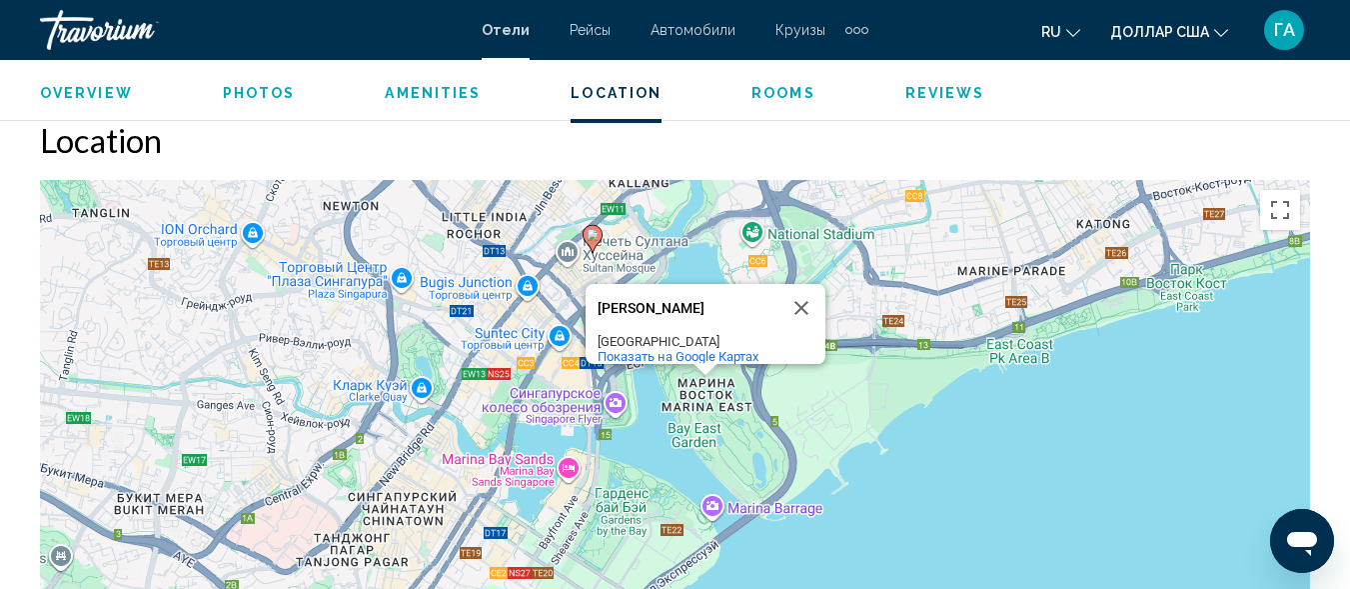
click at [926, 97] on span "Reviews" at bounding box center [946, 93] width 80 height 16
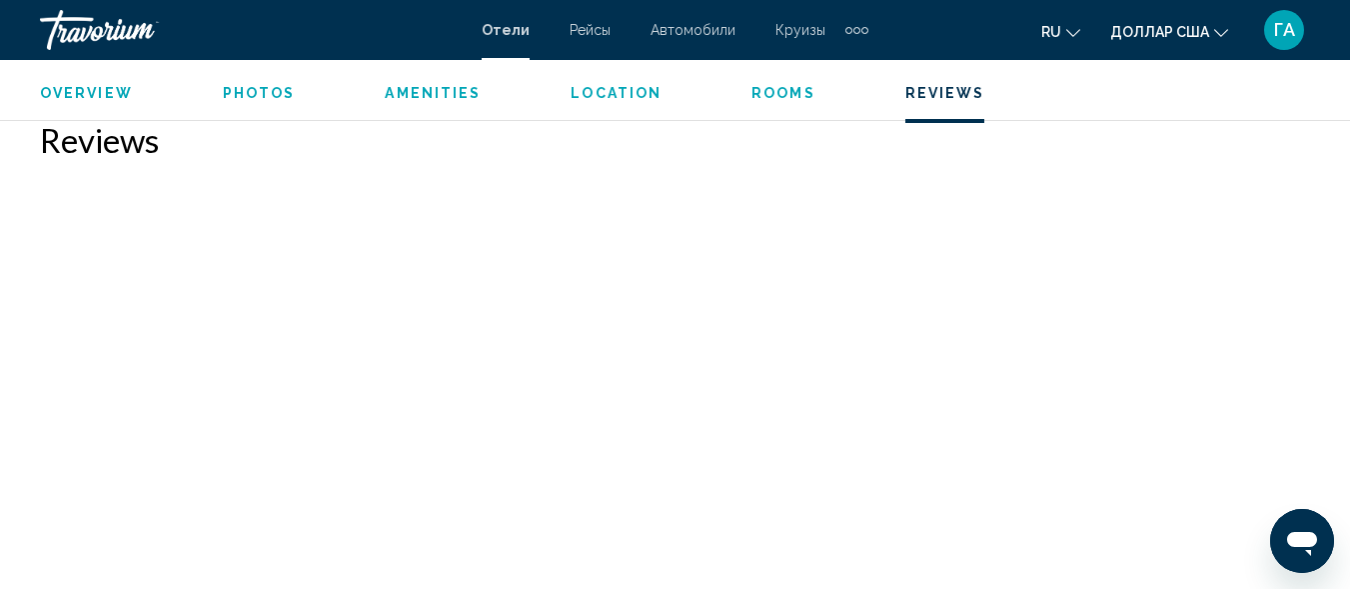
scroll to position [5157, 0]
click at [411, 98] on span "Amenities" at bounding box center [433, 93] width 96 height 16
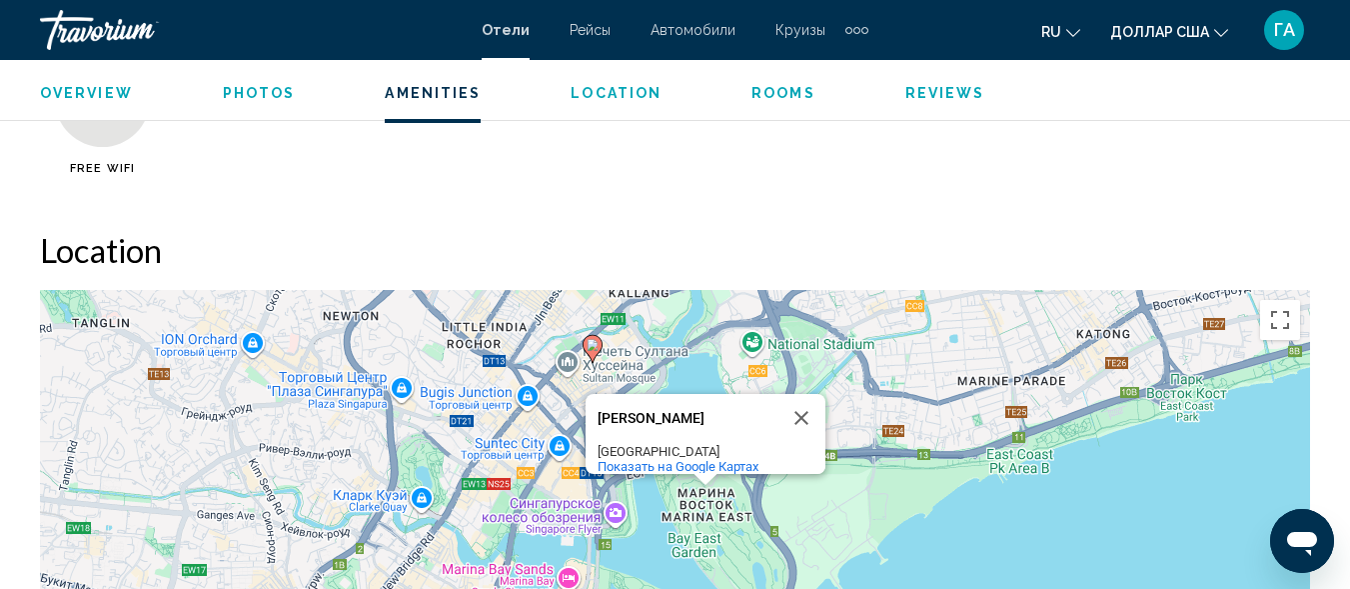
scroll to position [1943, 0]
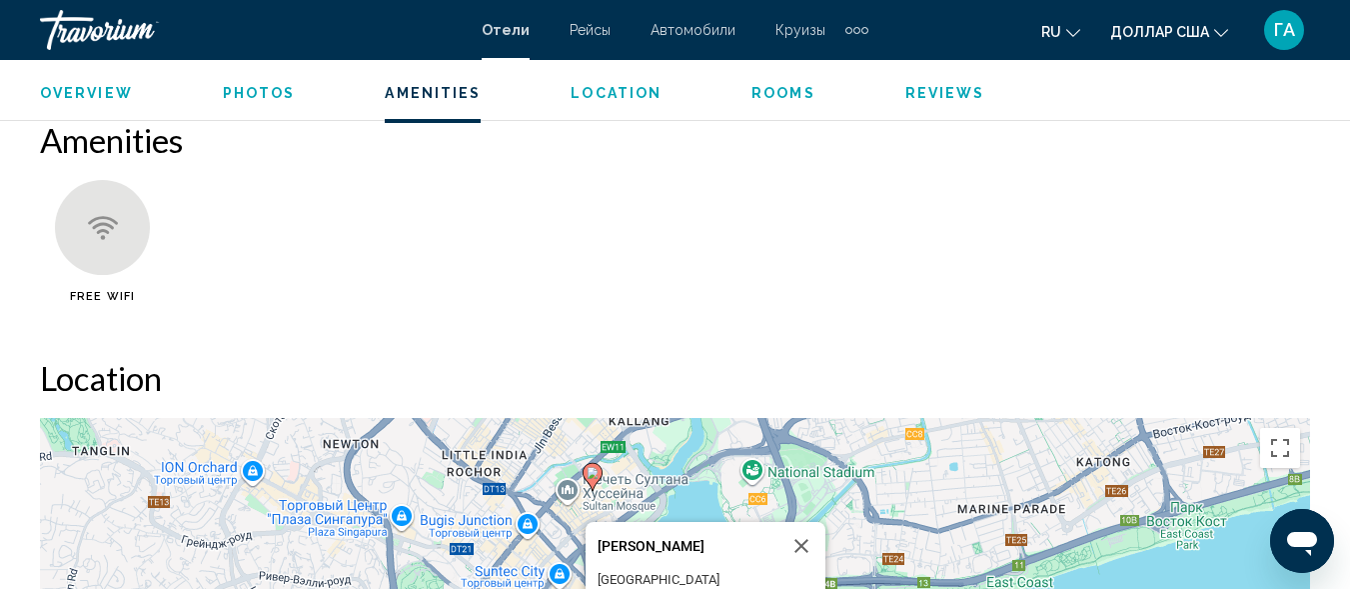
click at [245, 93] on span "Photos" at bounding box center [259, 93] width 73 height 16
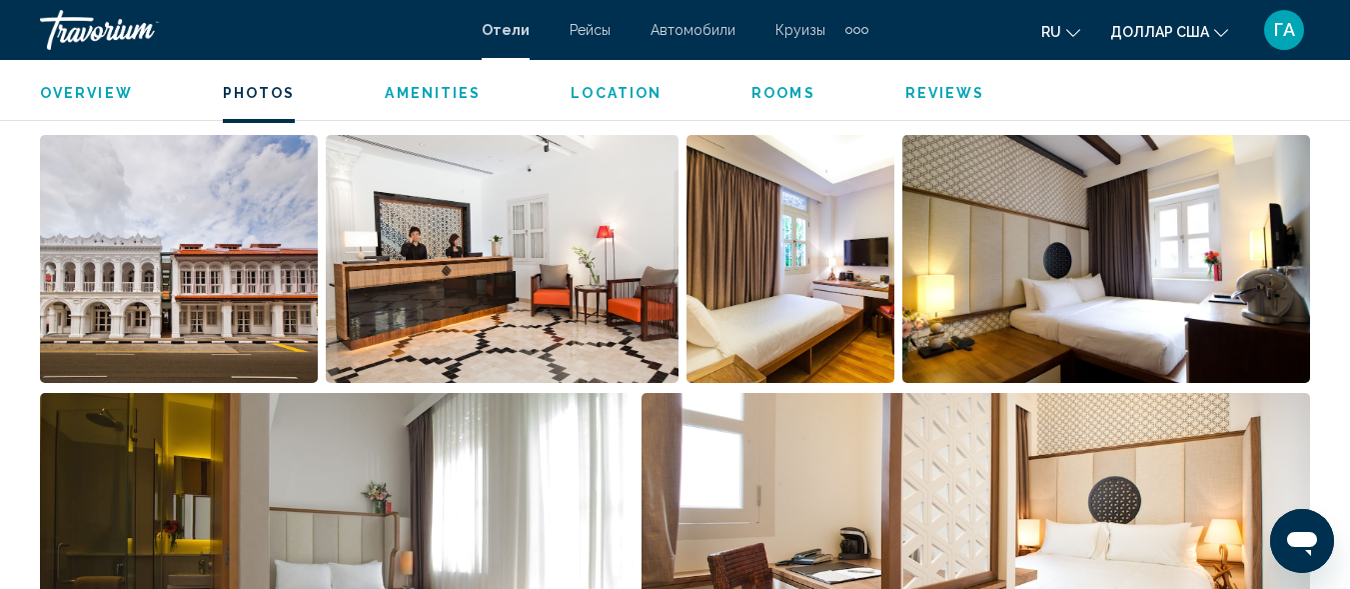
scroll to position [1327, 0]
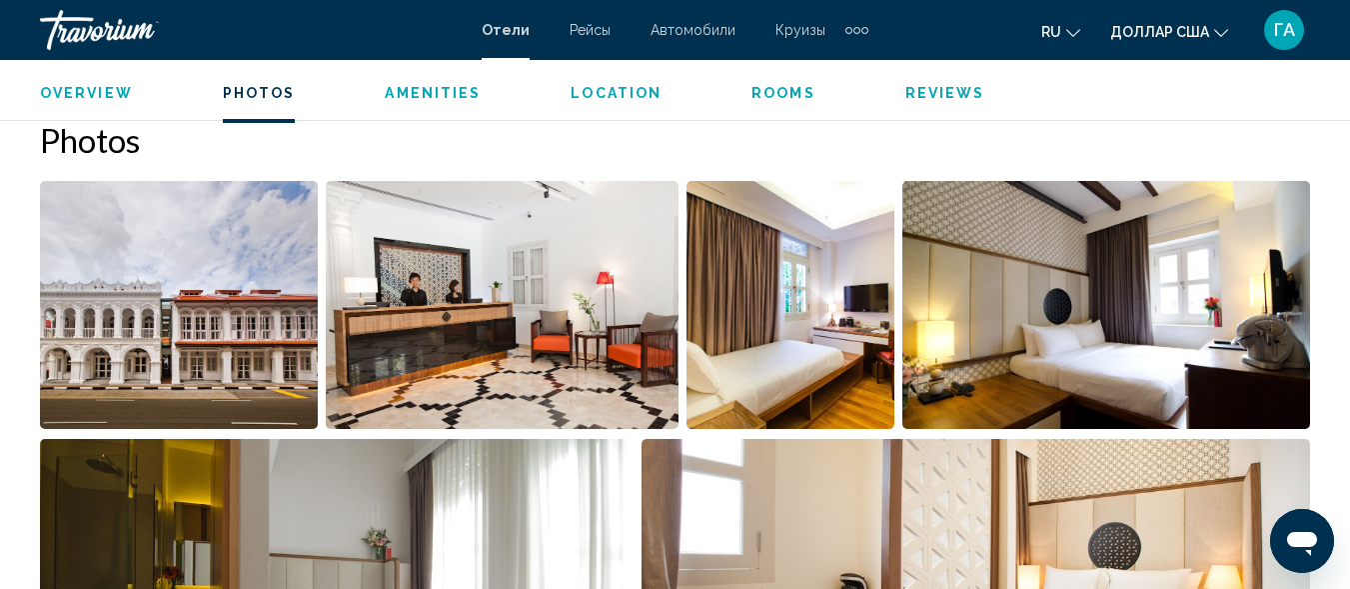
click at [76, 93] on span "Overview" at bounding box center [86, 93] width 93 height 16
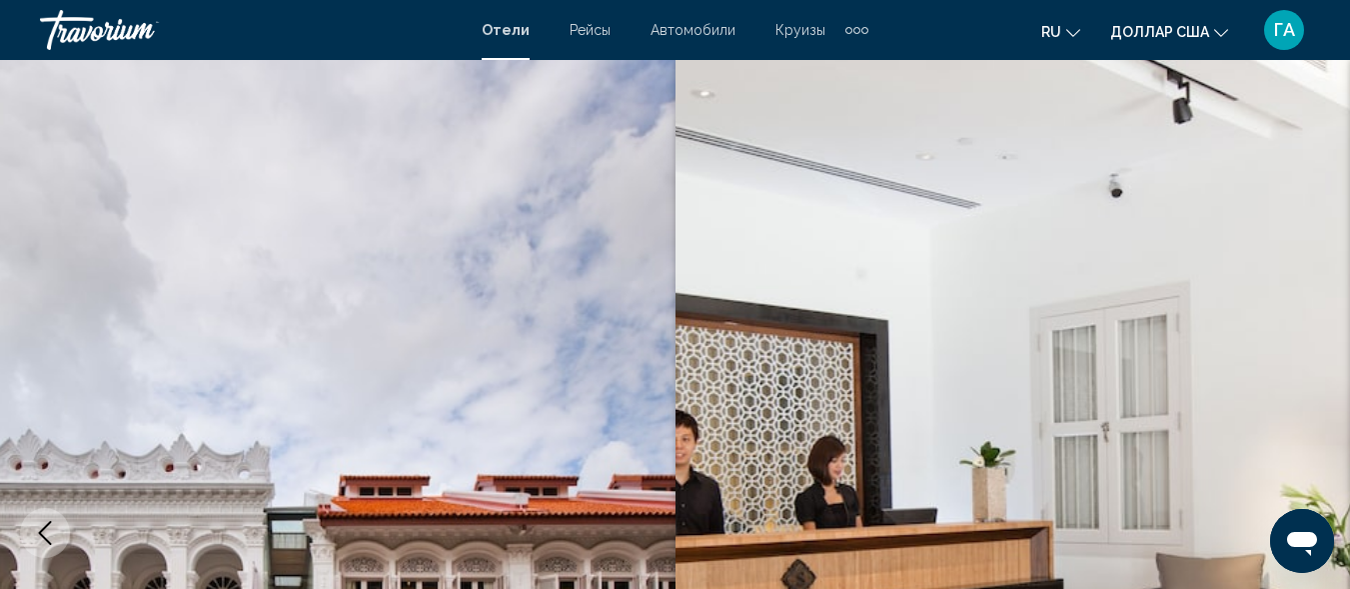
scroll to position [0, 0]
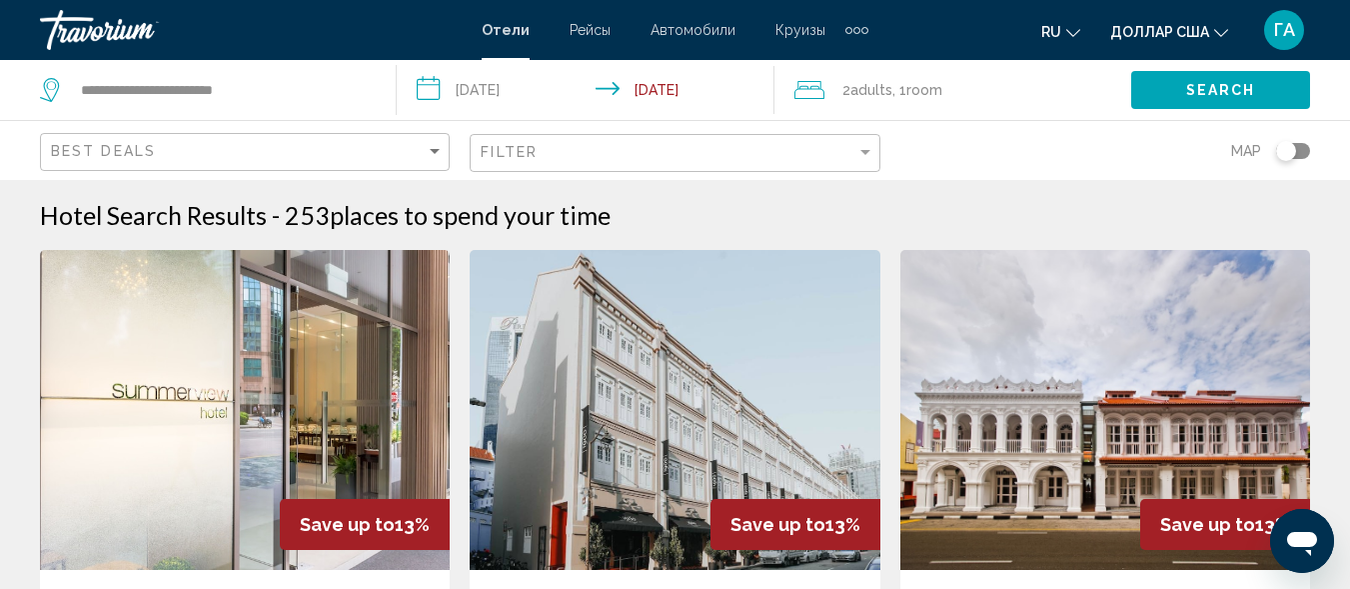
drag, startPoint x: 1291, startPoint y: 154, endPoint x: 1313, endPoint y: 154, distance: 22.0
click at [1313, 154] on app-hotels-search-filters "Best Deals Filter Map" at bounding box center [675, 150] width 1350 height 60
click at [1307, 154] on div "Toggle map" at bounding box center [1293, 151] width 34 height 16
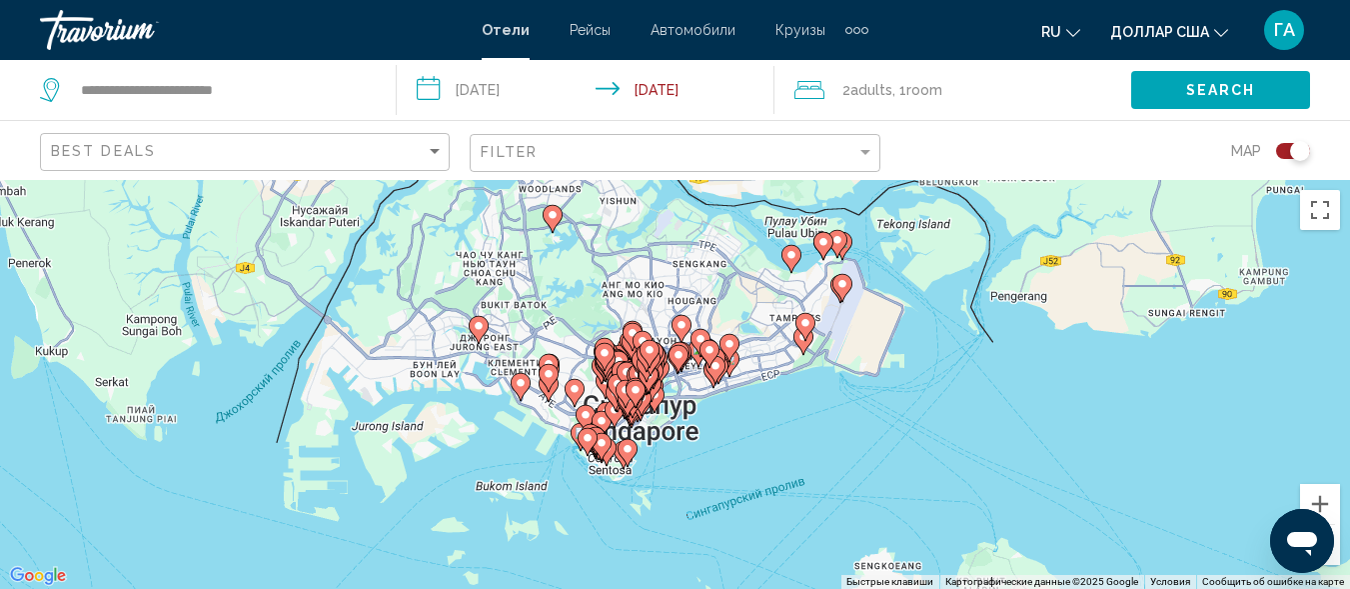
drag, startPoint x: 768, startPoint y: 485, endPoint x: 751, endPoint y: 450, distance: 38.9
click at [751, 450] on div "Чтобы активировать перетаскивание с помощью клавиатуры, нажмите Alt + Ввод. Пос…" at bounding box center [675, 384] width 1350 height 409
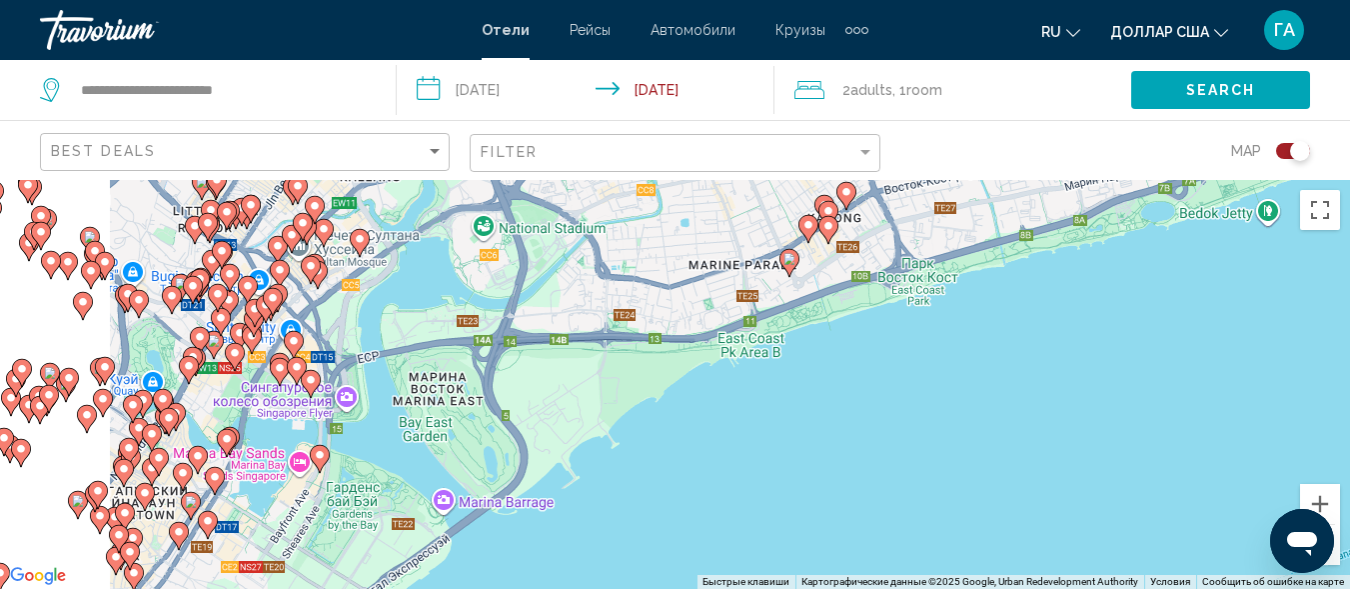
drag, startPoint x: 735, startPoint y: 405, endPoint x: 1180, endPoint y: 523, distance: 460.2
click at [1180, 553] on div "Чтобы активировать перетаскивание с помощью клавиатуры, нажмите Alt + Ввод. Пос…" at bounding box center [675, 384] width 1350 height 409
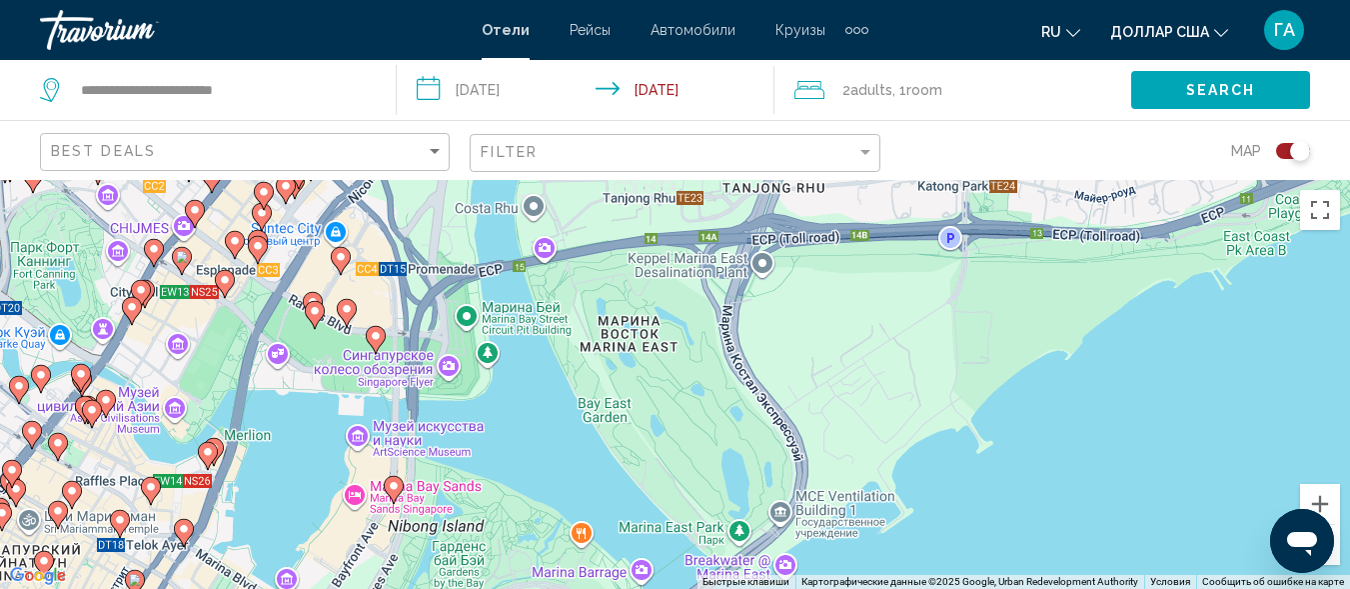
drag, startPoint x: 757, startPoint y: 439, endPoint x: 958, endPoint y: 439, distance: 200.9
click at [958, 439] on div "Чтобы активировать перетаскивание с помощью клавиатуры, нажмите Alt + Ввод. Пос…" at bounding box center [675, 384] width 1350 height 409
